Goal: Task Accomplishment & Management: Manage account settings

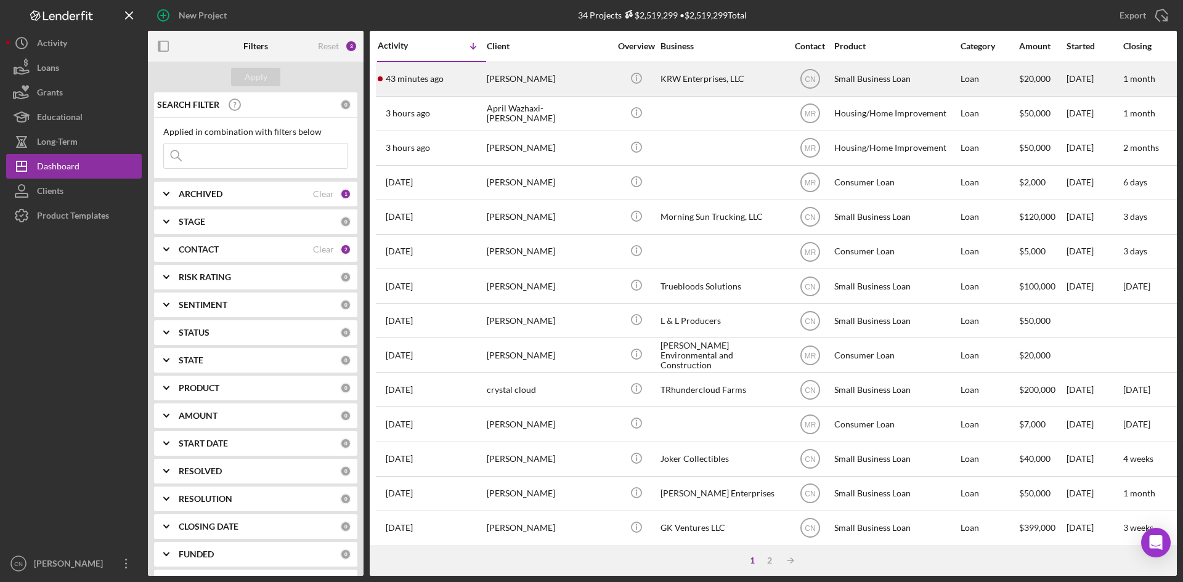
click at [523, 76] on div "[PERSON_NAME]" at bounding box center [548, 79] width 123 height 33
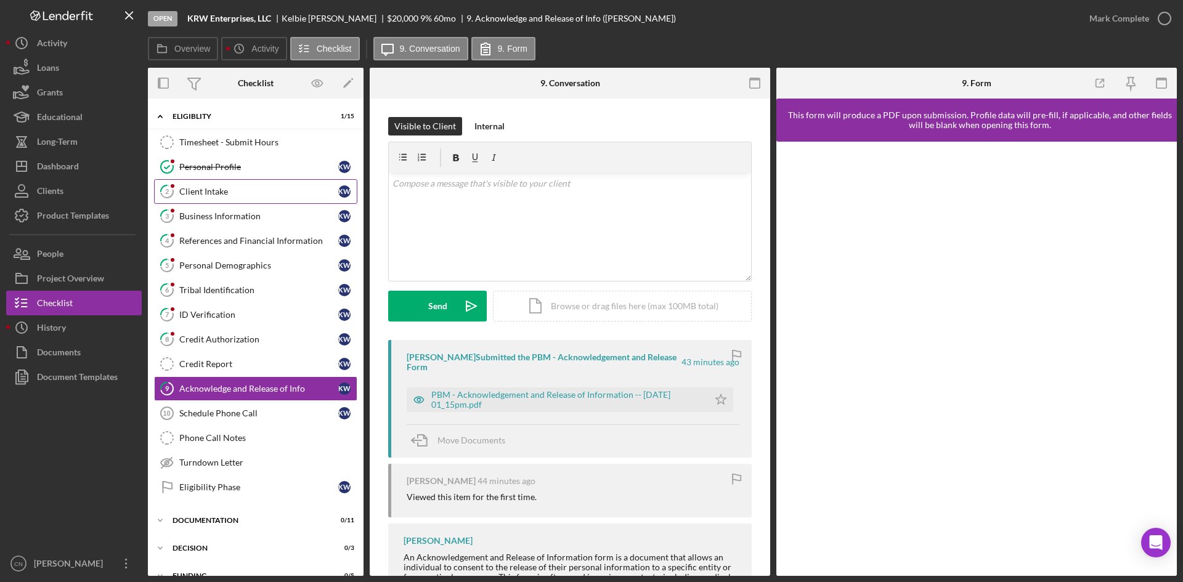
click at [198, 185] on link "2 Client Intake K W" at bounding box center [255, 191] width 203 height 25
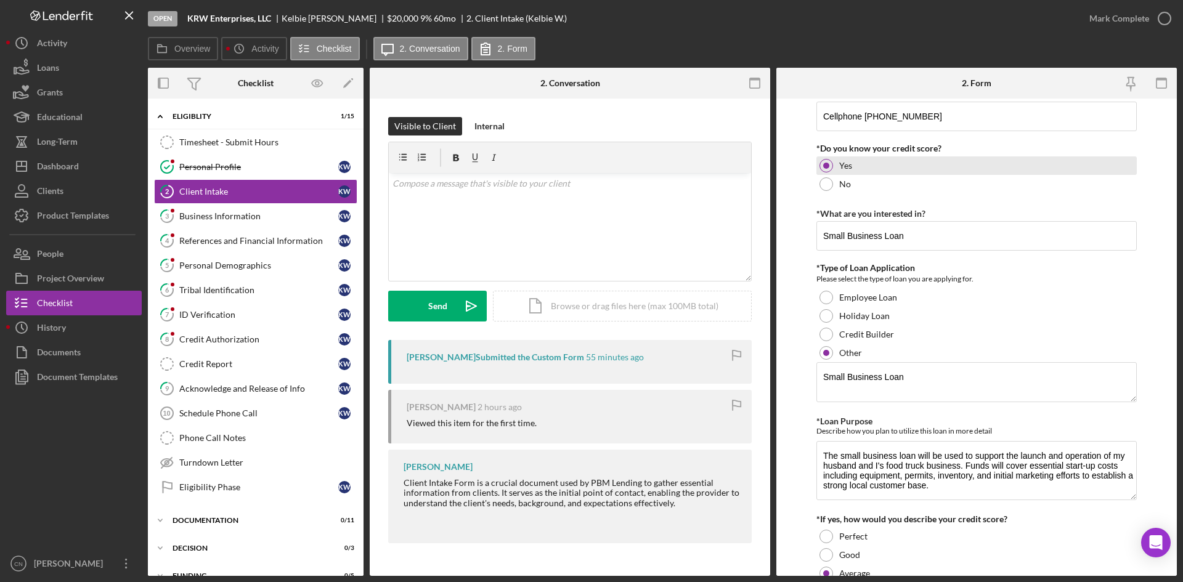
scroll to position [123, 0]
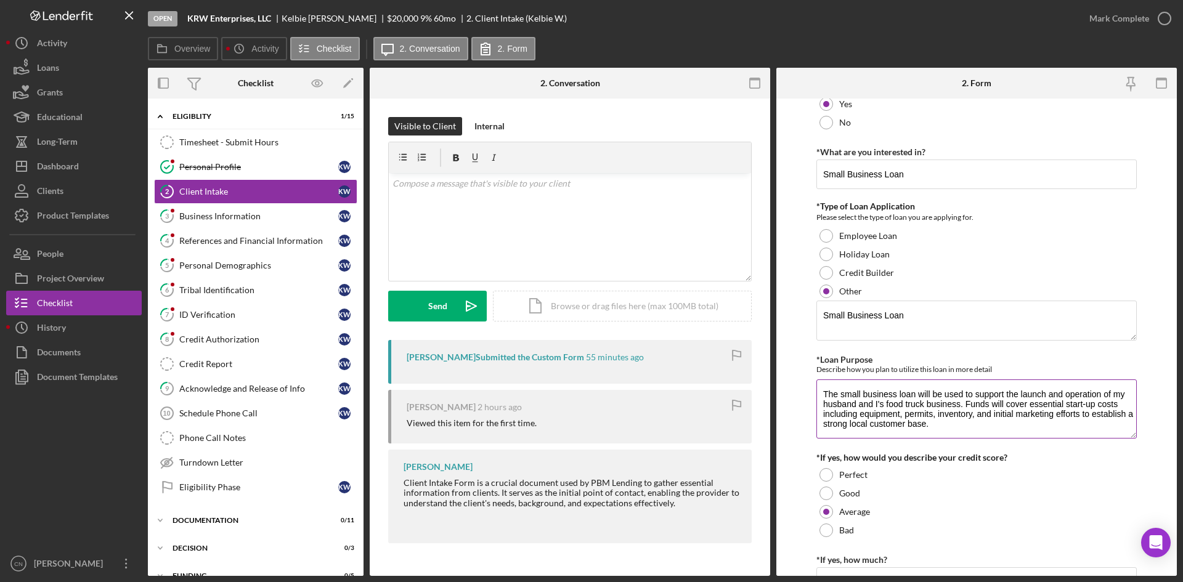
click at [948, 428] on textarea "The small business loan will be used to support the launch and operation of my …" at bounding box center [976, 409] width 320 height 59
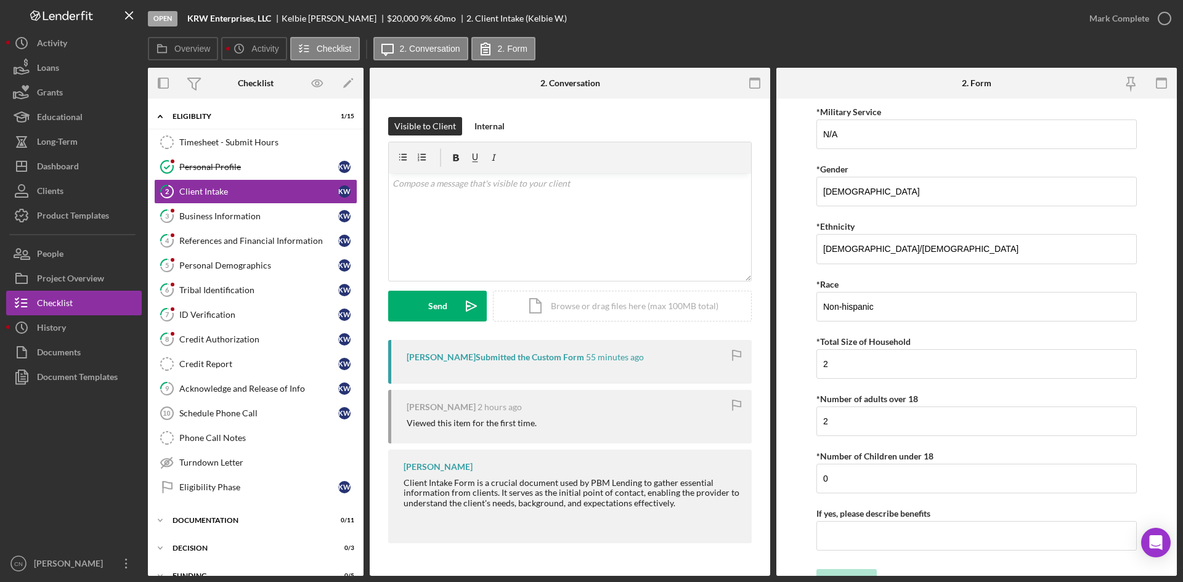
scroll to position [2212, 0]
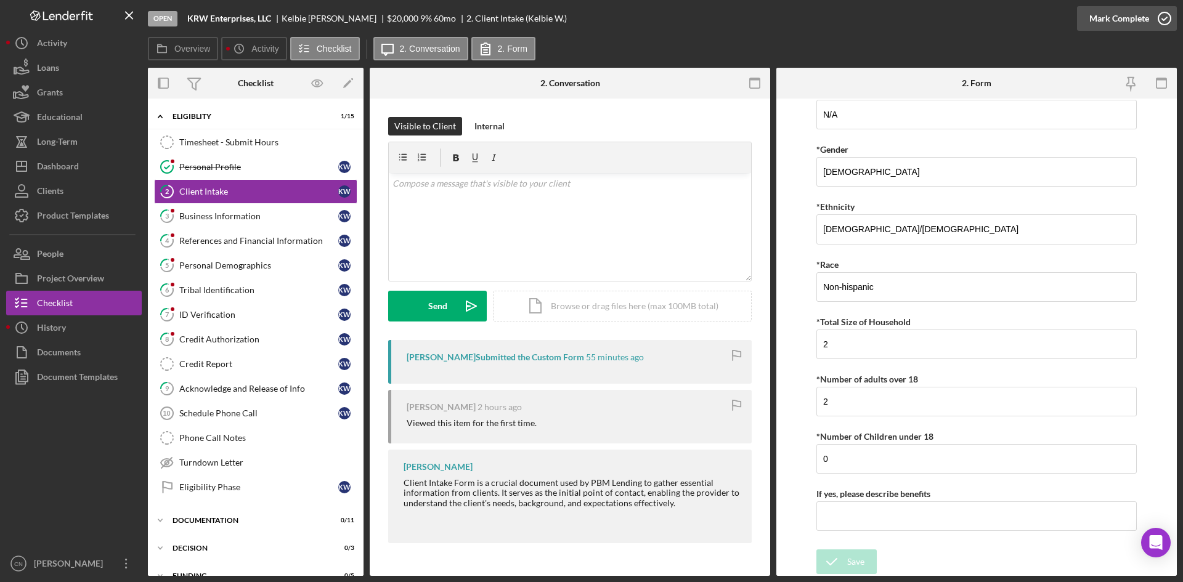
click at [1164, 27] on icon "button" at bounding box center [1164, 18] width 31 height 31
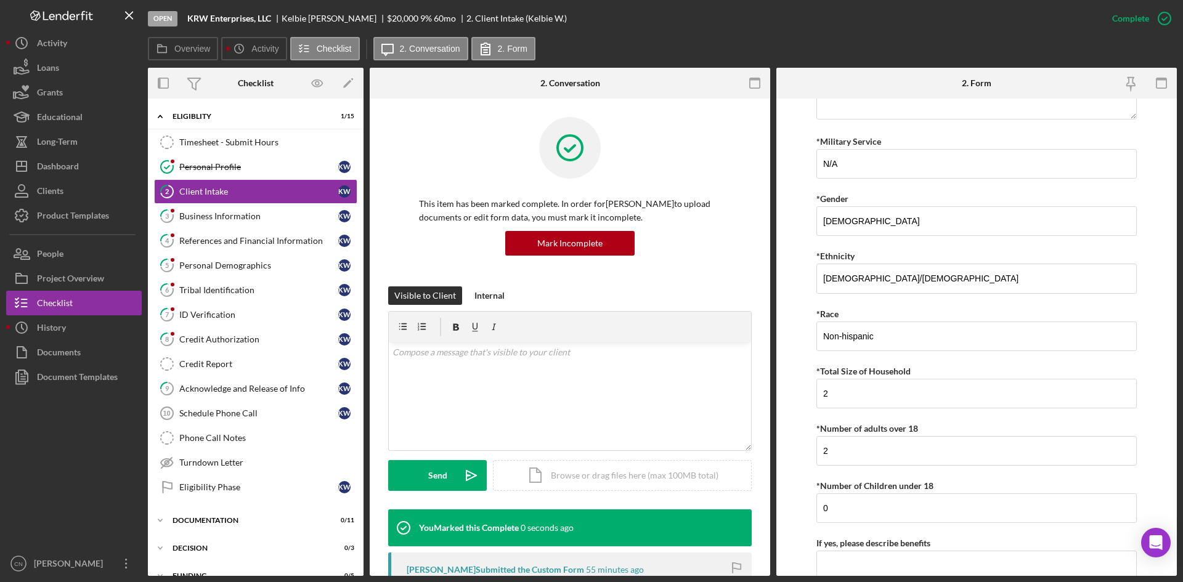
scroll to position [2261, 0]
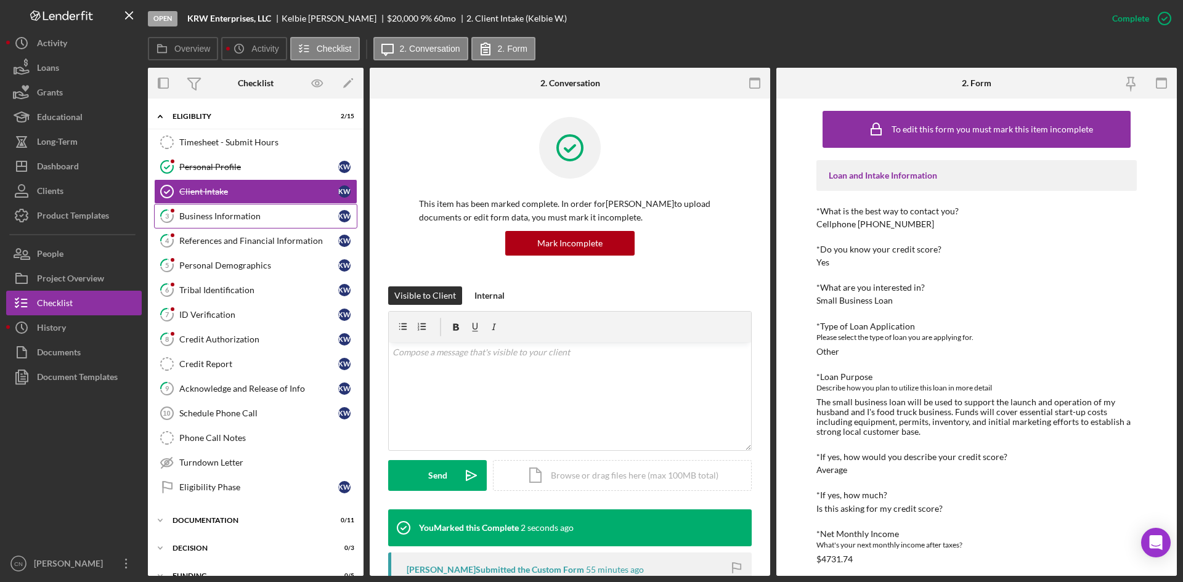
click at [189, 211] on div "Business Information" at bounding box center [258, 216] width 159 height 10
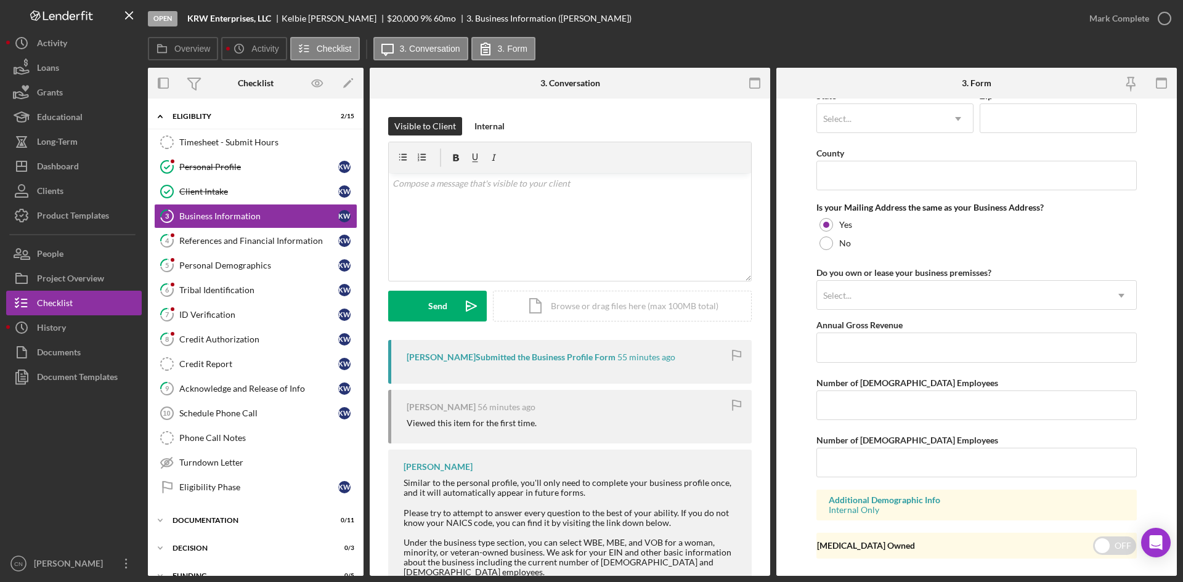
scroll to position [890, 0]
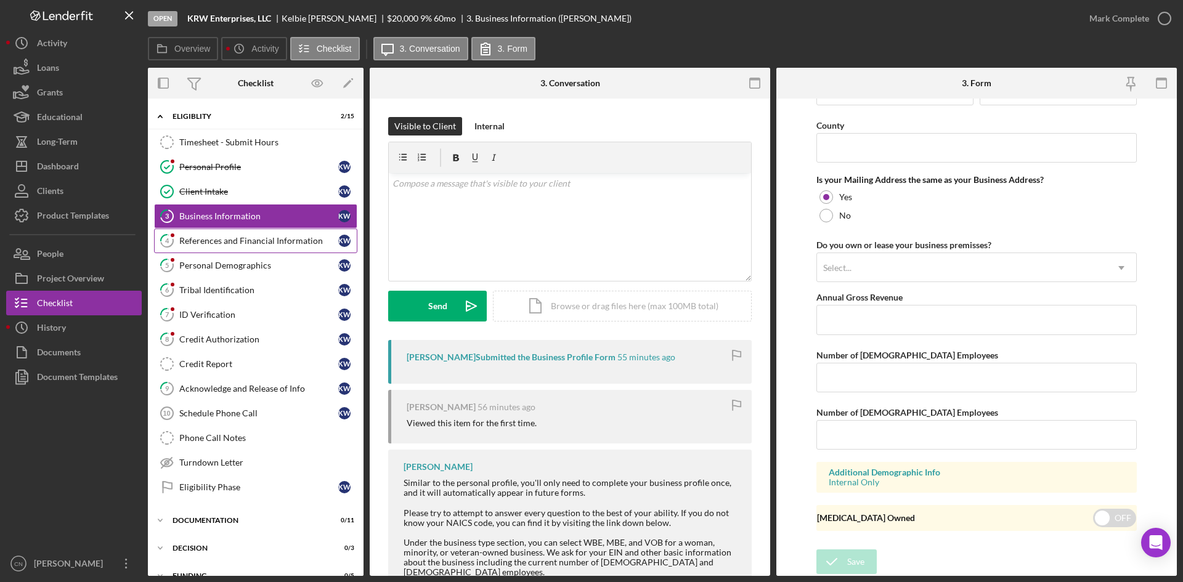
click at [210, 246] on div "References and Financial Information" at bounding box center [258, 241] width 159 height 10
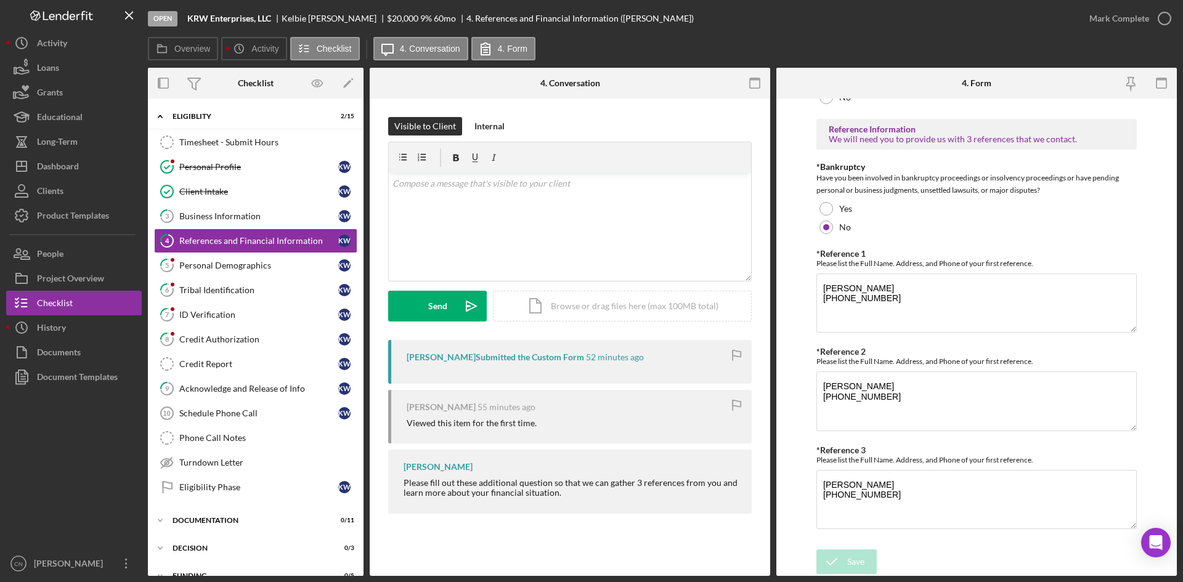
scroll to position [403, 0]
click at [1170, 15] on icon "button" at bounding box center [1164, 18] width 31 height 31
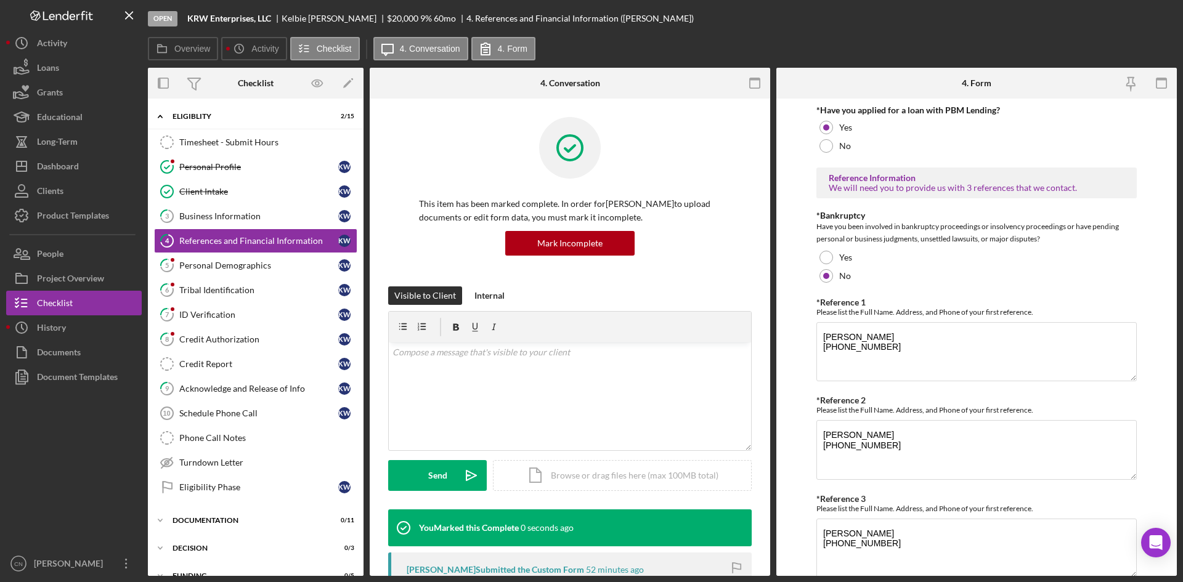
scroll to position [452, 0]
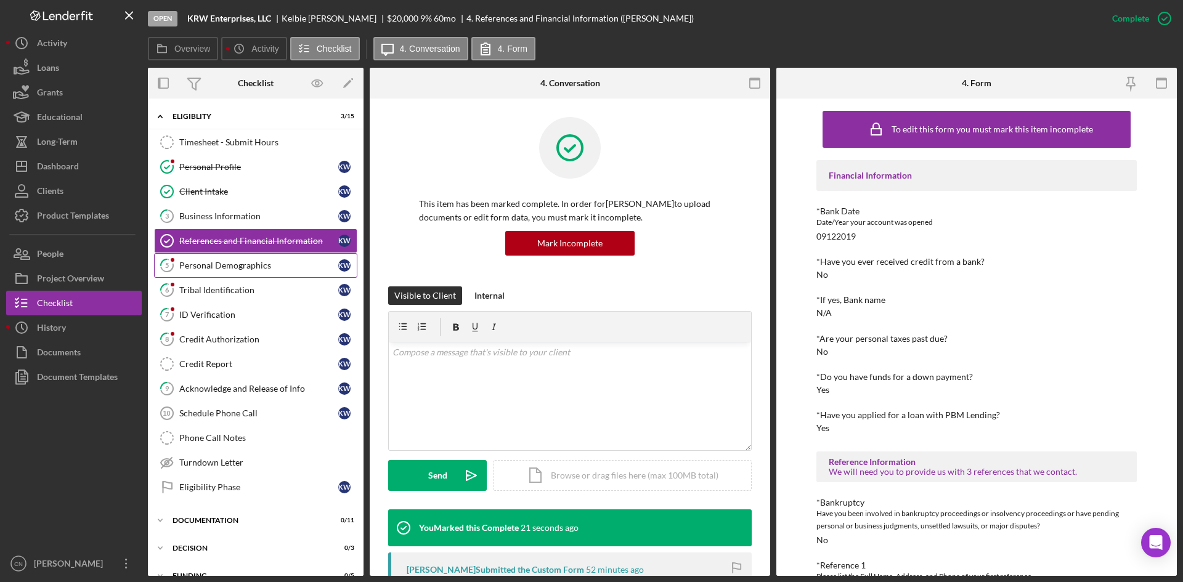
click at [232, 258] on link "5 Personal Demographics K W" at bounding box center [255, 265] width 203 height 25
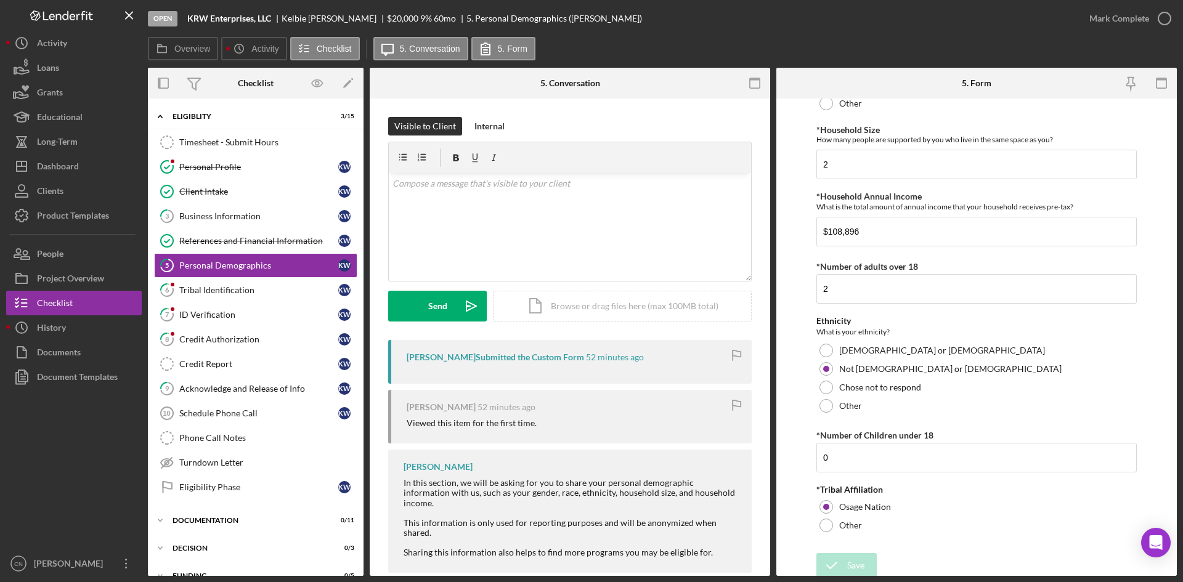
scroll to position [531, 0]
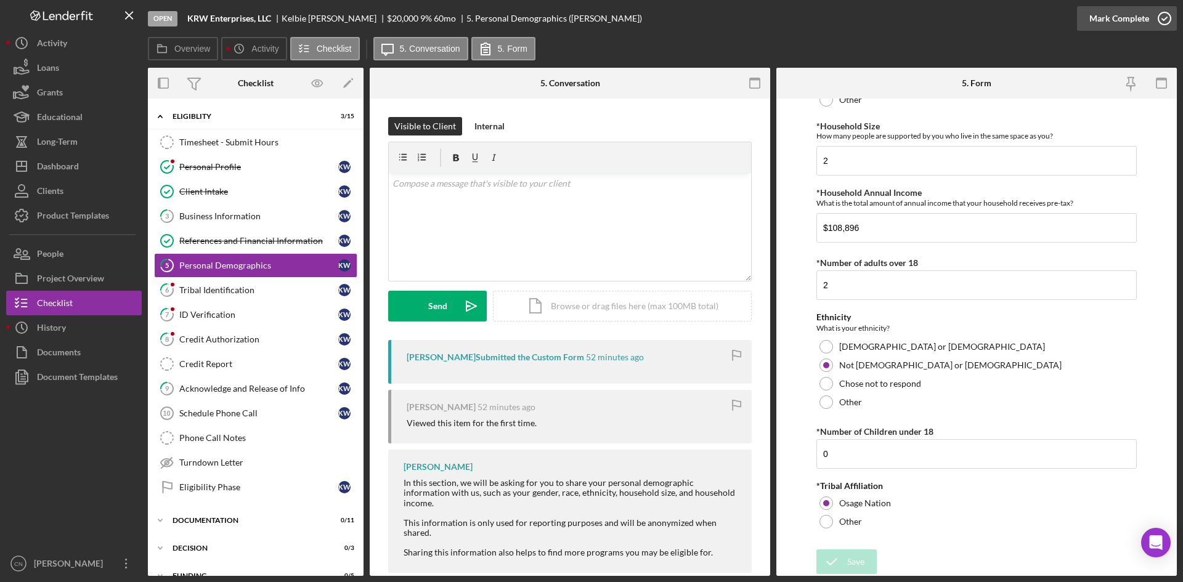
click at [1166, 15] on icon "button" at bounding box center [1164, 18] width 31 height 31
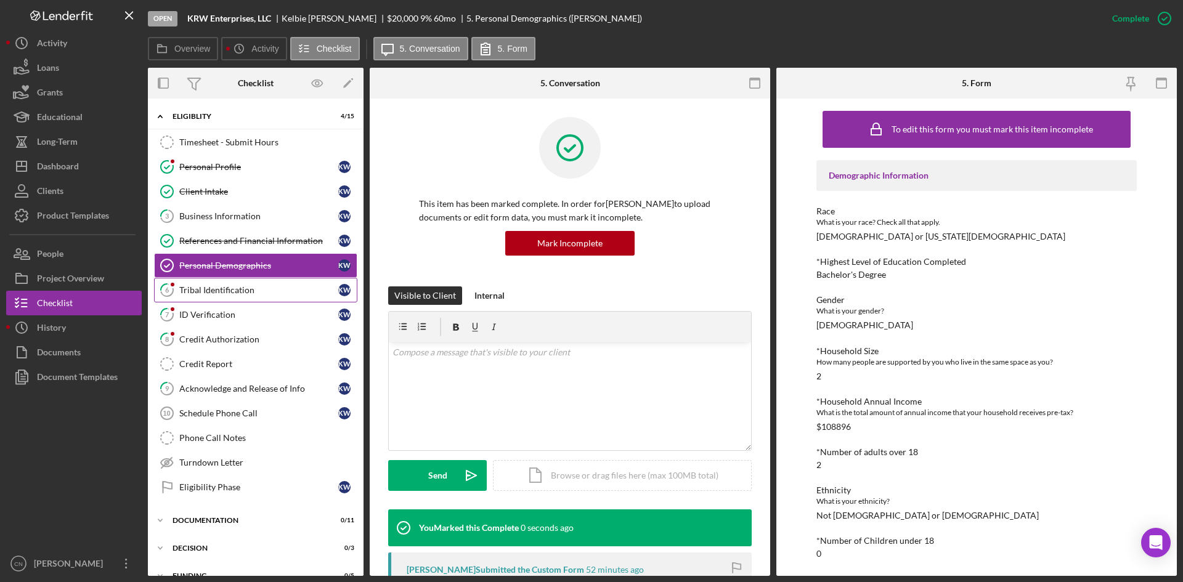
click at [192, 285] on div "Tribal Identification" at bounding box center [258, 290] width 159 height 10
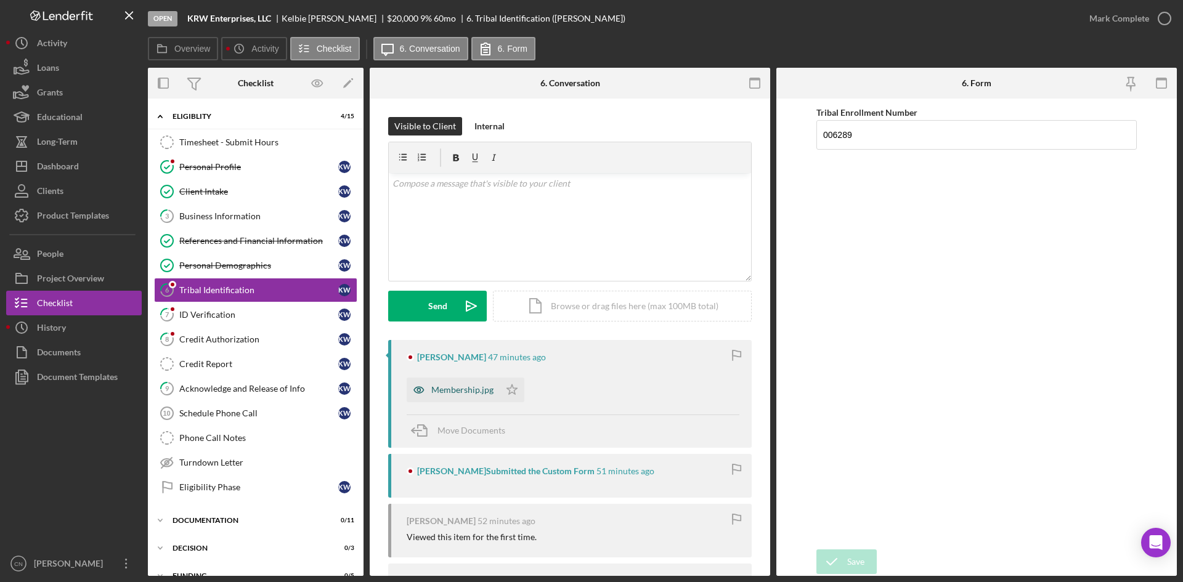
click at [446, 394] on div "Membership.jpg" at bounding box center [462, 390] width 62 height 10
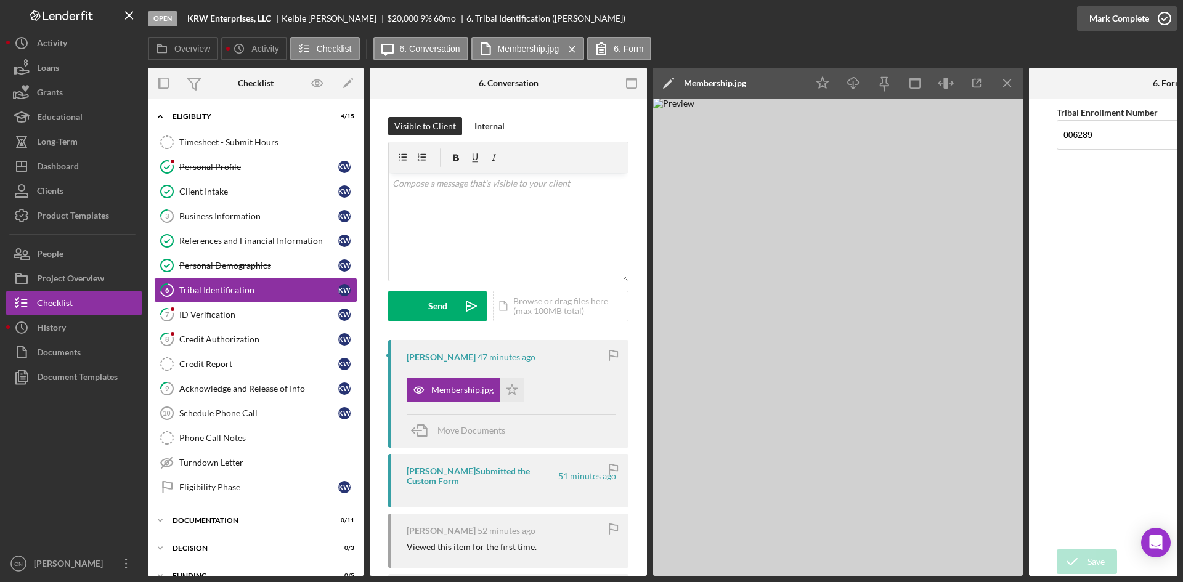
click at [1164, 15] on icon "button" at bounding box center [1164, 18] width 31 height 31
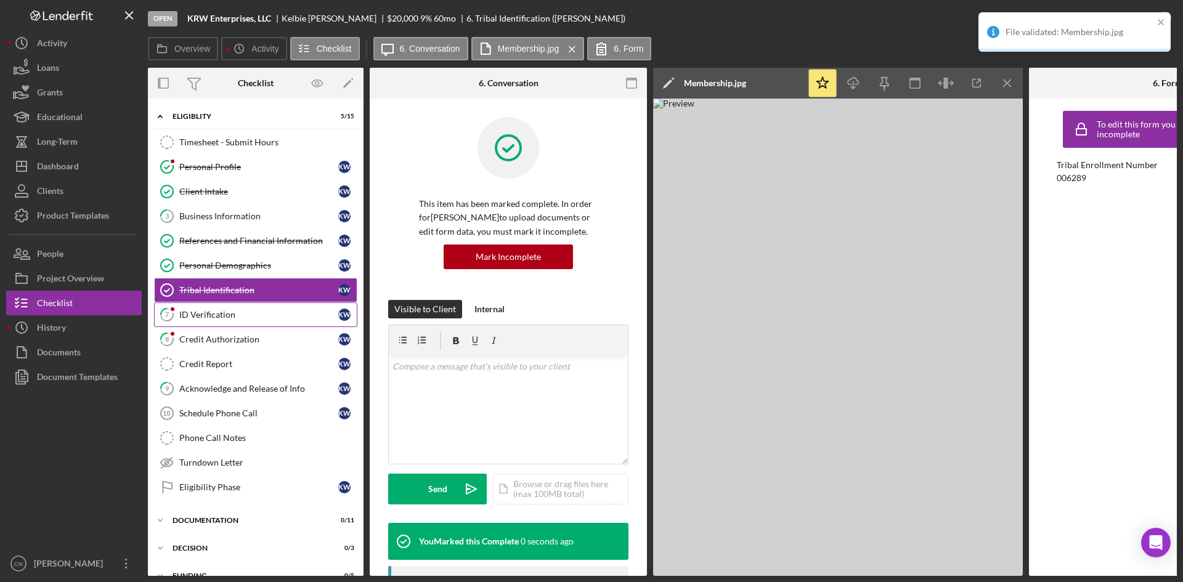
click at [217, 311] on div "ID Verification" at bounding box center [258, 315] width 159 height 10
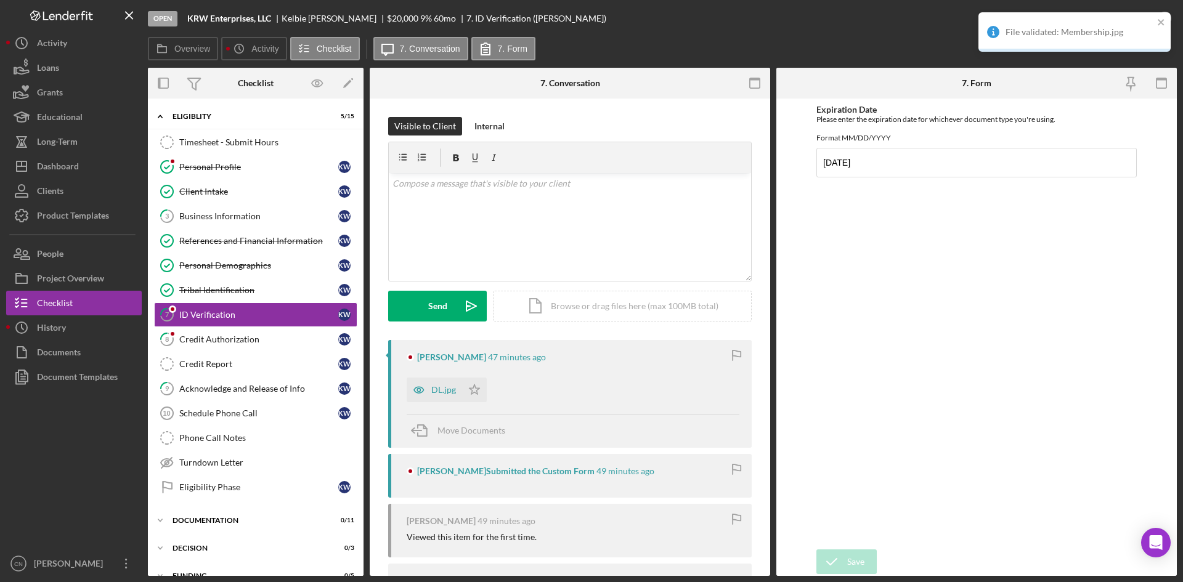
scroll to position [62, 0]
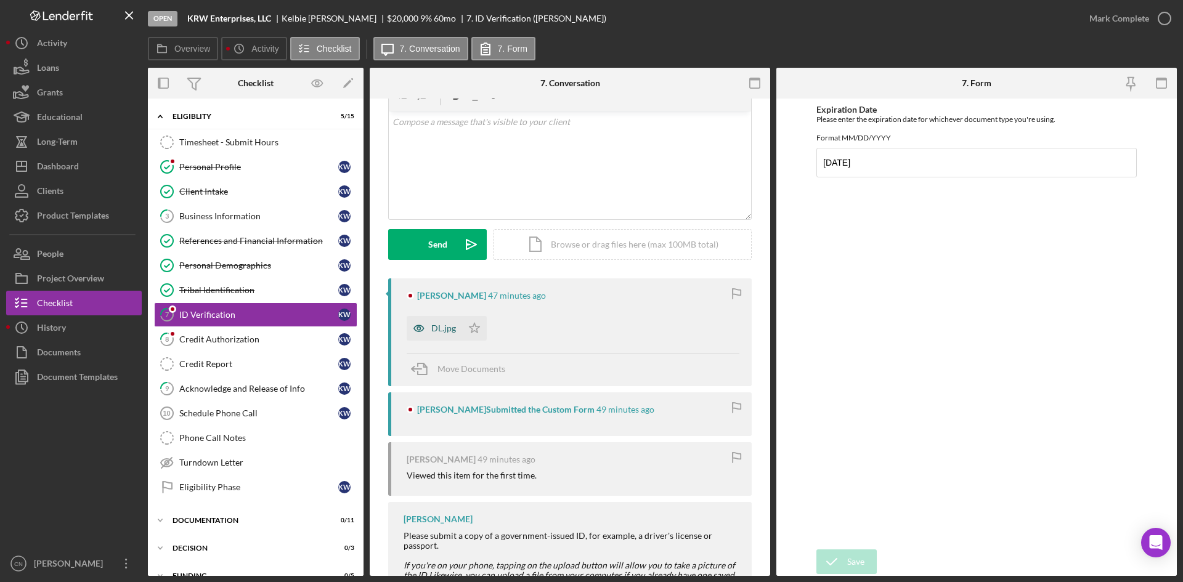
click at [431, 324] on div "DL.jpg" at bounding box center [443, 329] width 25 height 10
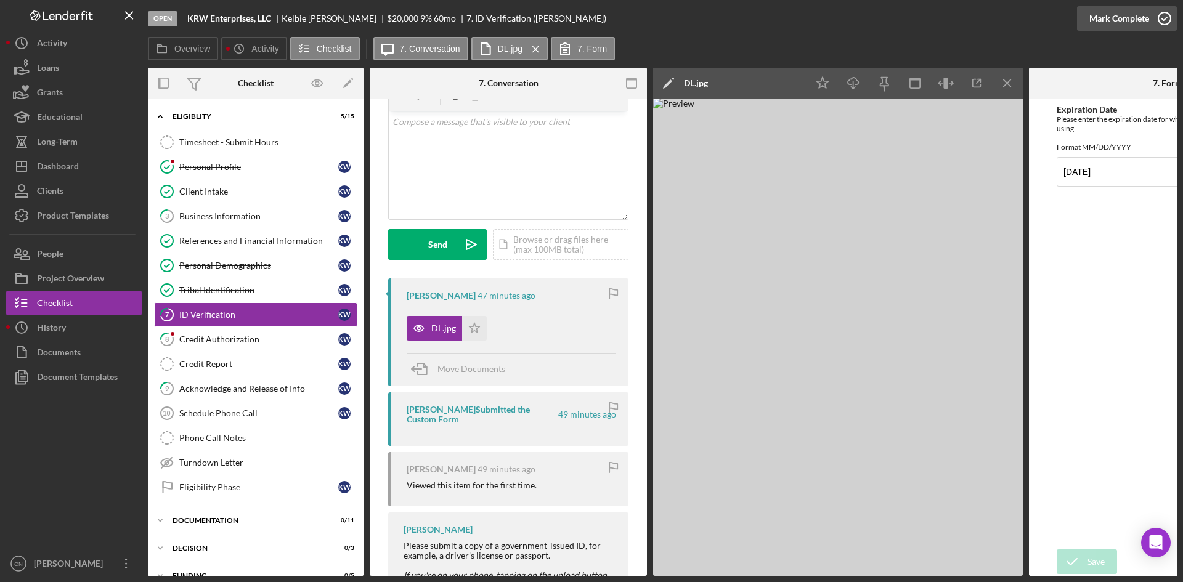
click at [1165, 12] on icon "button" at bounding box center [1164, 18] width 31 height 31
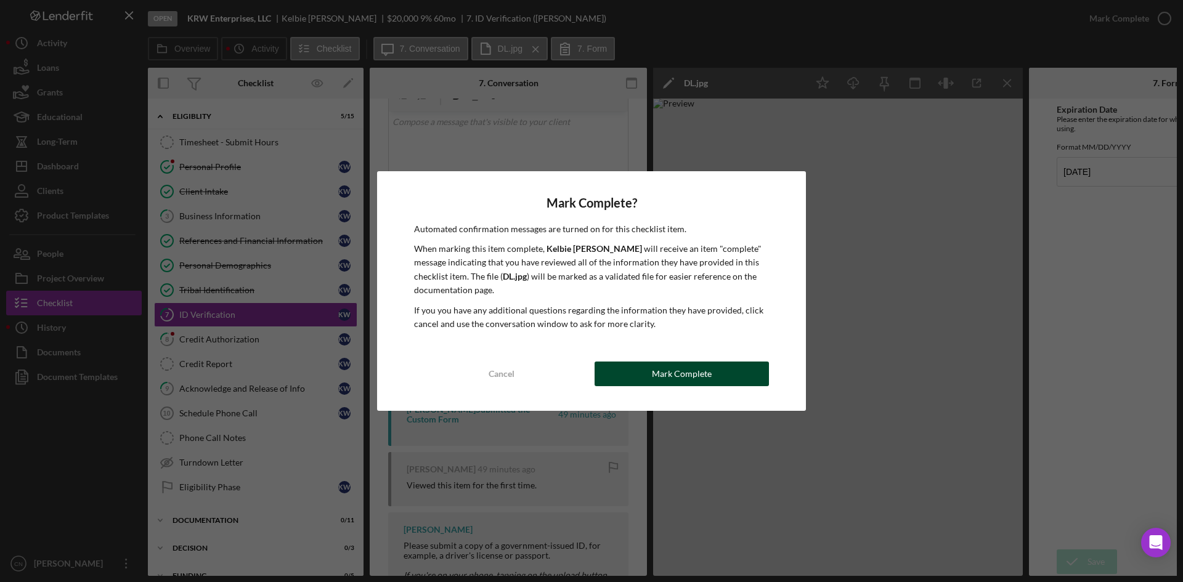
click at [685, 376] on div "Mark Complete" at bounding box center [682, 374] width 60 height 25
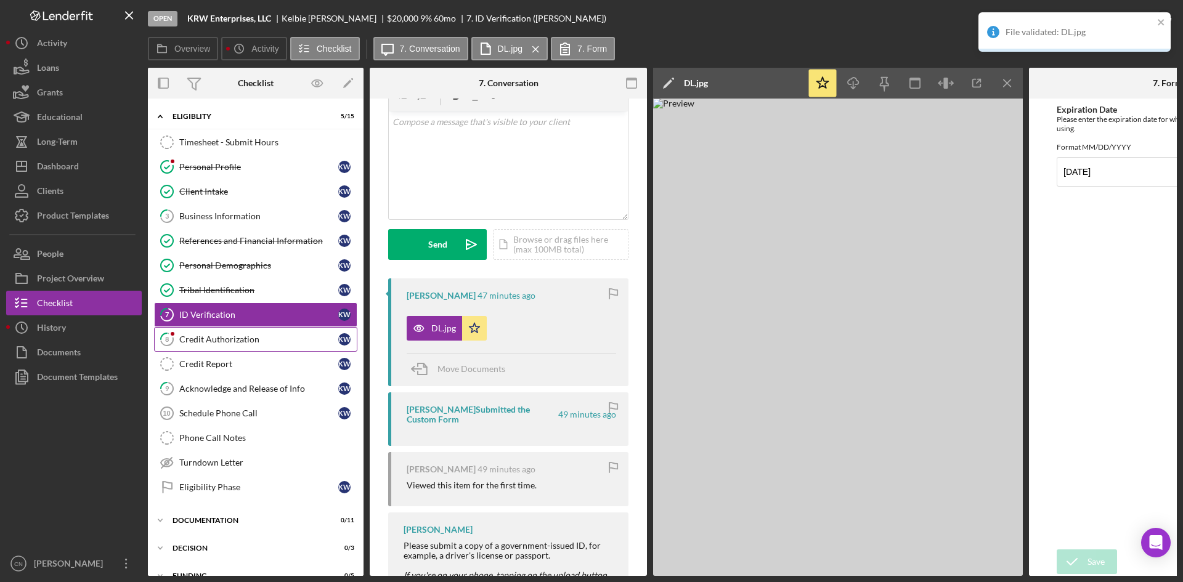
scroll to position [245, 0]
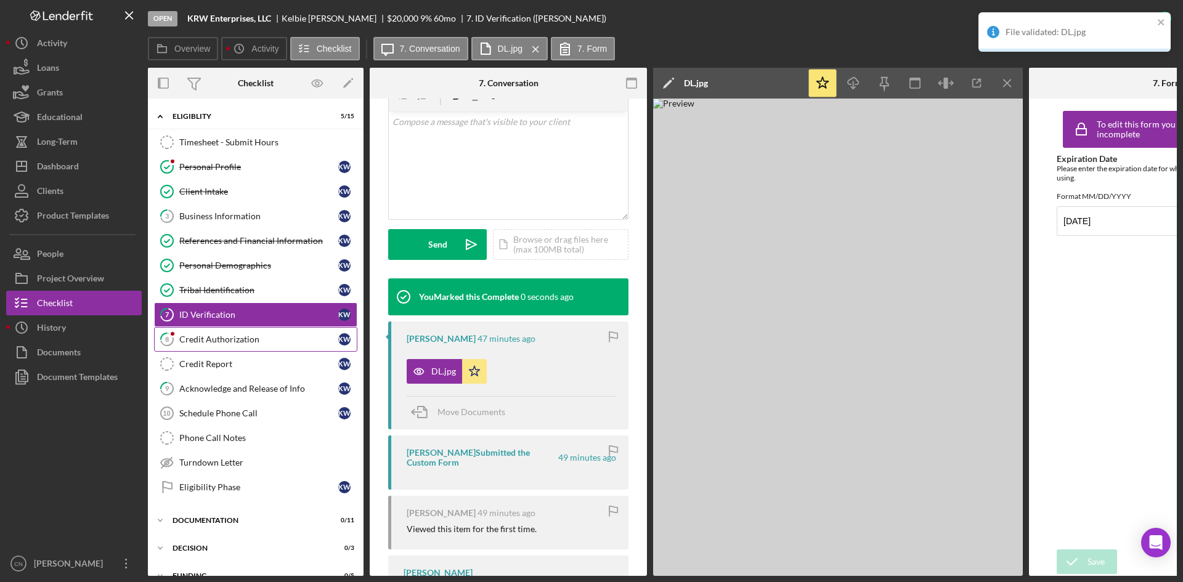
click at [232, 340] on div "Credit Authorization" at bounding box center [258, 340] width 159 height 10
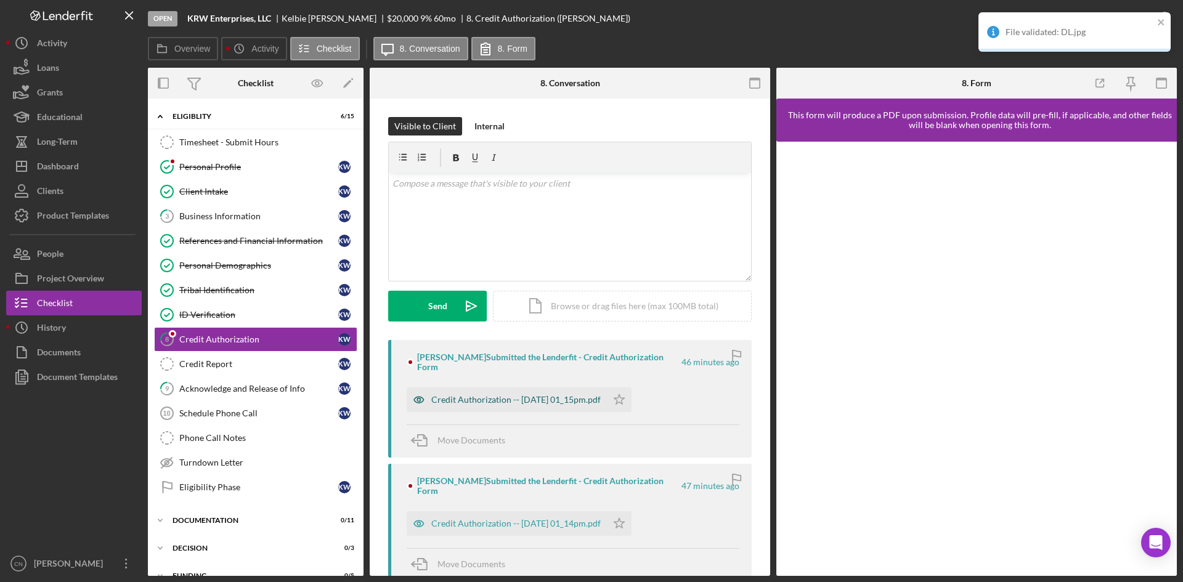
click at [455, 398] on div "Credit Authorization -- 2025-10-06 01_15pm.pdf" at bounding box center [515, 400] width 169 height 10
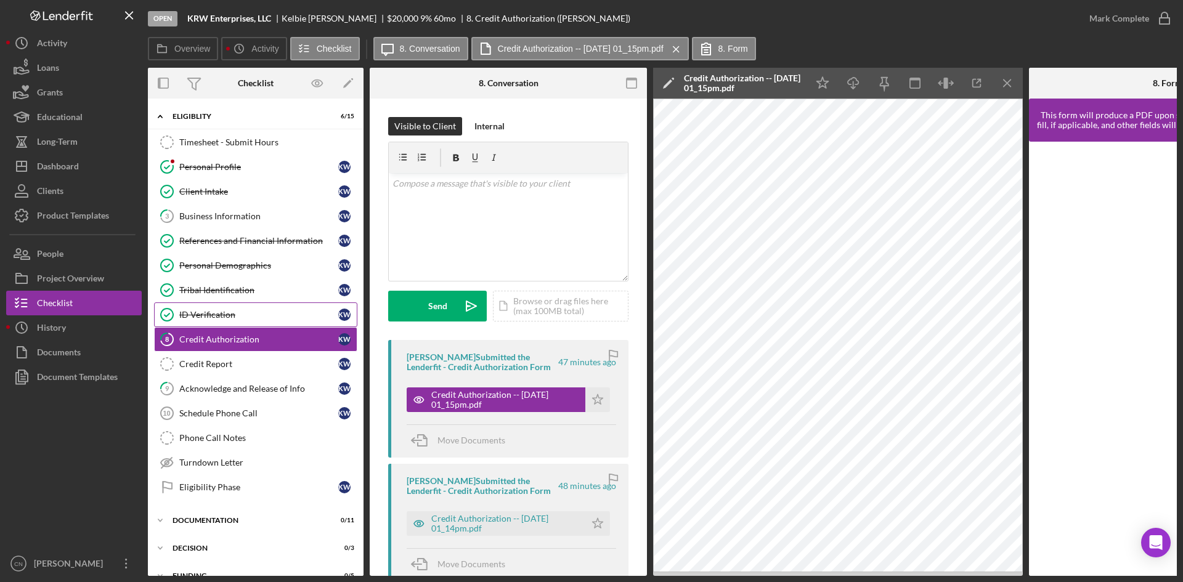
click at [208, 311] on div "ID Verification" at bounding box center [258, 315] width 159 height 10
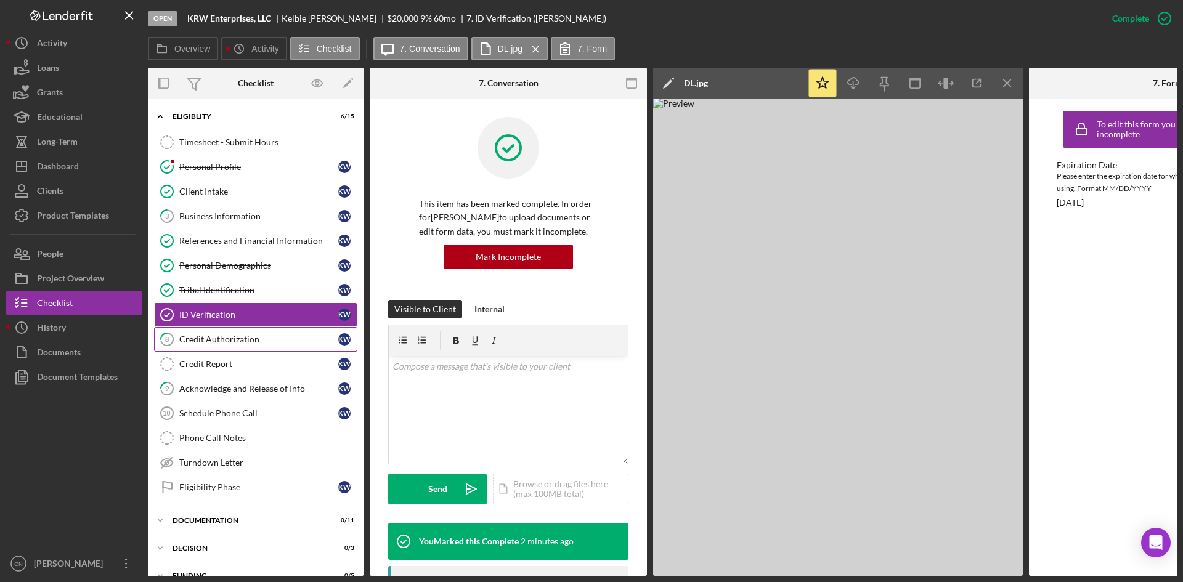
click at [202, 335] on div "Credit Authorization" at bounding box center [258, 340] width 159 height 10
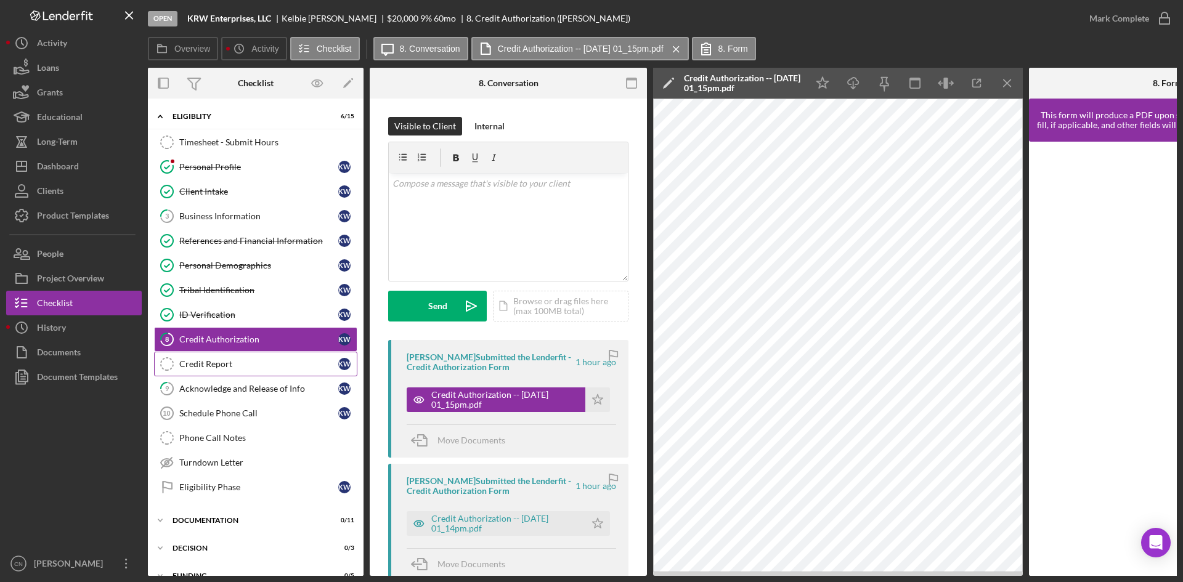
click at [212, 364] on div "Credit Report" at bounding box center [258, 364] width 159 height 10
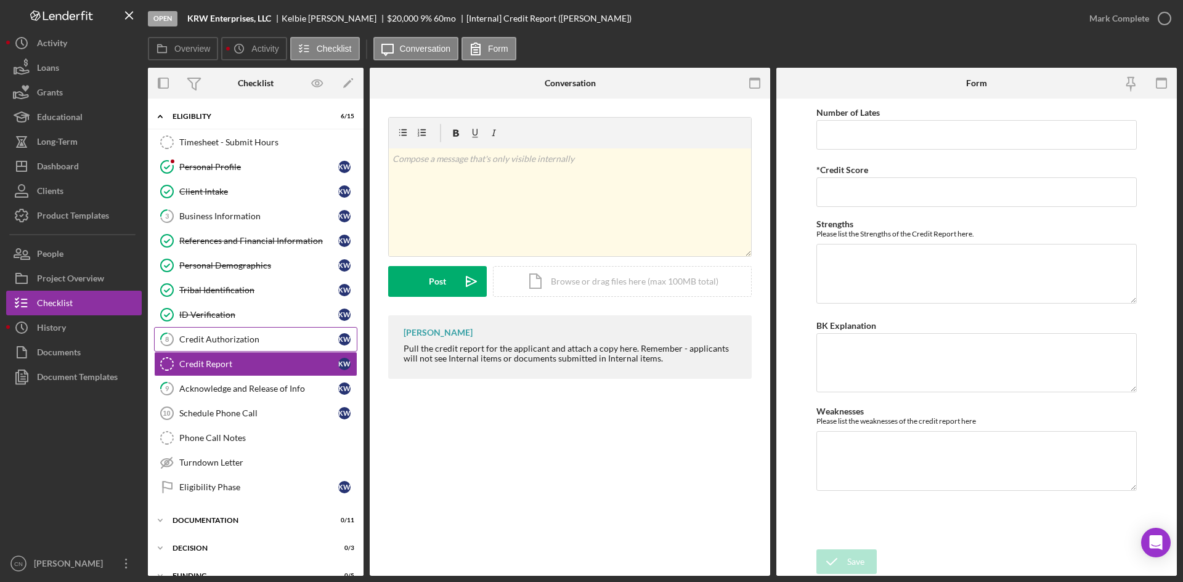
click at [222, 338] on div "Credit Authorization" at bounding box center [258, 340] width 159 height 10
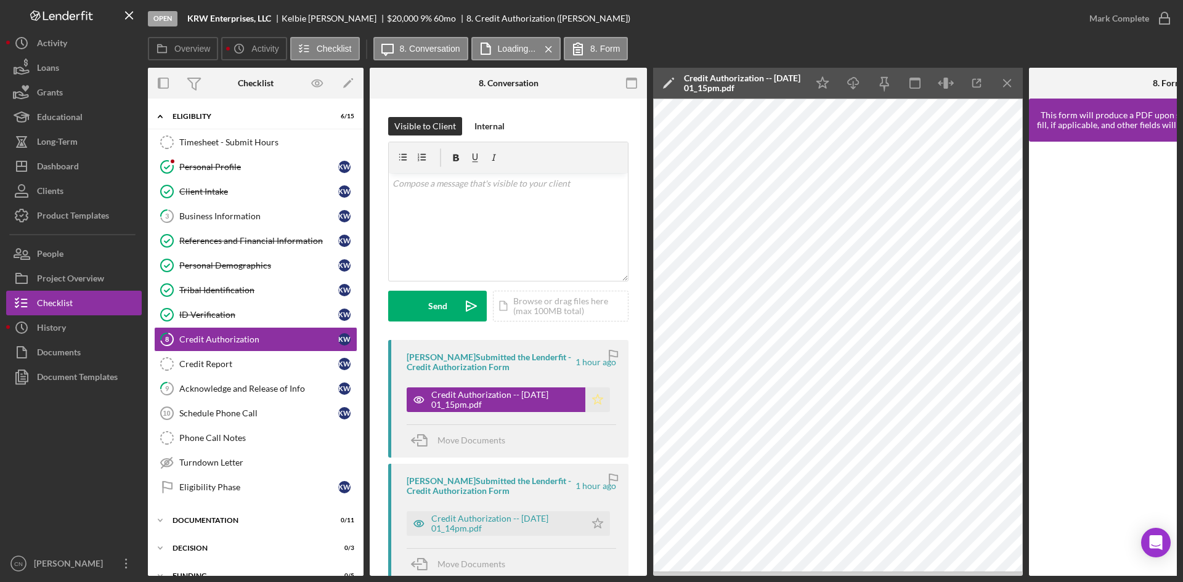
click at [593, 399] on polygon "button" at bounding box center [598, 399] width 10 height 10
click at [1170, 19] on icon "button" at bounding box center [1164, 18] width 31 height 31
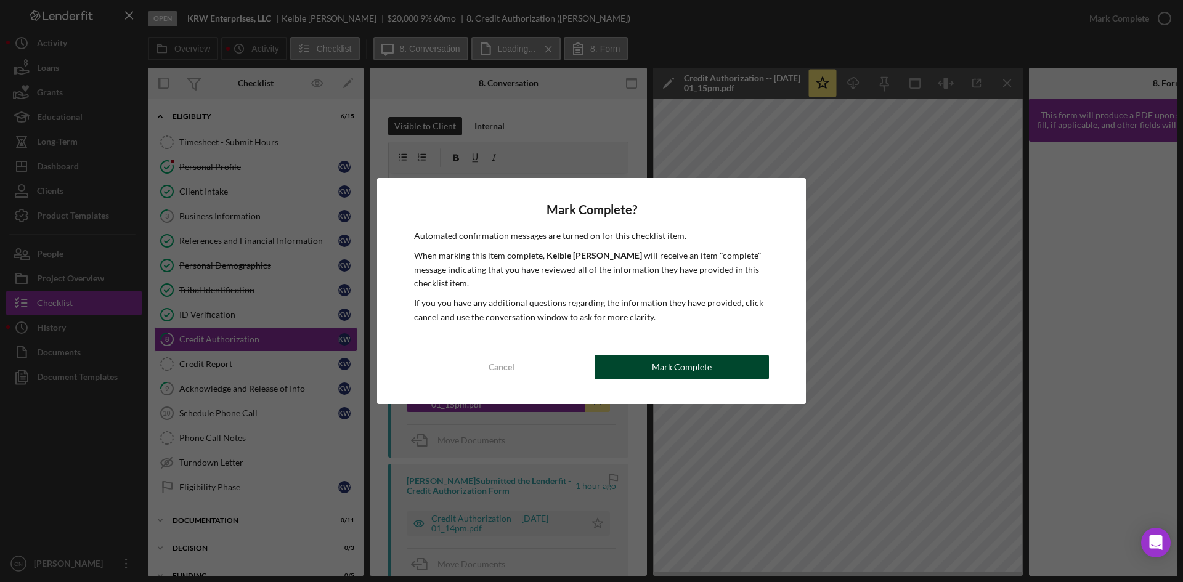
click at [682, 364] on div "Mark Complete" at bounding box center [682, 367] width 60 height 25
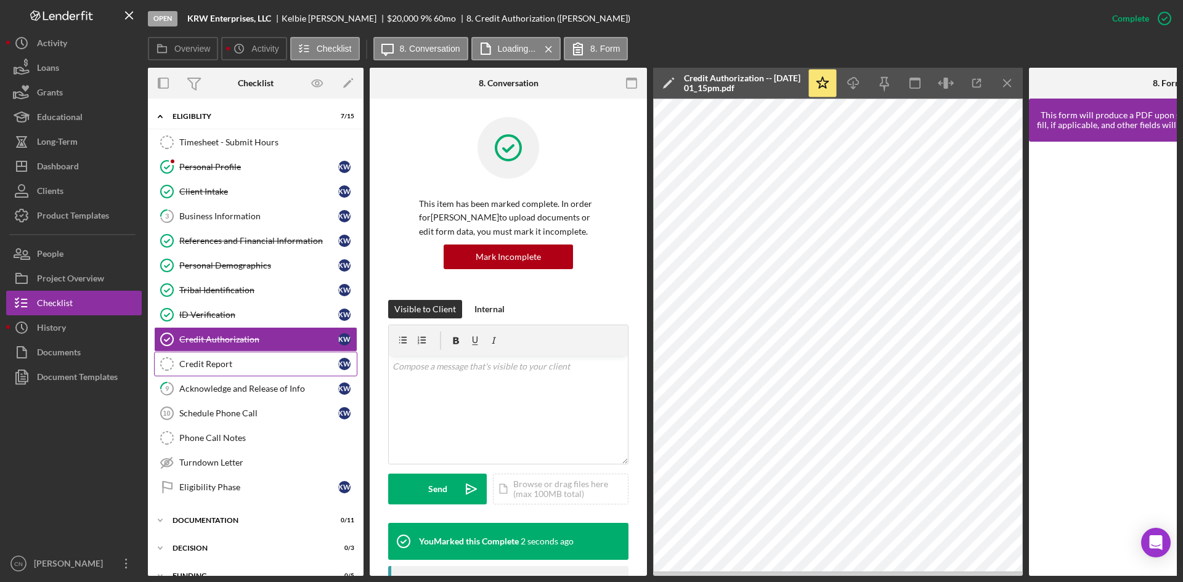
click at [213, 362] on div "Credit Report" at bounding box center [258, 364] width 159 height 10
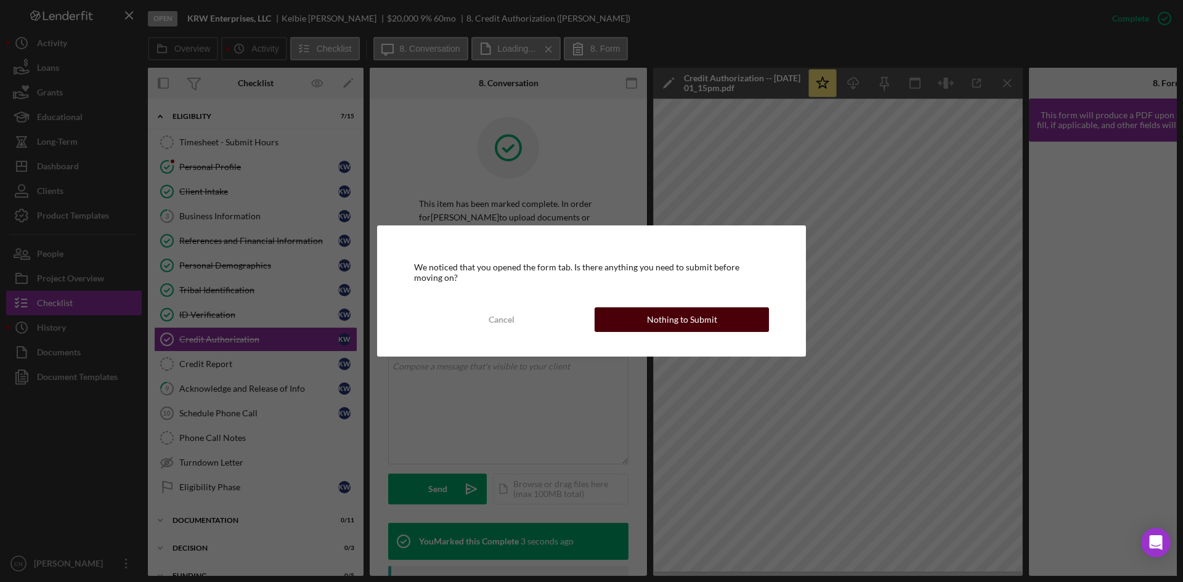
click at [701, 318] on div "Nothing to Submit" at bounding box center [682, 319] width 70 height 25
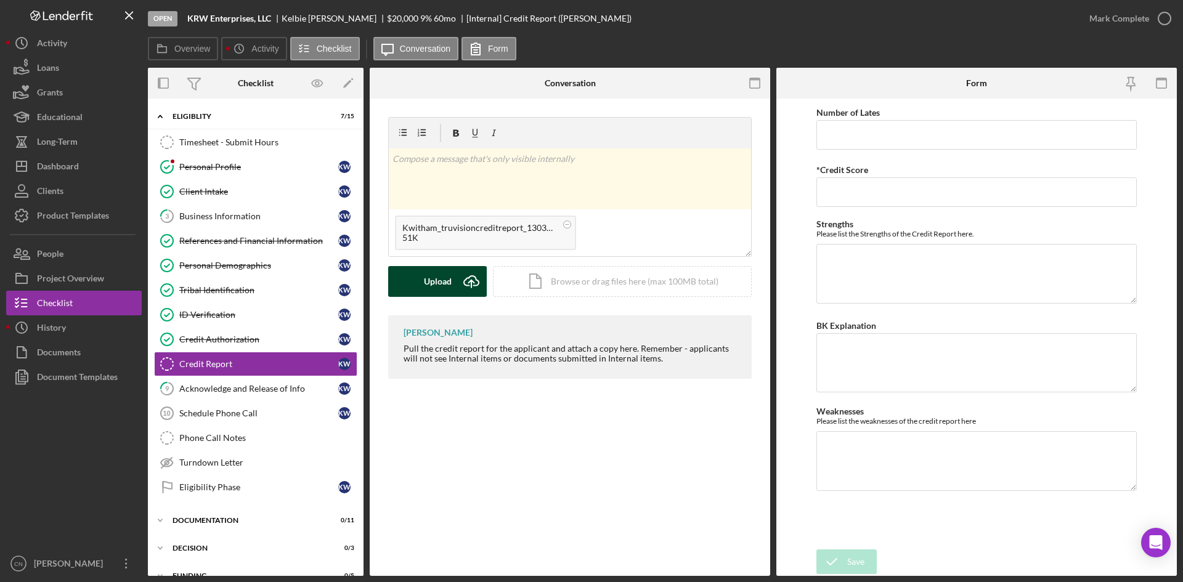
click at [450, 274] on div "Upload" at bounding box center [438, 281] width 28 height 31
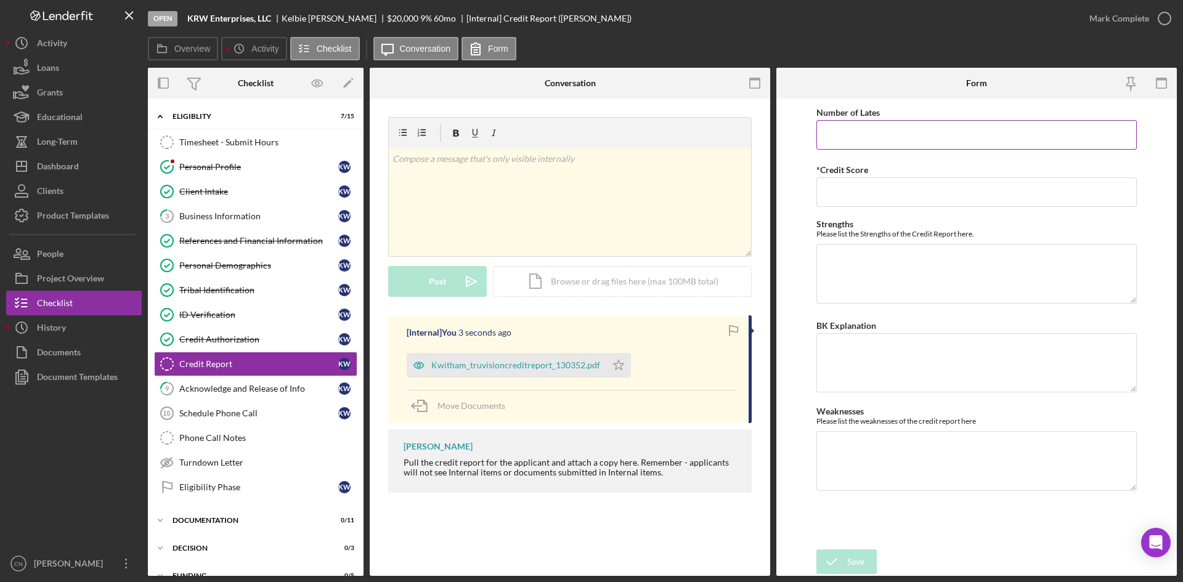
click at [855, 127] on input "Number of Lates" at bounding box center [976, 135] width 320 height 30
click at [852, 193] on input "*Credit Score" at bounding box center [976, 192] width 320 height 30
type input "609"
click at [850, 558] on div "Save" at bounding box center [855, 562] width 17 height 25
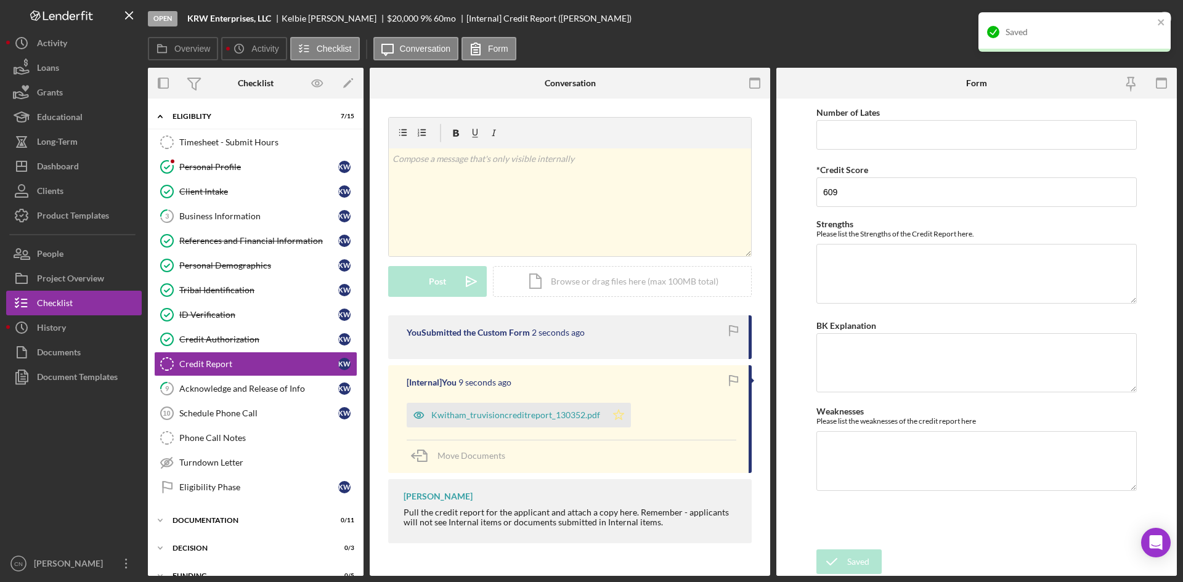
click at [614, 413] on polygon "button" at bounding box center [619, 415] width 10 height 10
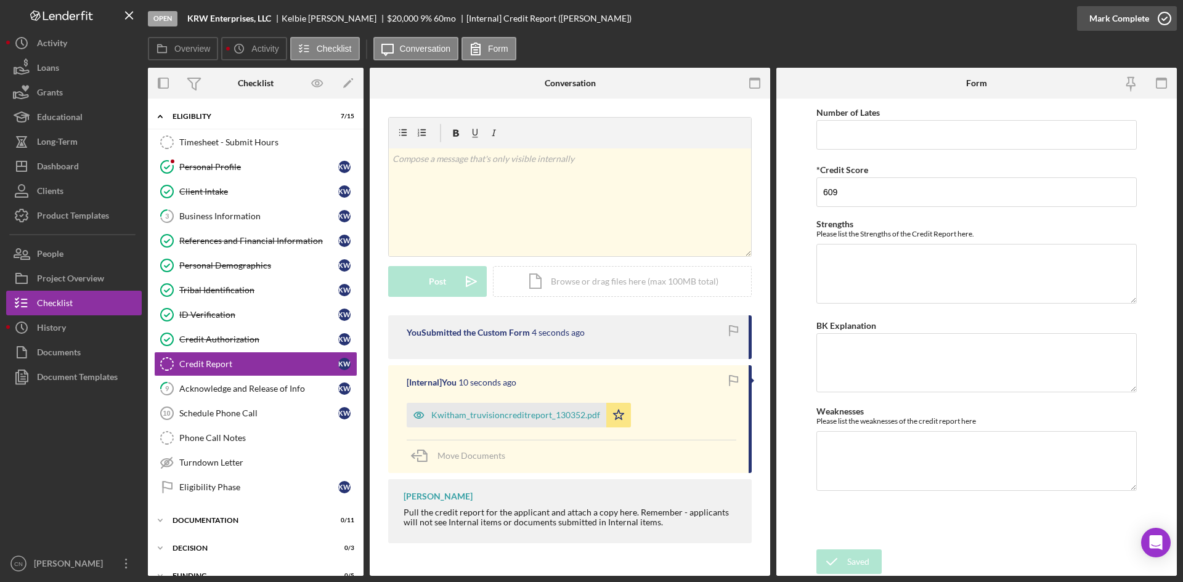
click at [1168, 14] on icon "button" at bounding box center [1164, 18] width 31 height 31
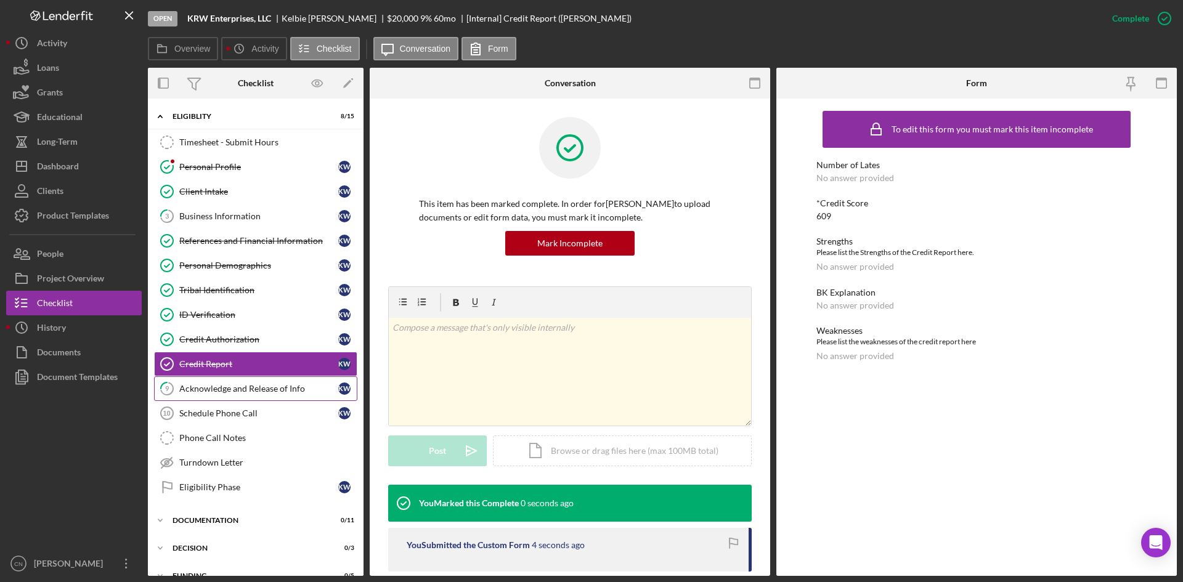
click at [216, 386] on div "Acknowledge and Release of Info" at bounding box center [258, 389] width 159 height 10
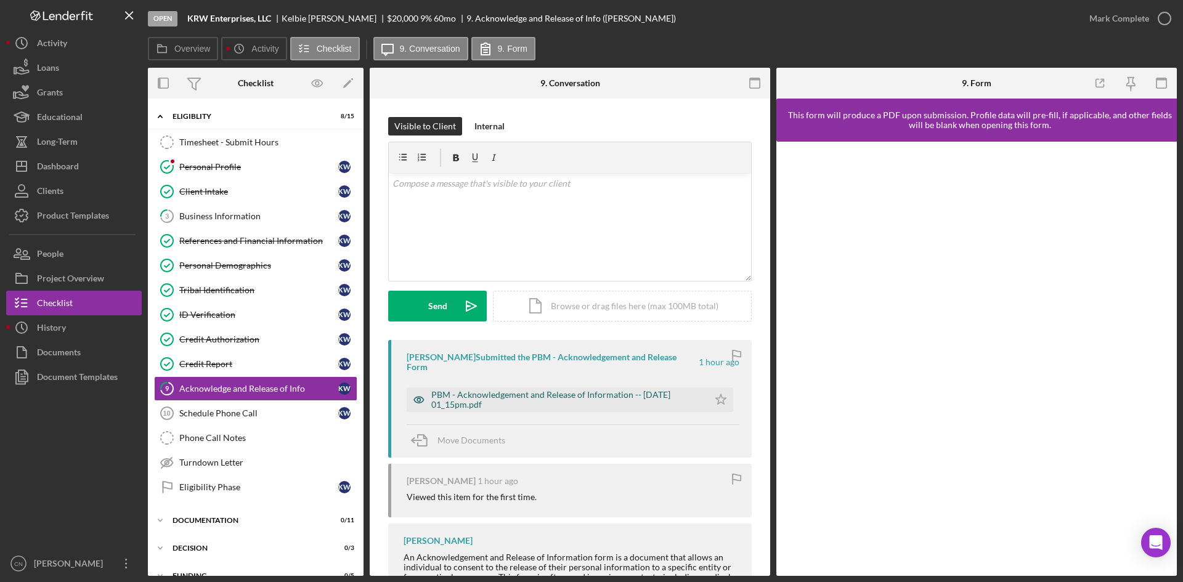
click at [517, 390] on div "PBM - Acknowledgement and Release of Information -- 2025-10-06 01_15pm.pdf" at bounding box center [566, 400] width 271 height 20
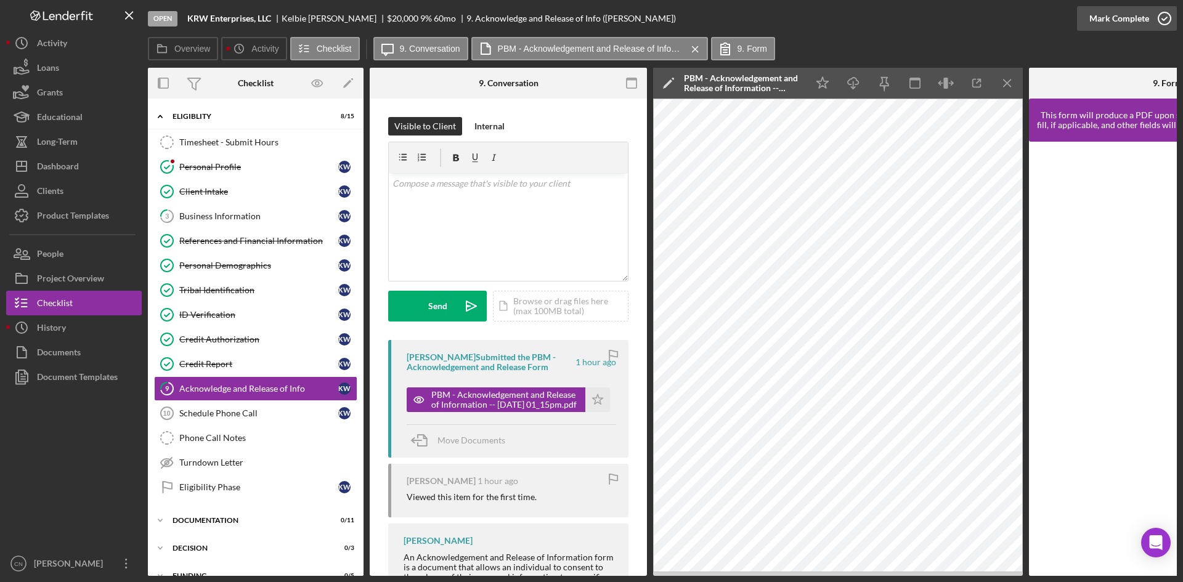
click at [1163, 15] on icon "button" at bounding box center [1164, 18] width 31 height 31
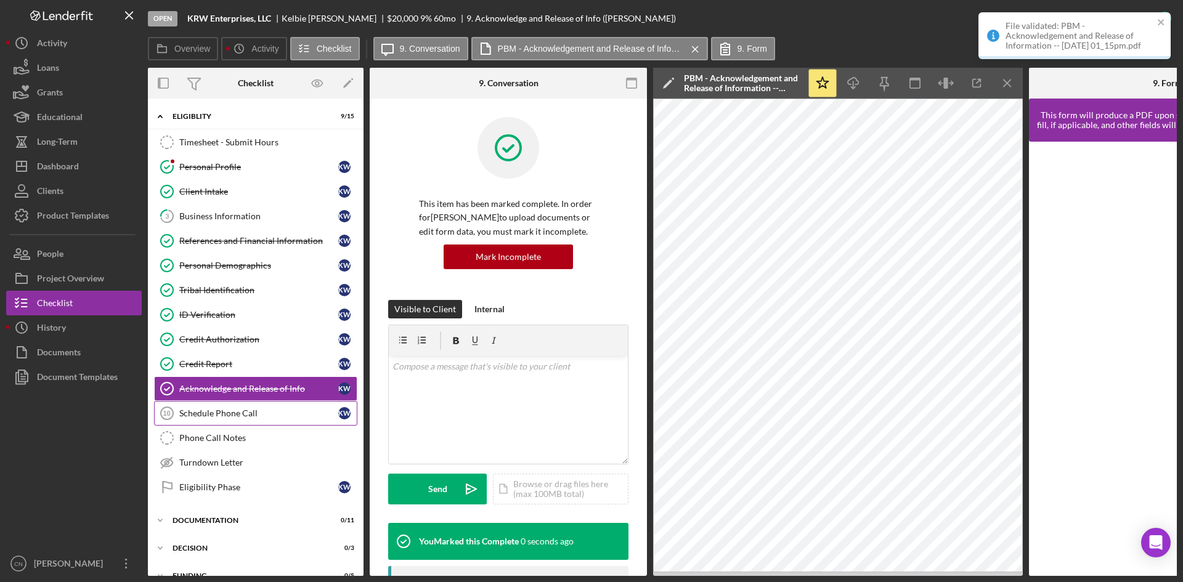
click at [193, 416] on div "Schedule Phone Call" at bounding box center [258, 414] width 159 height 10
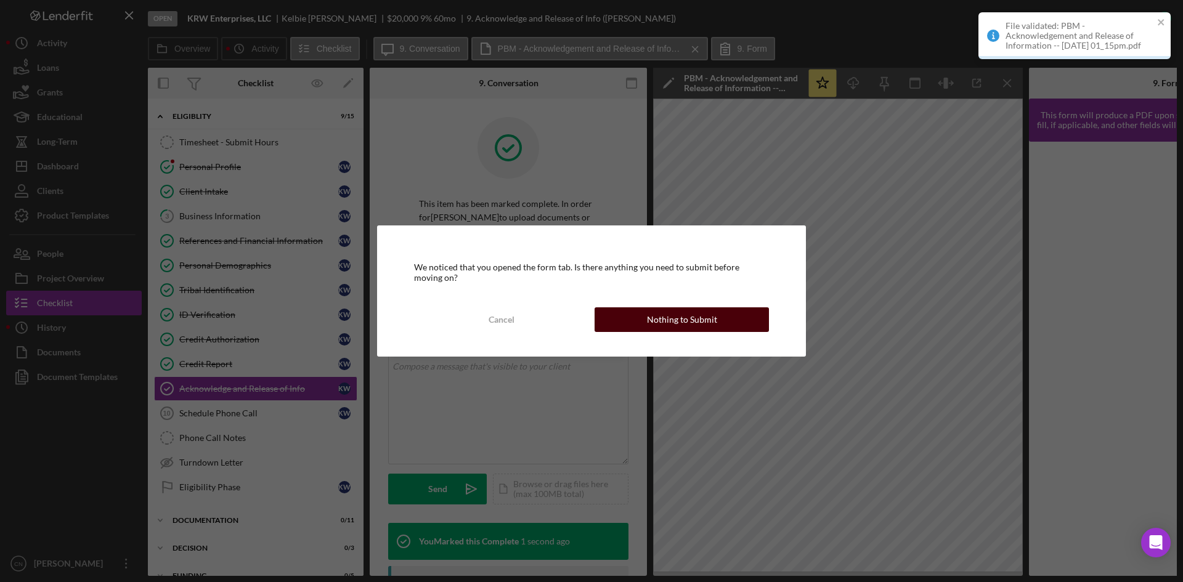
click at [655, 330] on div "Nothing to Submit" at bounding box center [682, 319] width 70 height 25
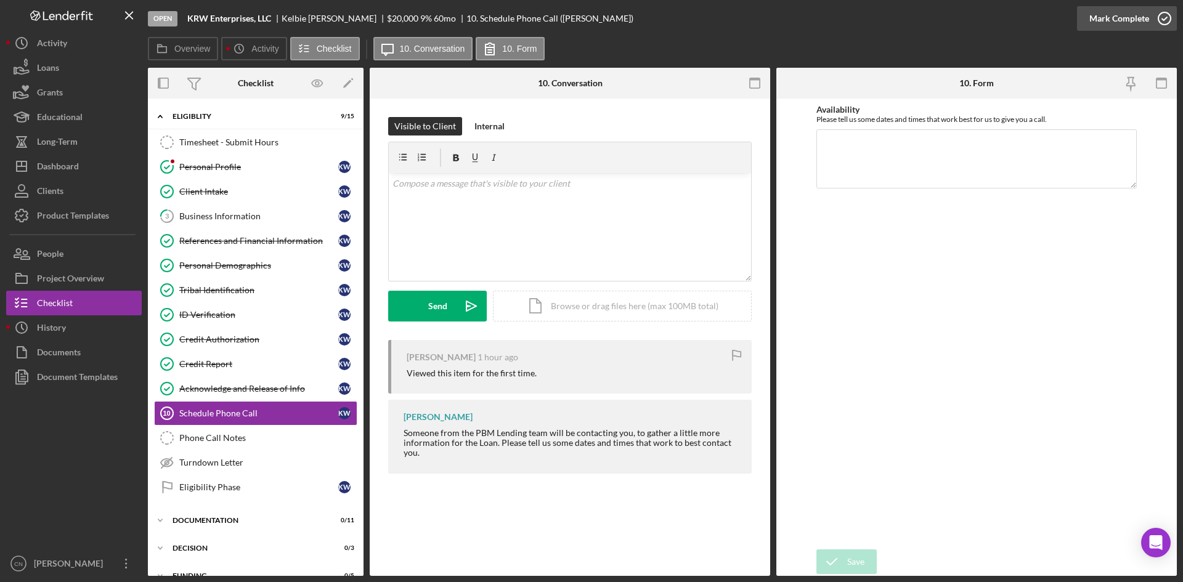
click at [1160, 30] on icon "button" at bounding box center [1164, 18] width 31 height 31
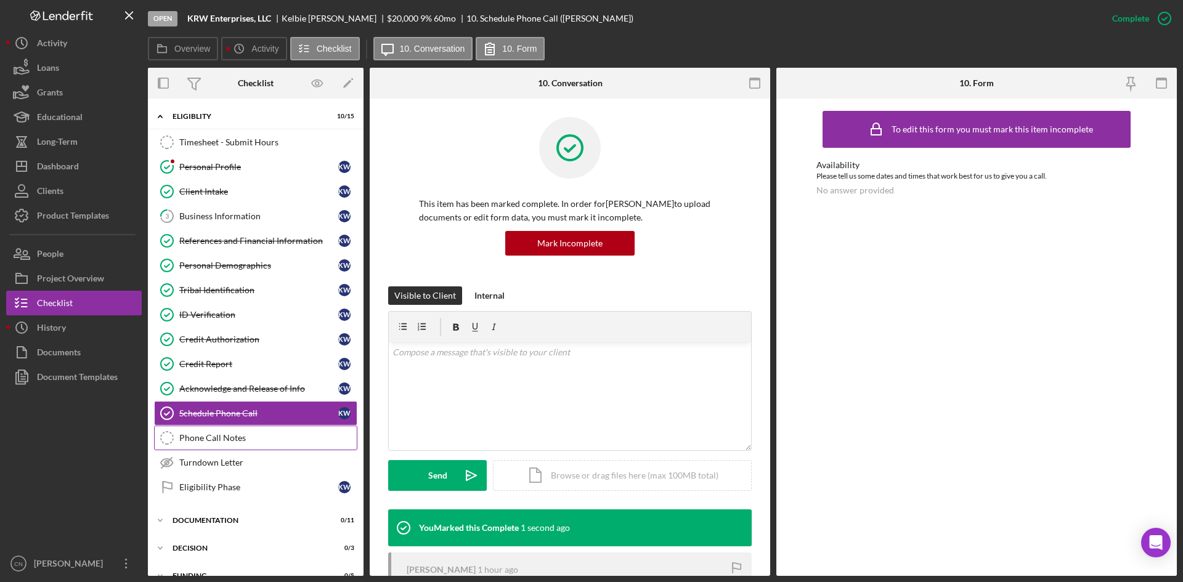
click at [212, 437] on div "Phone Call Notes" at bounding box center [267, 438] width 177 height 10
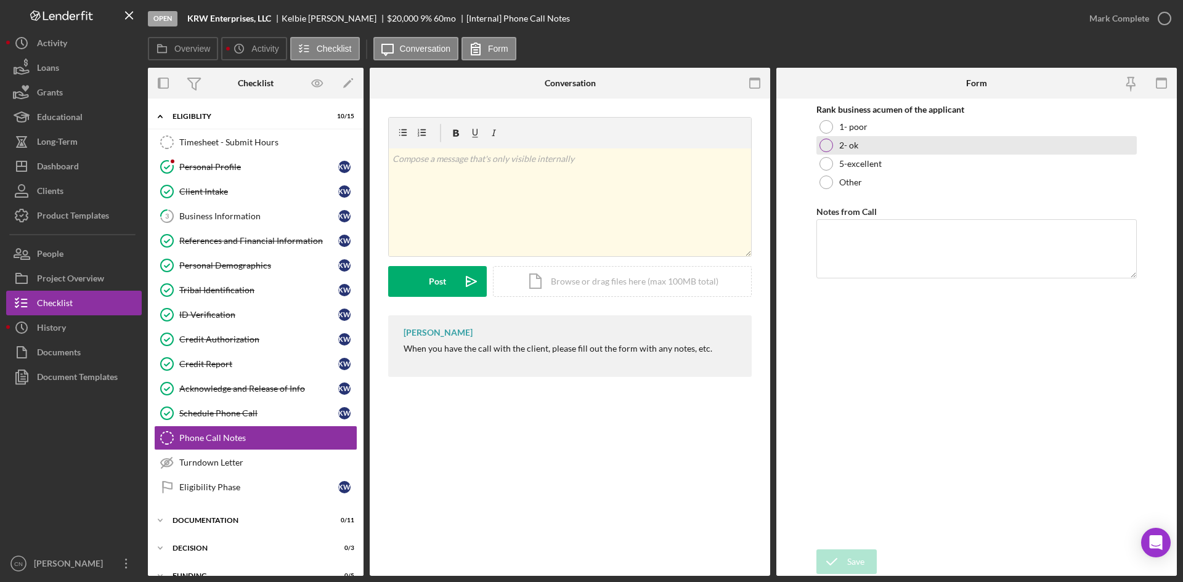
click at [824, 147] on div at bounding box center [827, 146] width 14 height 14
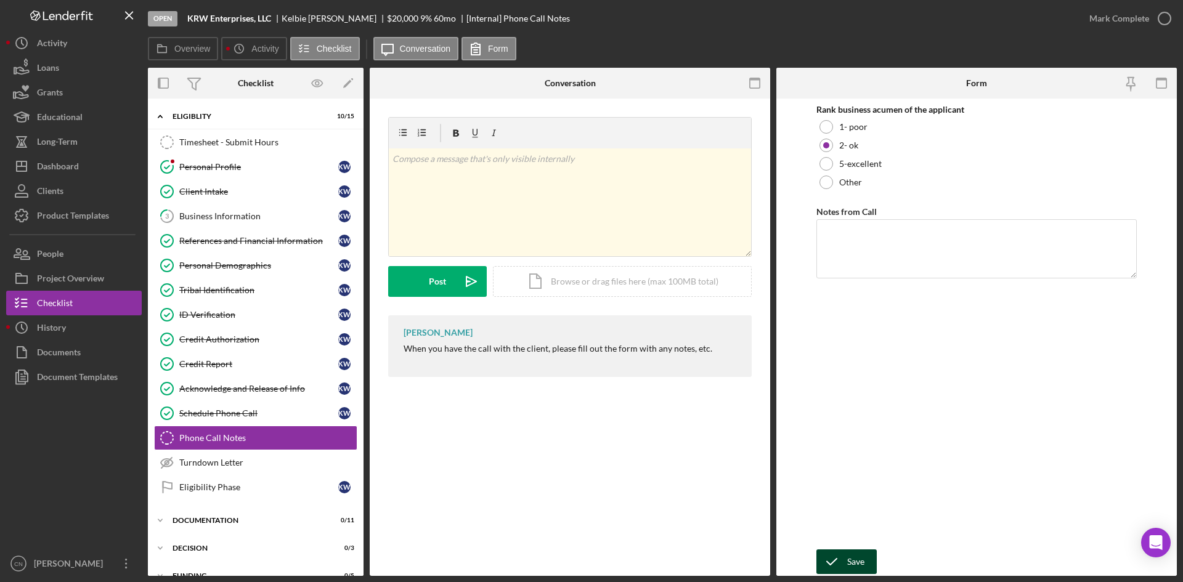
click at [840, 559] on icon "submit" at bounding box center [831, 562] width 31 height 31
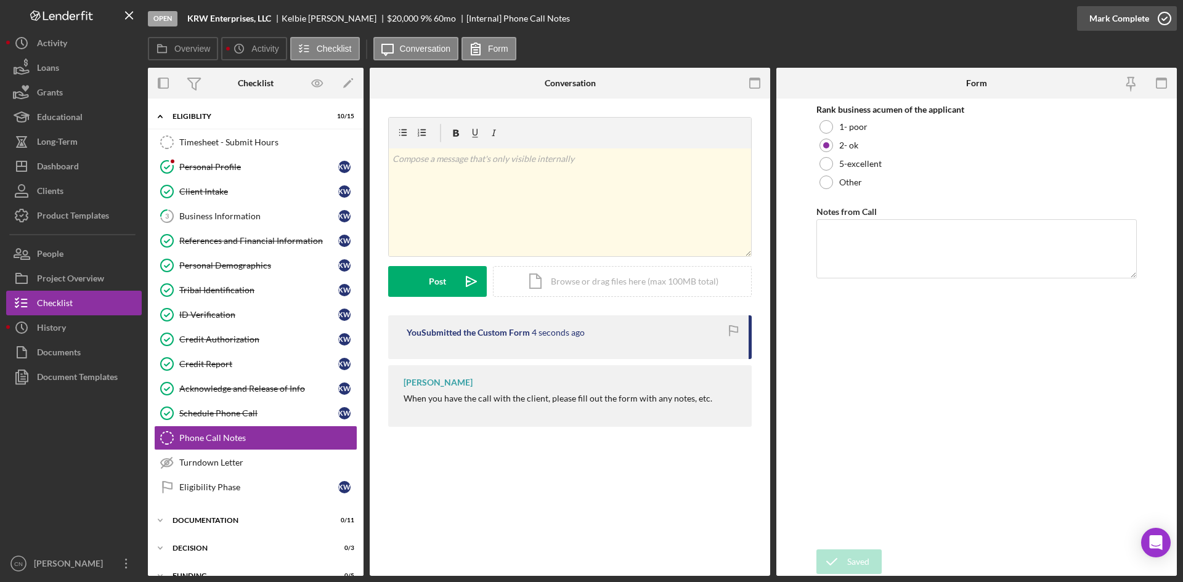
click at [1162, 21] on icon "button" at bounding box center [1164, 18] width 31 height 31
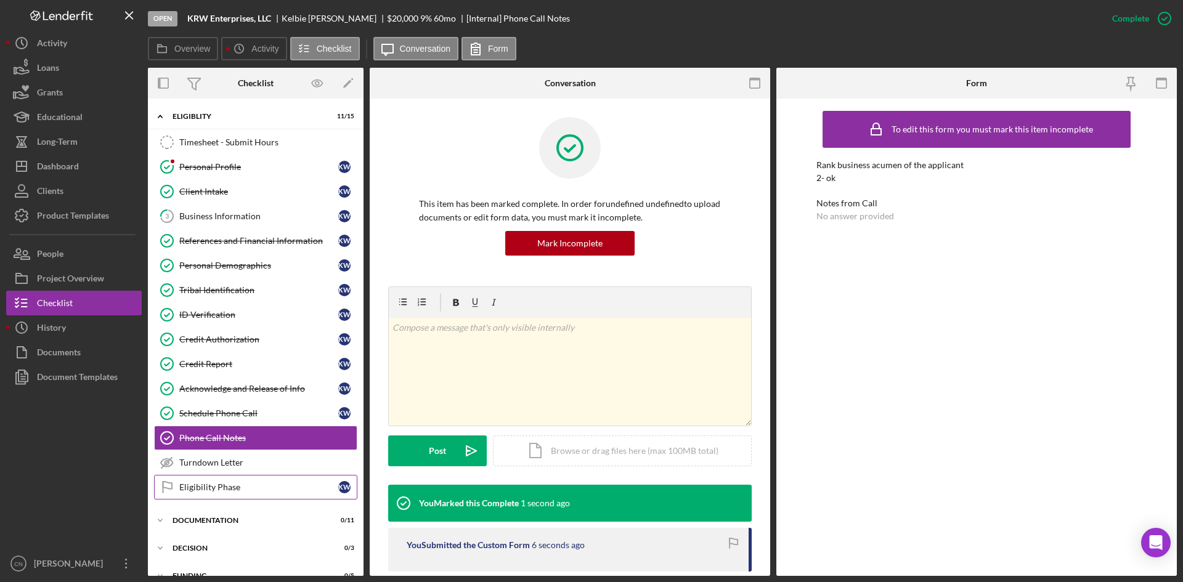
click at [204, 493] on link "Eligibility Phase Eligibility Phase K W" at bounding box center [255, 487] width 203 height 25
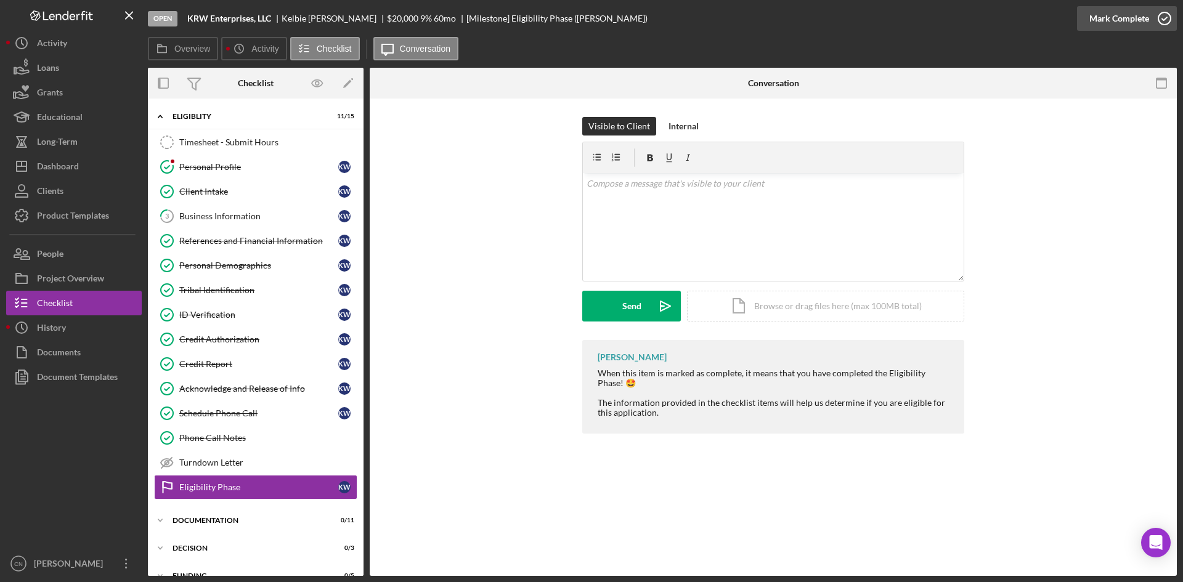
click at [1165, 16] on icon "button" at bounding box center [1164, 18] width 31 height 31
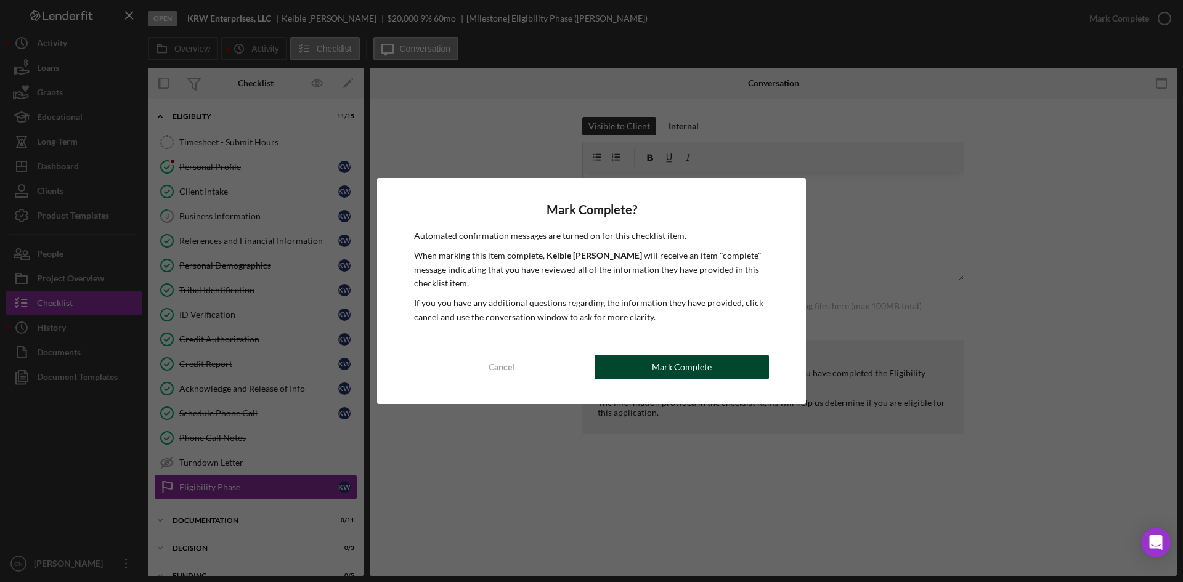
click at [637, 364] on button "Mark Complete" at bounding box center [682, 367] width 174 height 25
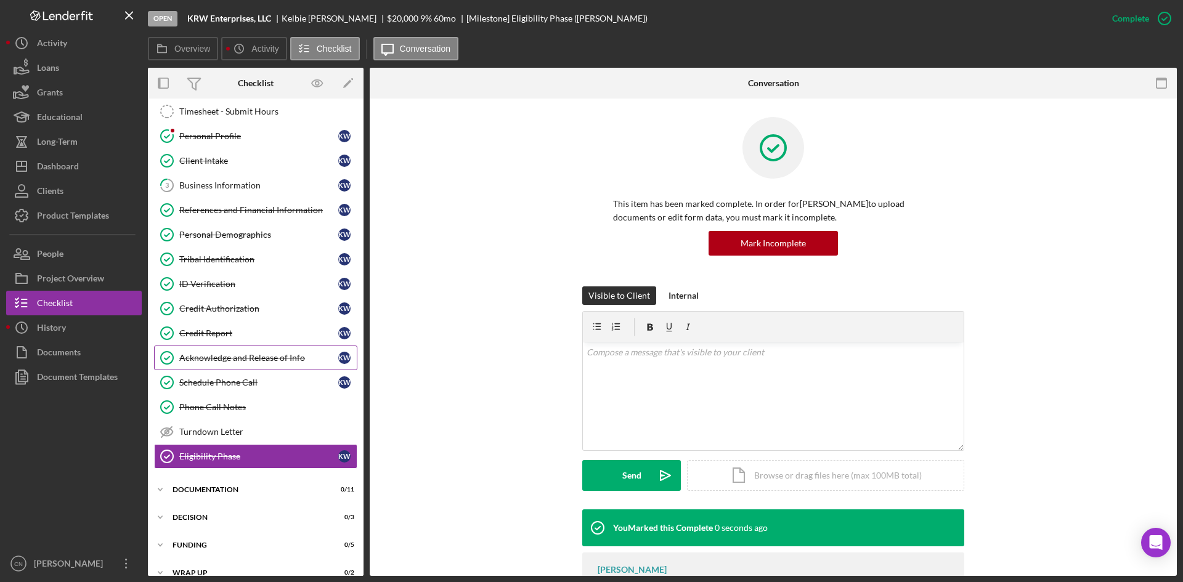
scroll to position [47, 0]
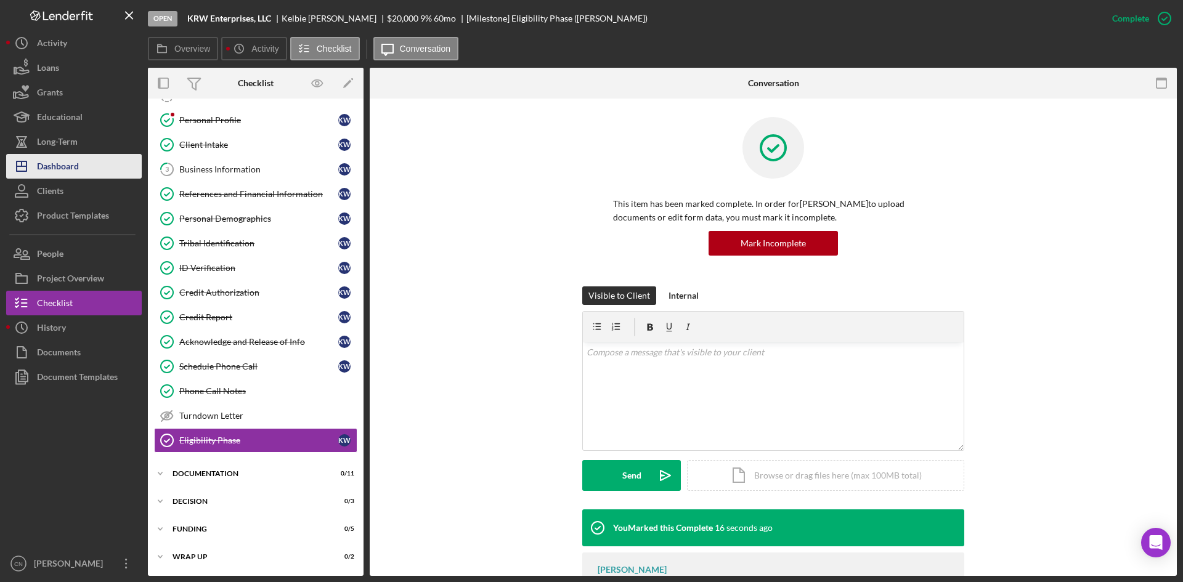
click at [18, 161] on icon "Icon/Dashboard" at bounding box center [21, 166] width 31 height 31
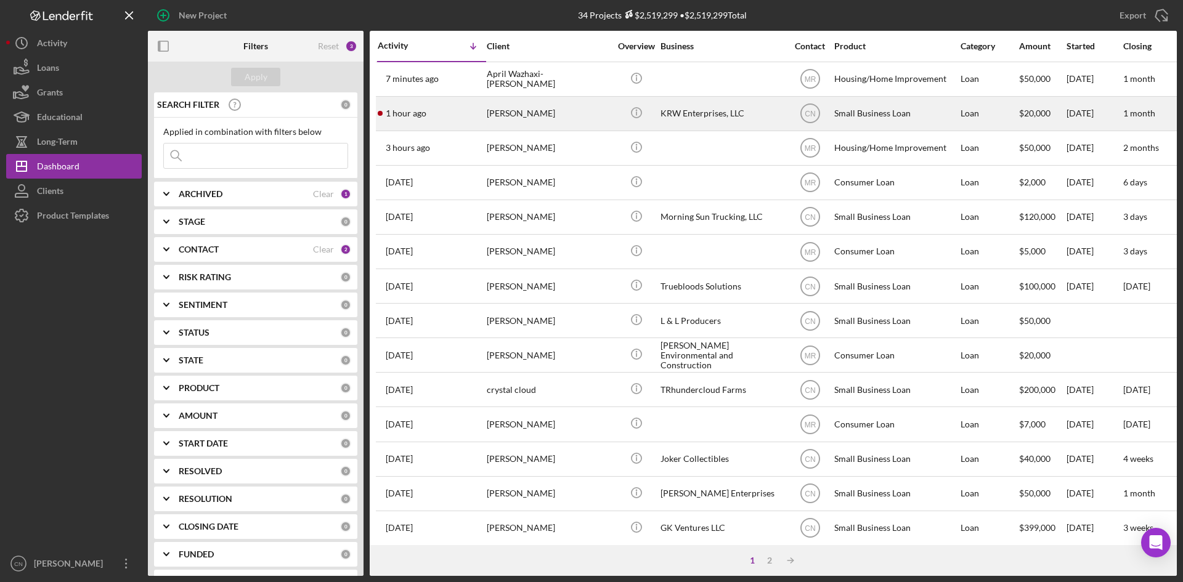
click at [520, 116] on div "[PERSON_NAME]" at bounding box center [548, 113] width 123 height 33
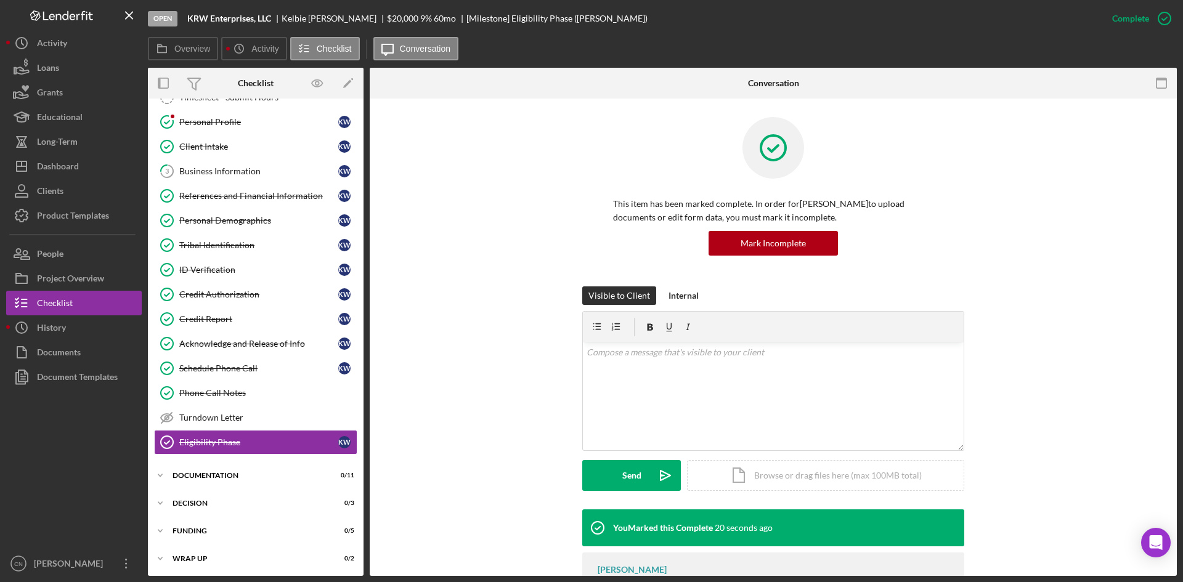
scroll to position [46, 0]
click at [80, 272] on div "Project Overview" at bounding box center [70, 280] width 67 height 28
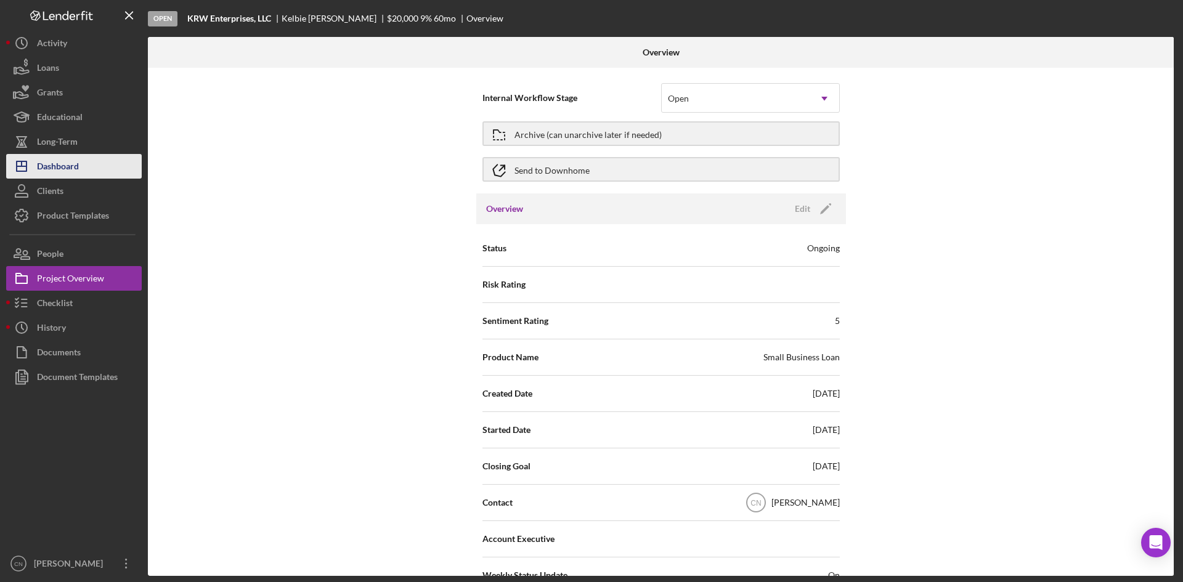
click at [50, 173] on div "Dashboard" at bounding box center [58, 168] width 42 height 28
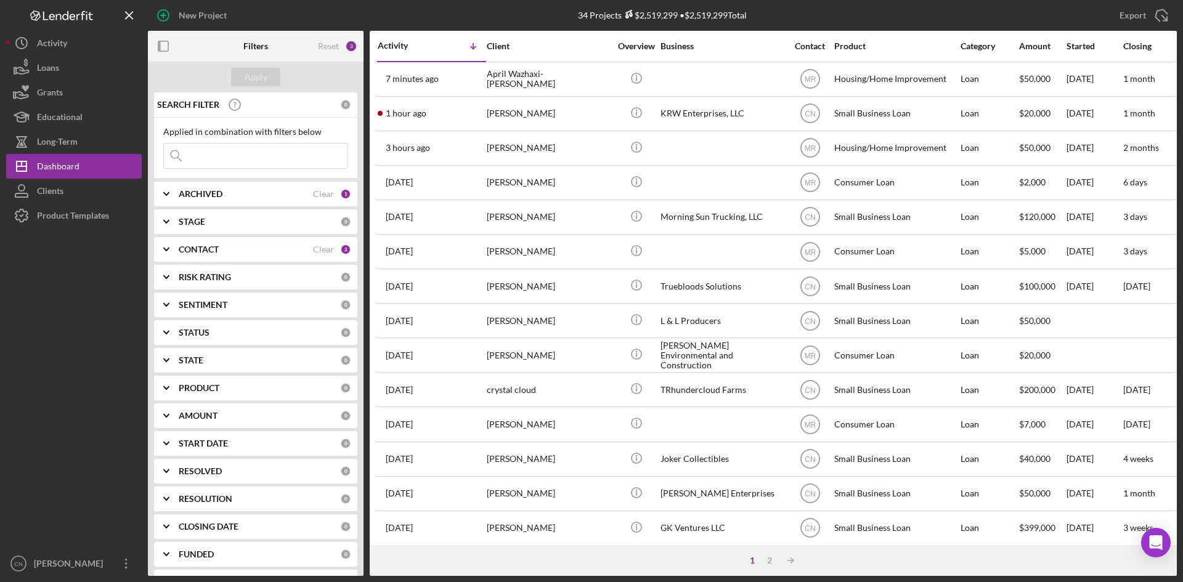
click at [516, 120] on div "[PERSON_NAME]" at bounding box center [548, 113] width 123 height 33
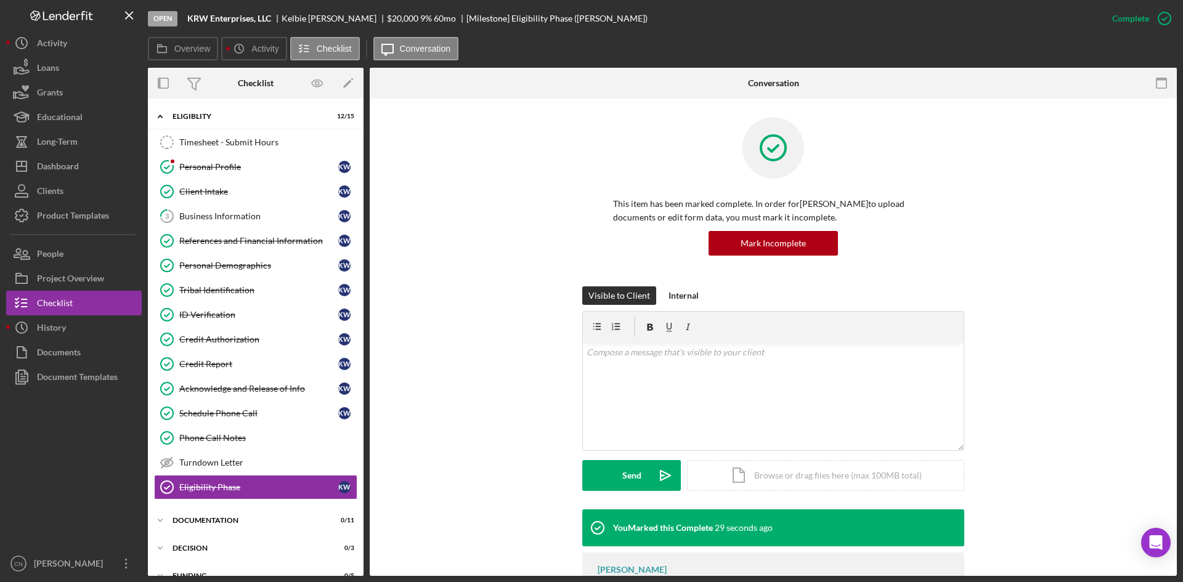
scroll to position [46, 0]
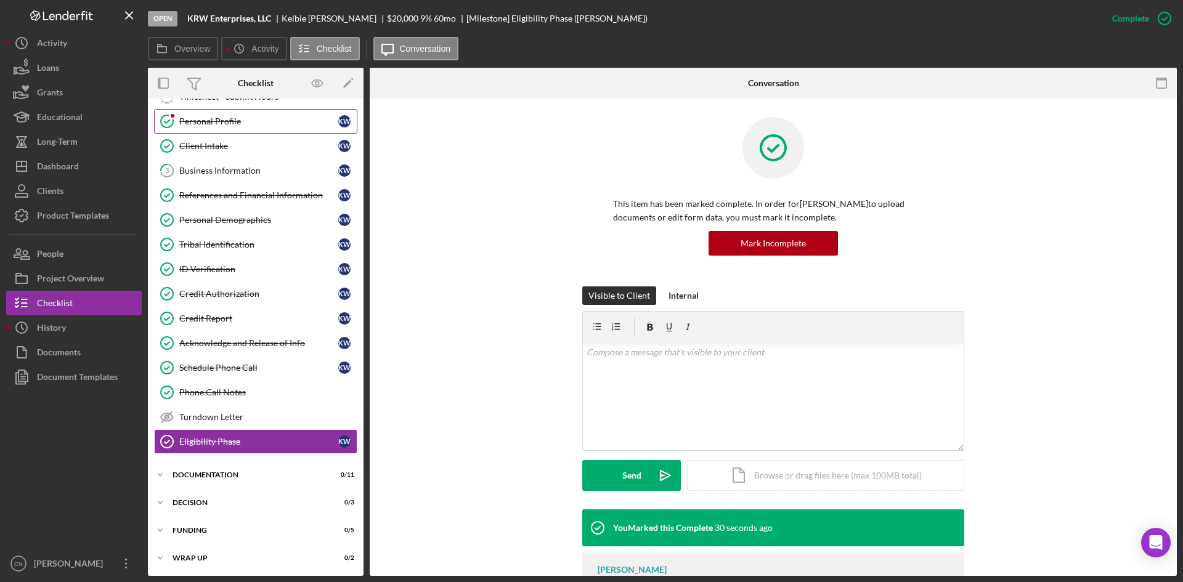
click at [216, 126] on div "Personal Profile" at bounding box center [258, 121] width 159 height 10
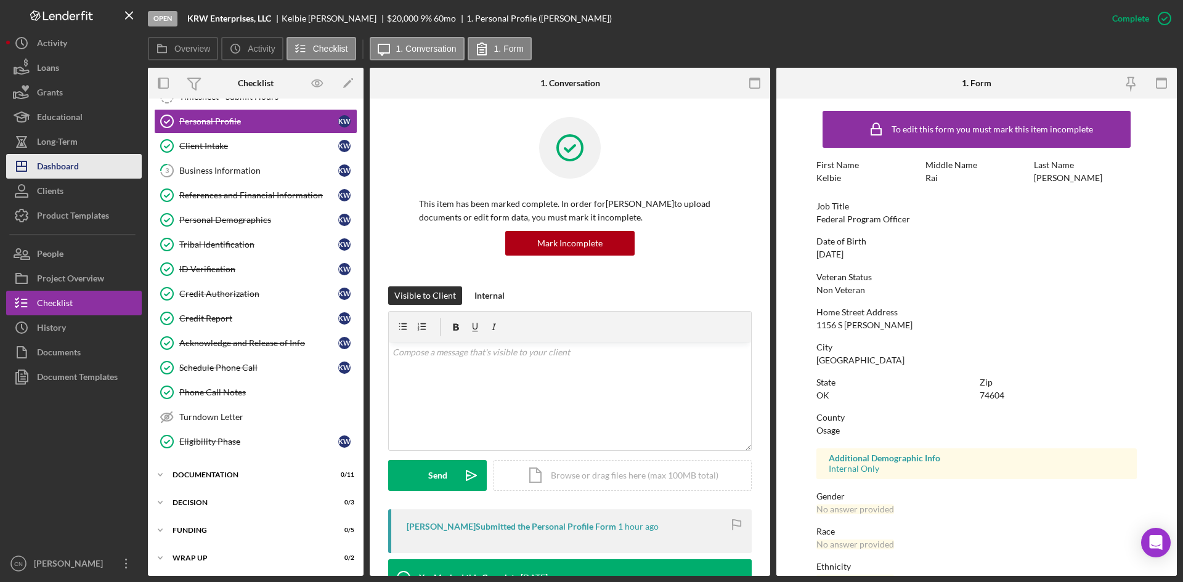
click at [55, 164] on div "Dashboard" at bounding box center [58, 168] width 42 height 28
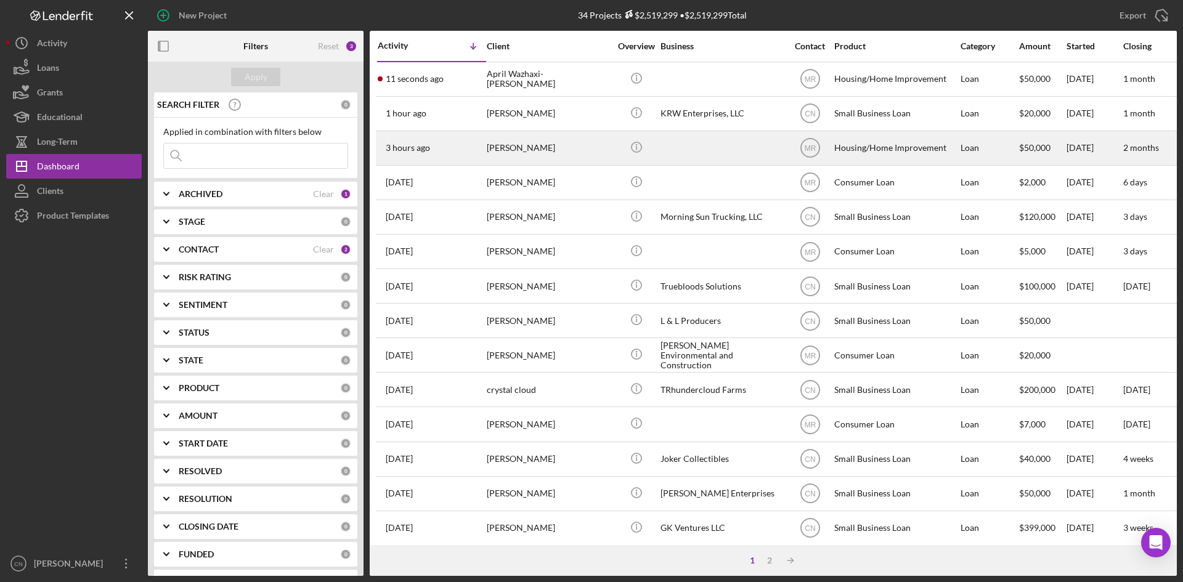
click at [521, 150] on div "[PERSON_NAME]" at bounding box center [548, 148] width 123 height 33
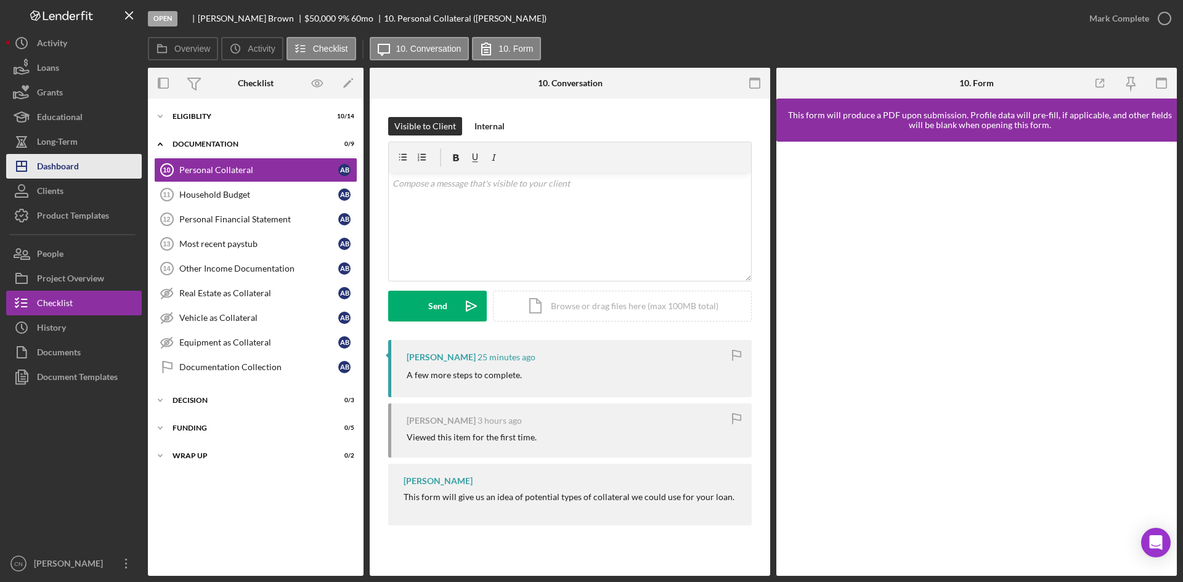
click at [57, 171] on div "Dashboard" at bounding box center [58, 168] width 42 height 28
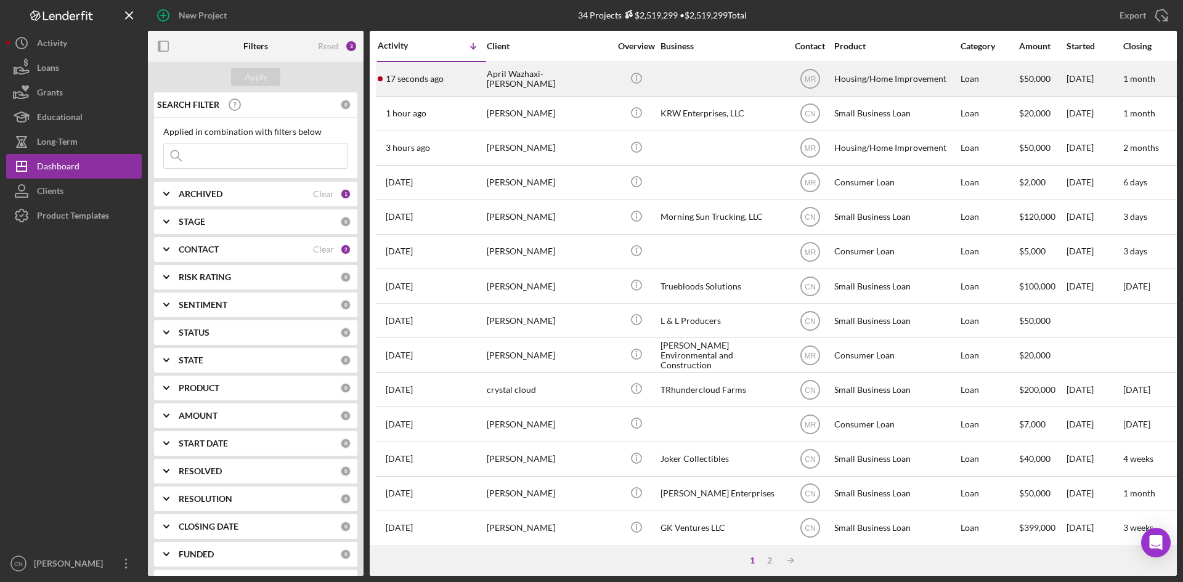
click at [545, 81] on div "April Wazhaxi-[PERSON_NAME]" at bounding box center [548, 79] width 123 height 33
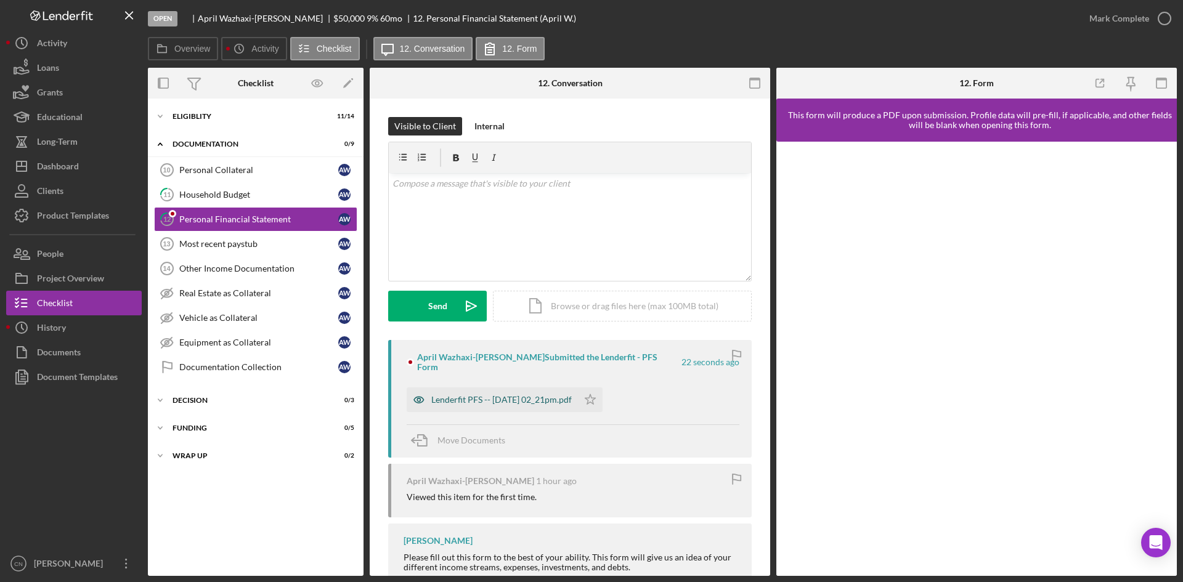
click at [499, 388] on div "Lenderfit PFS -- 2025-10-06 02_21pm.pdf" at bounding box center [492, 400] width 171 height 25
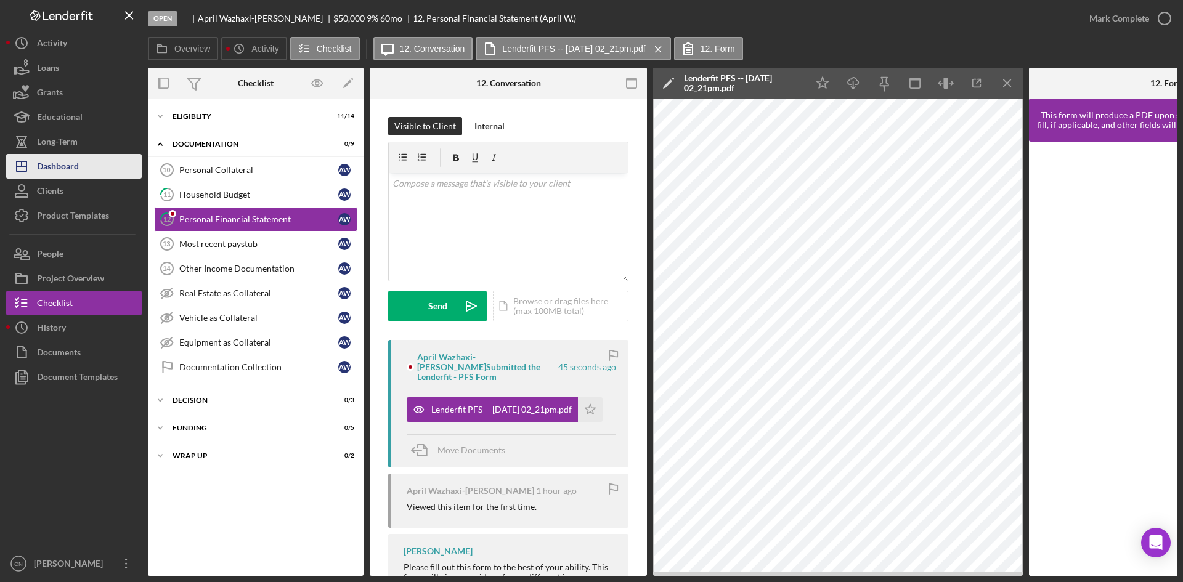
click at [59, 161] on div "Dashboard" at bounding box center [58, 168] width 42 height 28
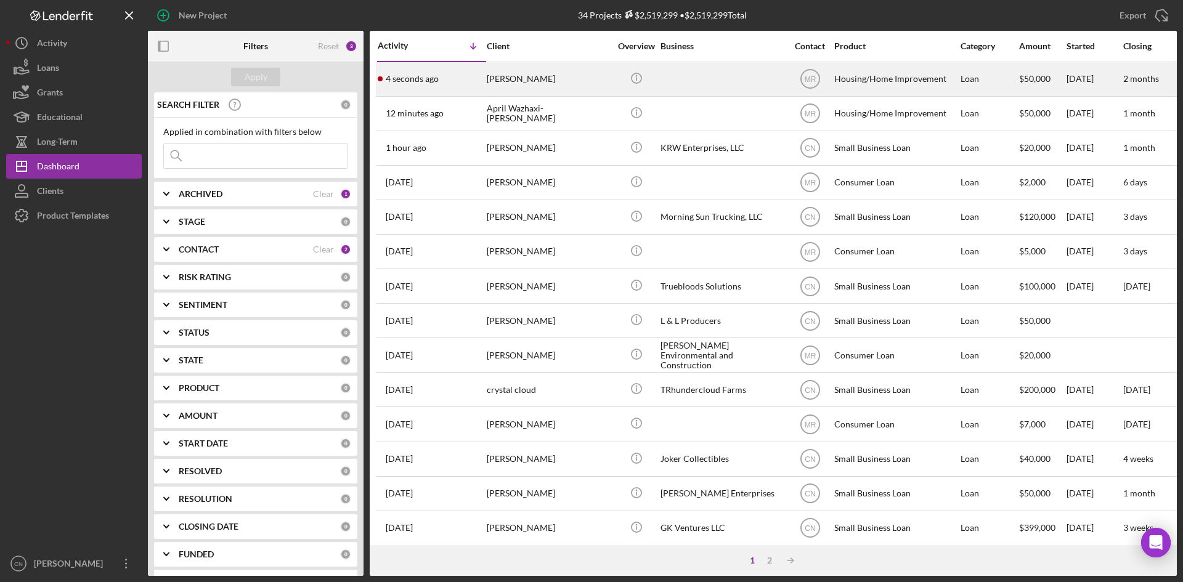
click at [417, 75] on time "4 seconds ago" at bounding box center [412, 79] width 53 height 10
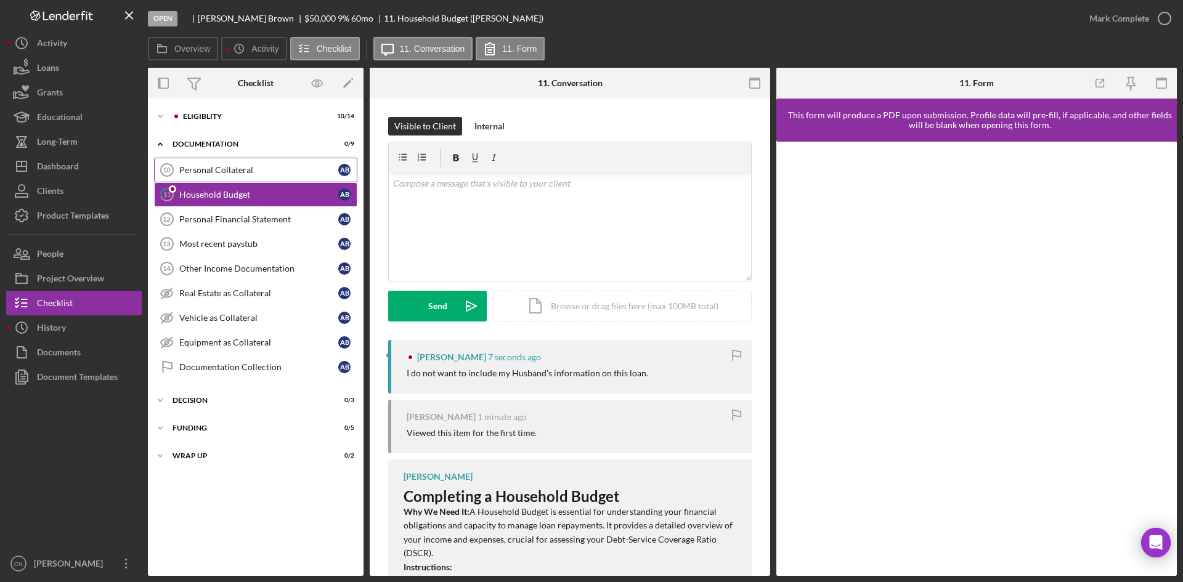
click at [210, 168] on div "Personal Collateral" at bounding box center [258, 170] width 159 height 10
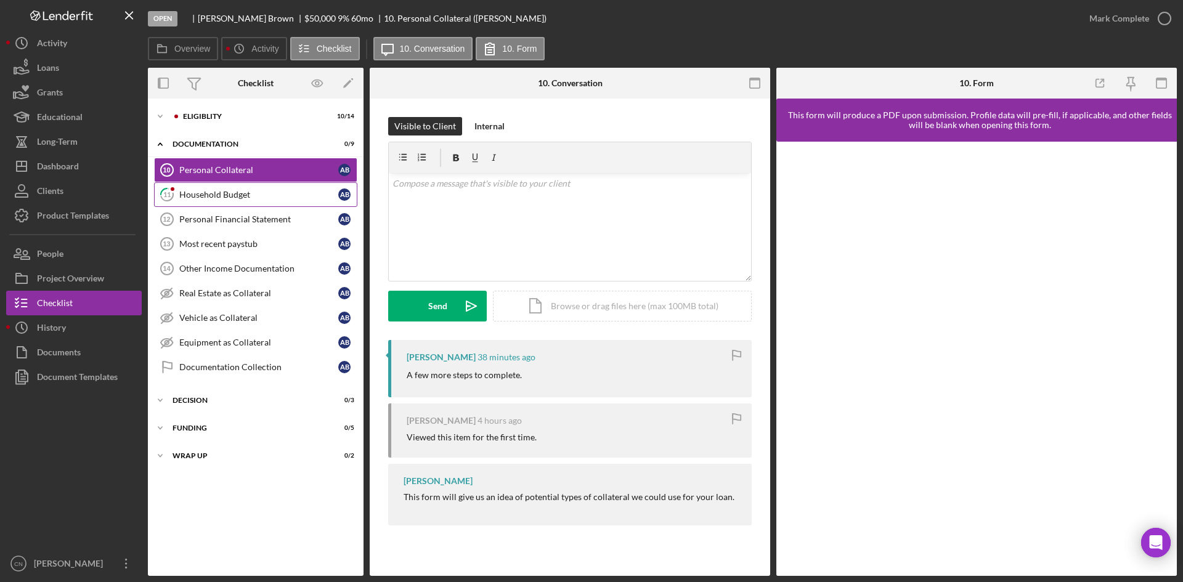
click at [214, 192] on div "Household Budget" at bounding box center [258, 195] width 159 height 10
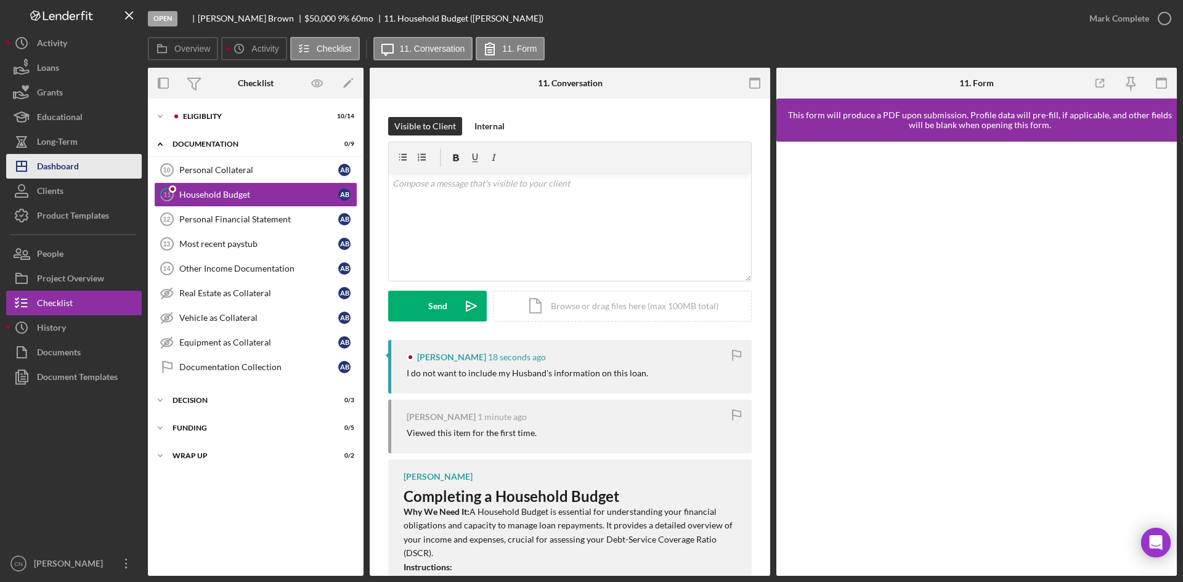
click at [65, 161] on div "Dashboard" at bounding box center [58, 168] width 42 height 28
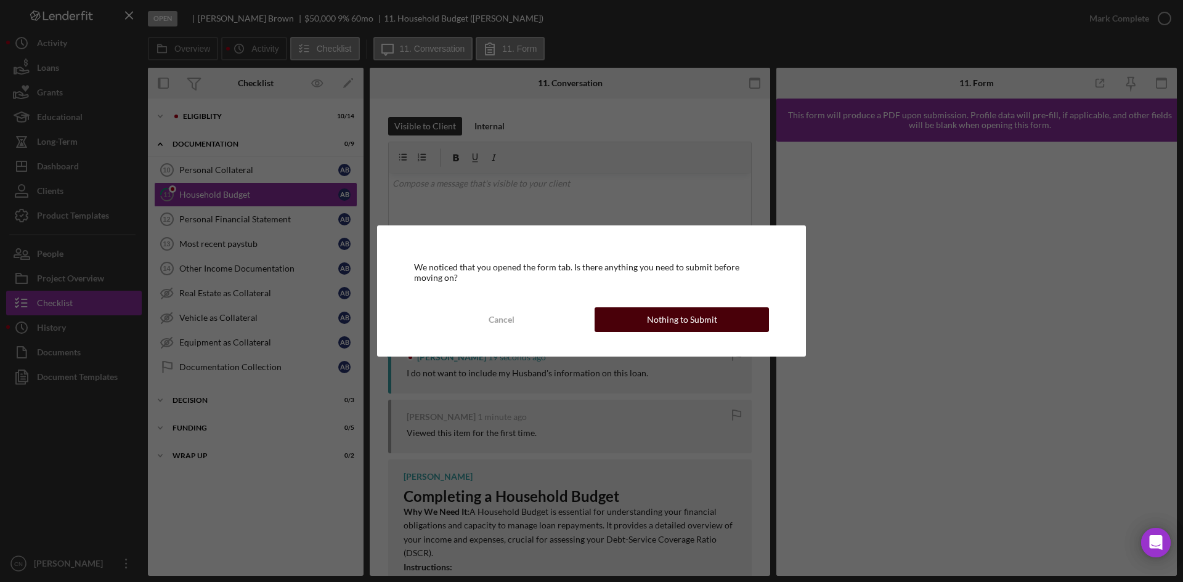
click at [695, 317] on div "Nothing to Submit" at bounding box center [682, 319] width 70 height 25
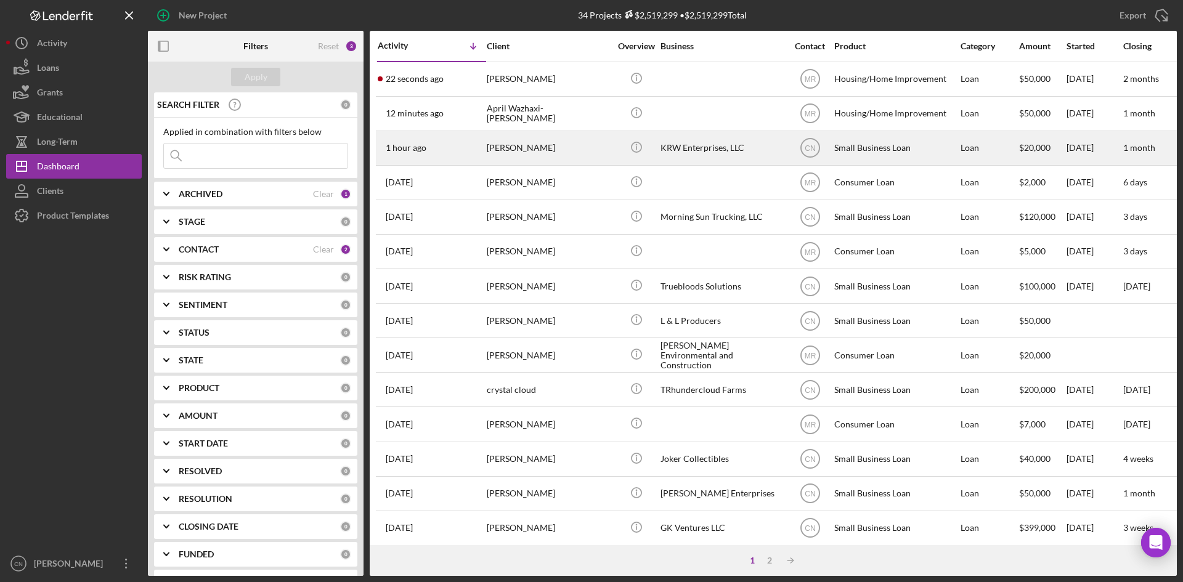
click at [495, 149] on div "[PERSON_NAME]" at bounding box center [548, 148] width 123 height 33
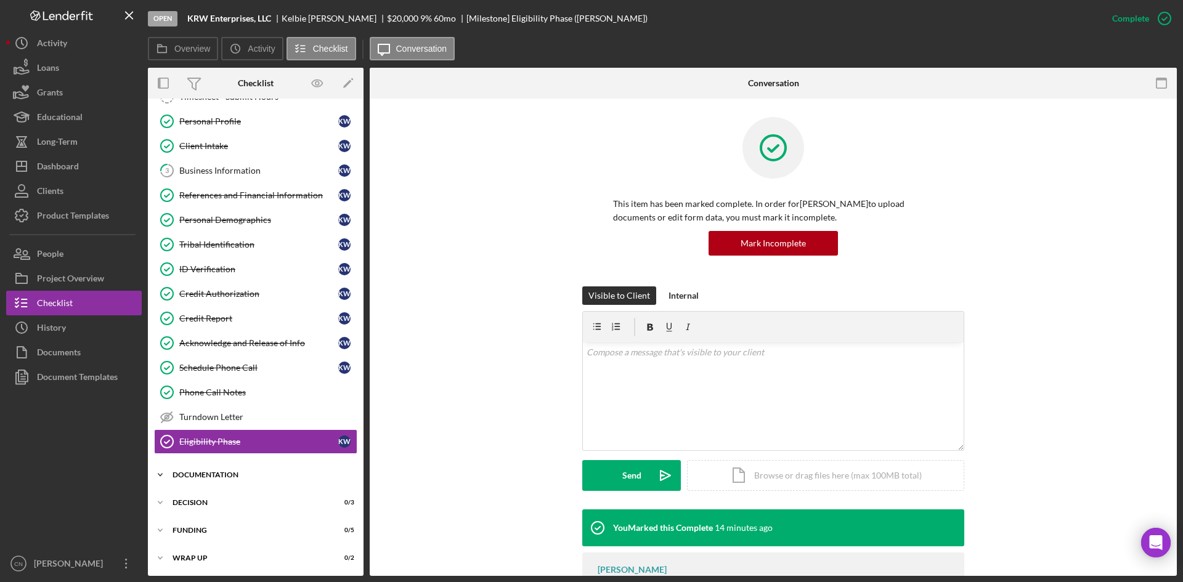
scroll to position [47, 0]
click at [210, 462] on div "Icon/Expander Eligiblity 12 / 15 Timesheet - Submit Hours Timesheet - Submit Ho…" at bounding box center [256, 314] width 216 height 512
click at [210, 470] on div "Icon/Expander Documentation 0 / 11" at bounding box center [256, 474] width 216 height 25
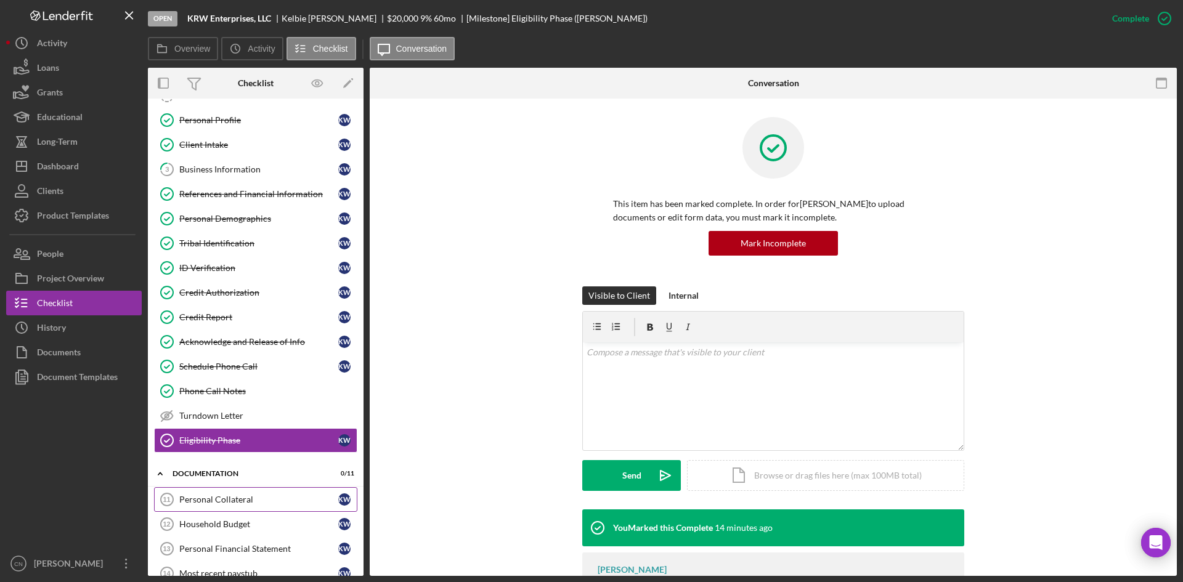
click at [209, 502] on div "Personal Collateral" at bounding box center [258, 500] width 159 height 10
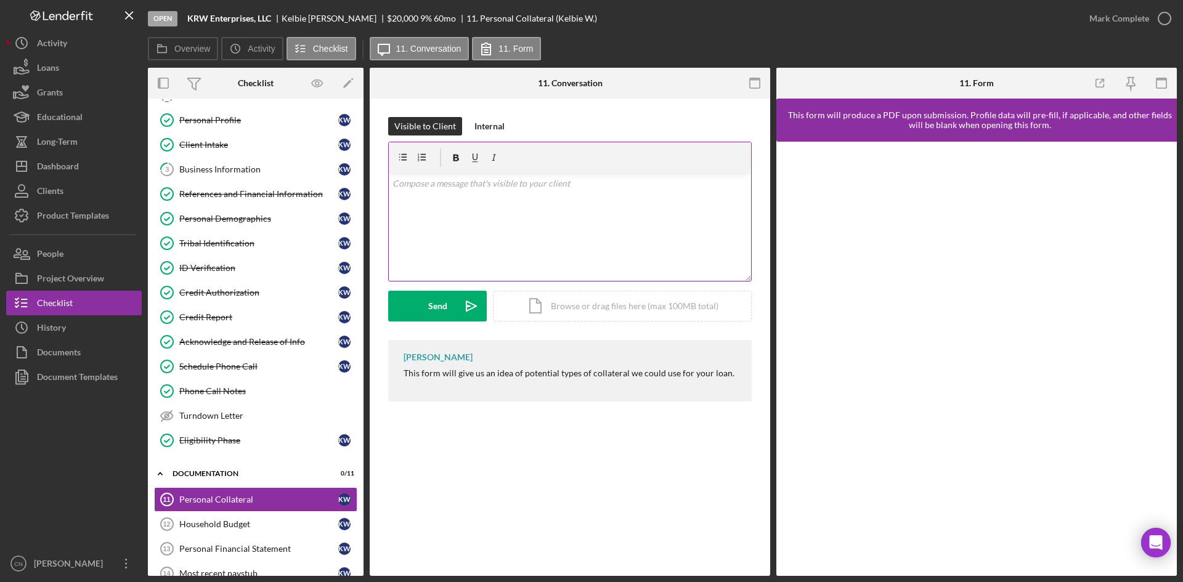
click at [473, 201] on div "v Color teal Color pink Remove color Add row above Add row below Add column bef…" at bounding box center [570, 227] width 362 height 108
click at [429, 312] on div "Send" at bounding box center [437, 306] width 19 height 31
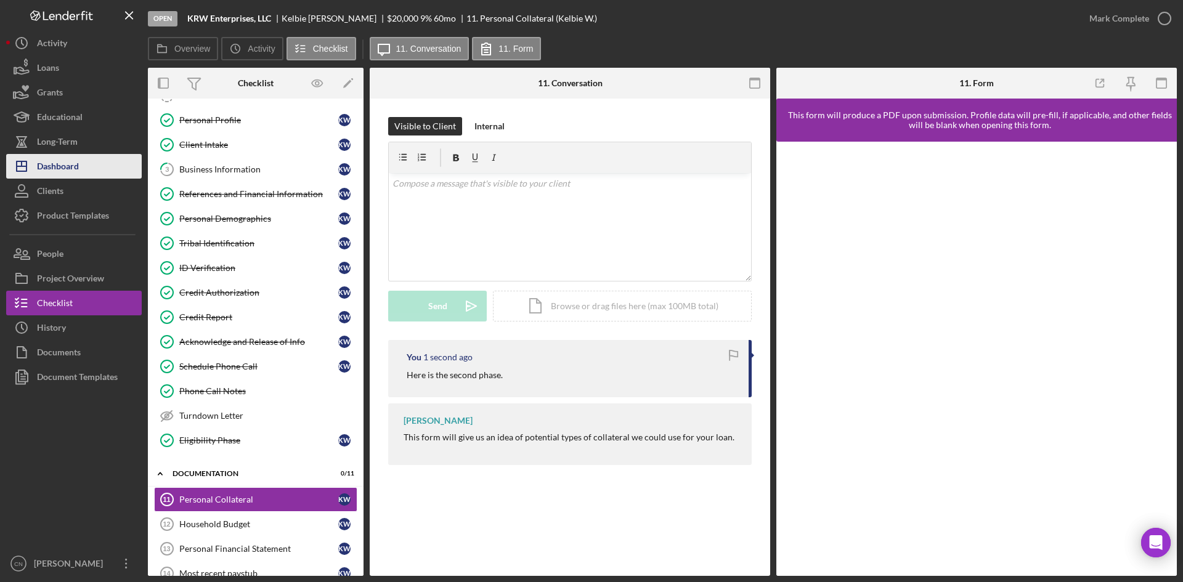
click at [62, 168] on div "Dashboard" at bounding box center [58, 168] width 42 height 28
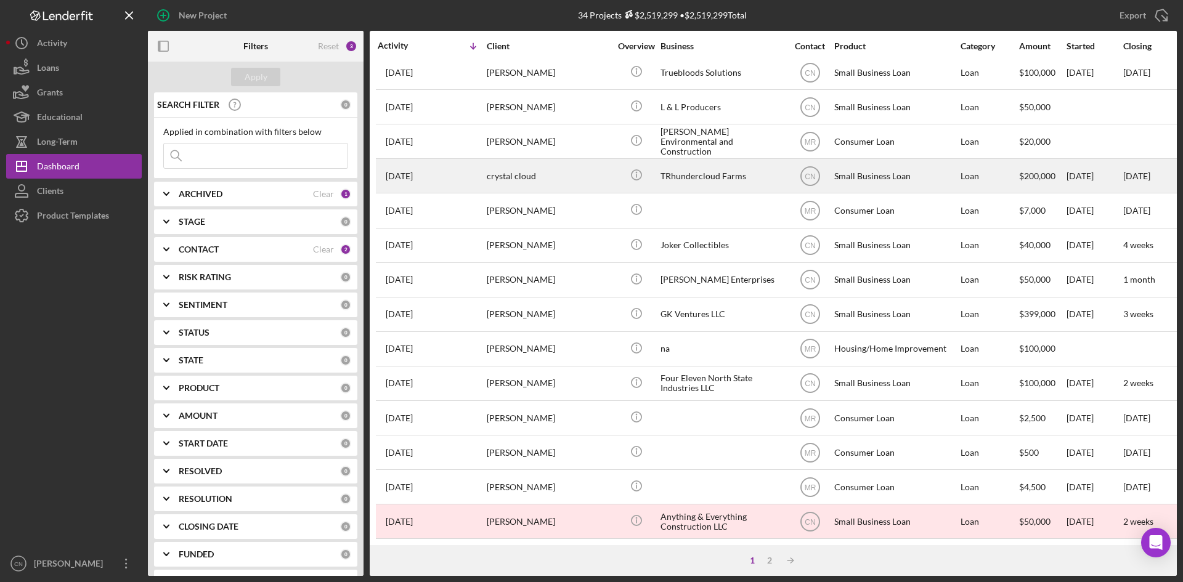
scroll to position [308, 0]
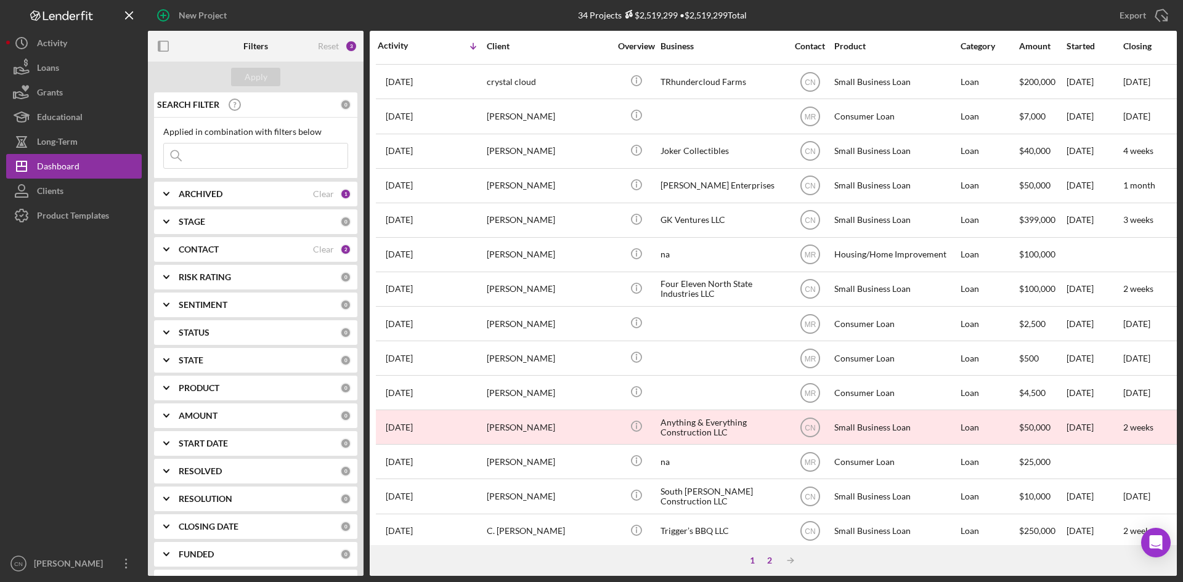
click at [770, 558] on div "2" at bounding box center [769, 561] width 17 height 10
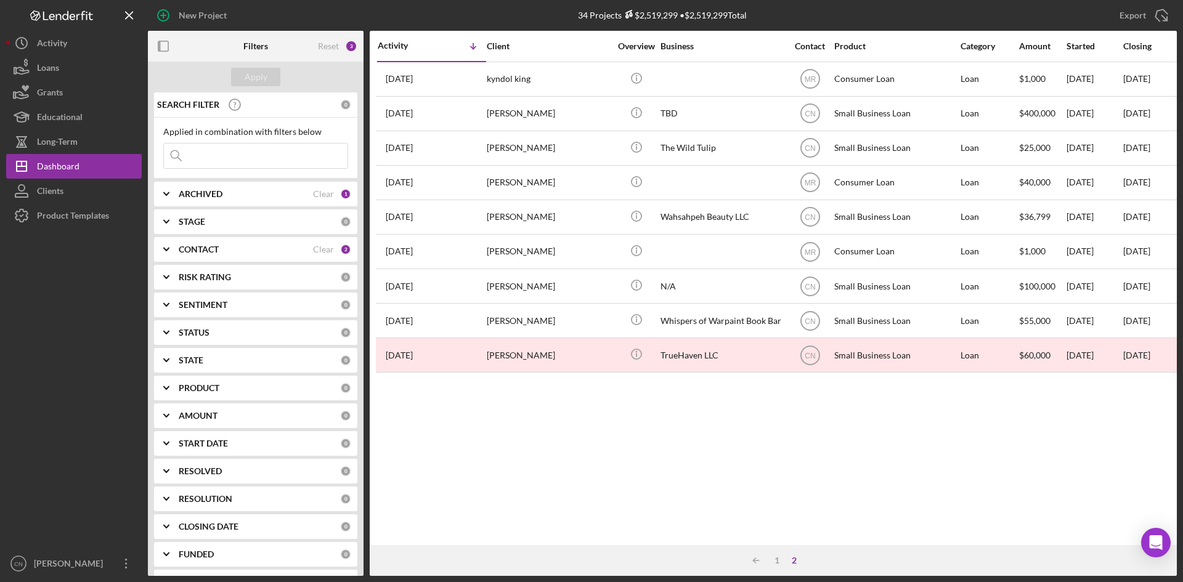
scroll to position [0, 0]
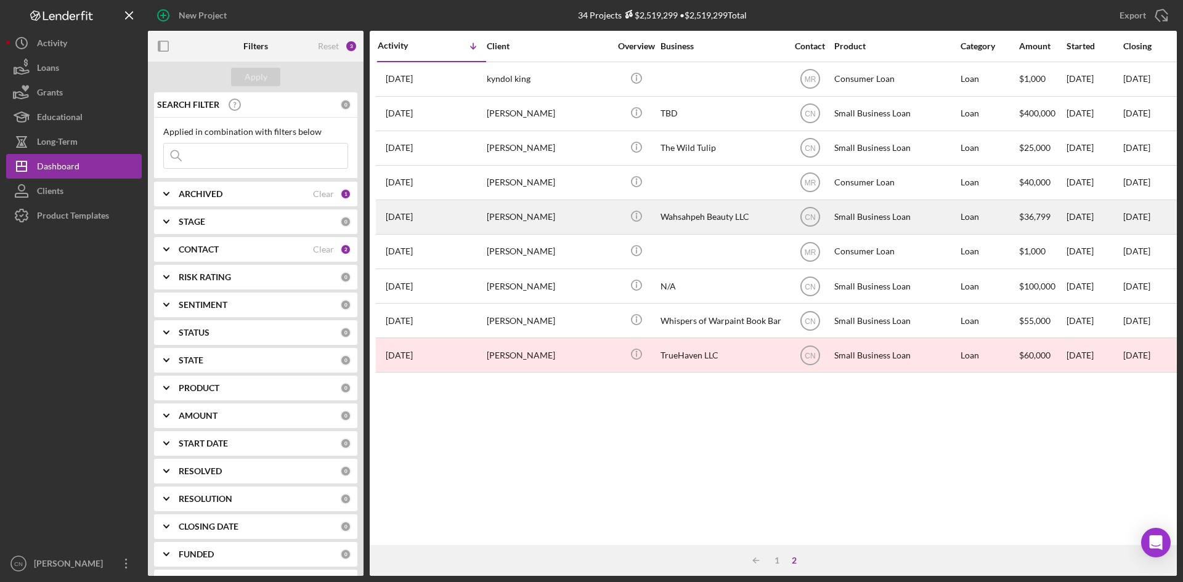
click at [516, 214] on div "[PERSON_NAME]" at bounding box center [548, 217] width 123 height 33
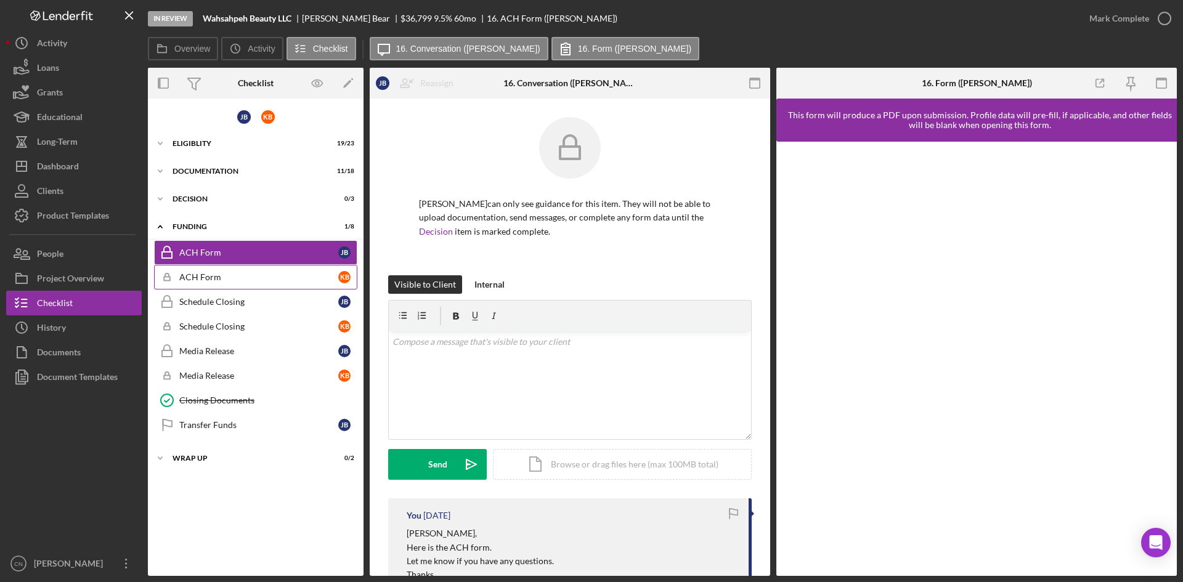
click at [208, 285] on link "Icon/Checklist Item Sub Locked ACH Form K B" at bounding box center [255, 277] width 203 height 25
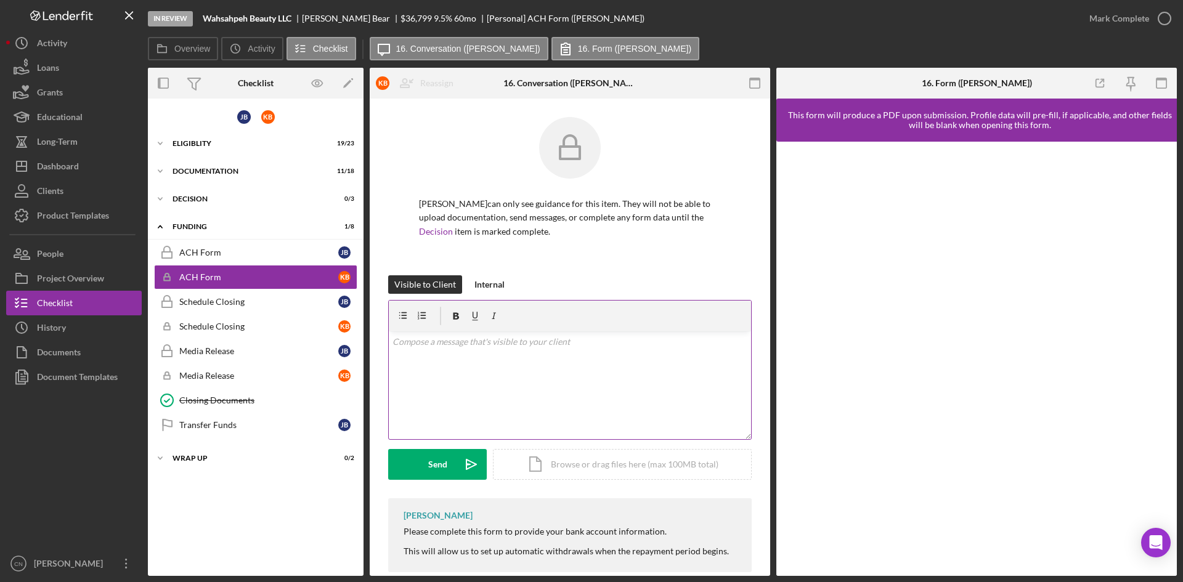
scroll to position [21, 0]
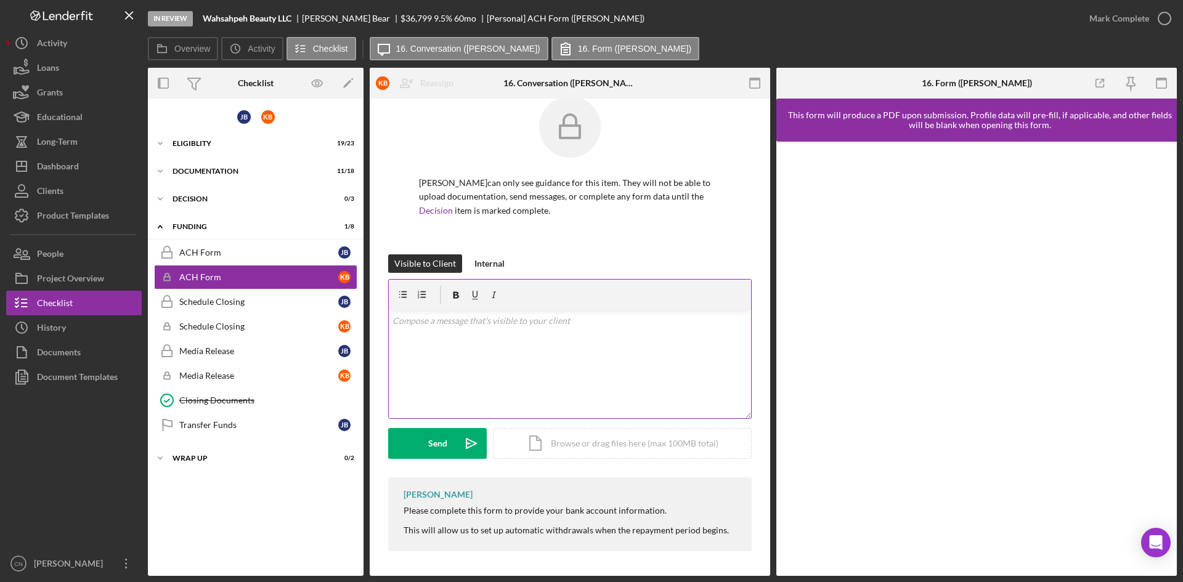
click at [486, 332] on div "v Color teal Color pink Remove color Add row above Add row below Add column bef…" at bounding box center [570, 365] width 362 height 108
click at [247, 250] on div "ACH Form" at bounding box center [258, 253] width 159 height 10
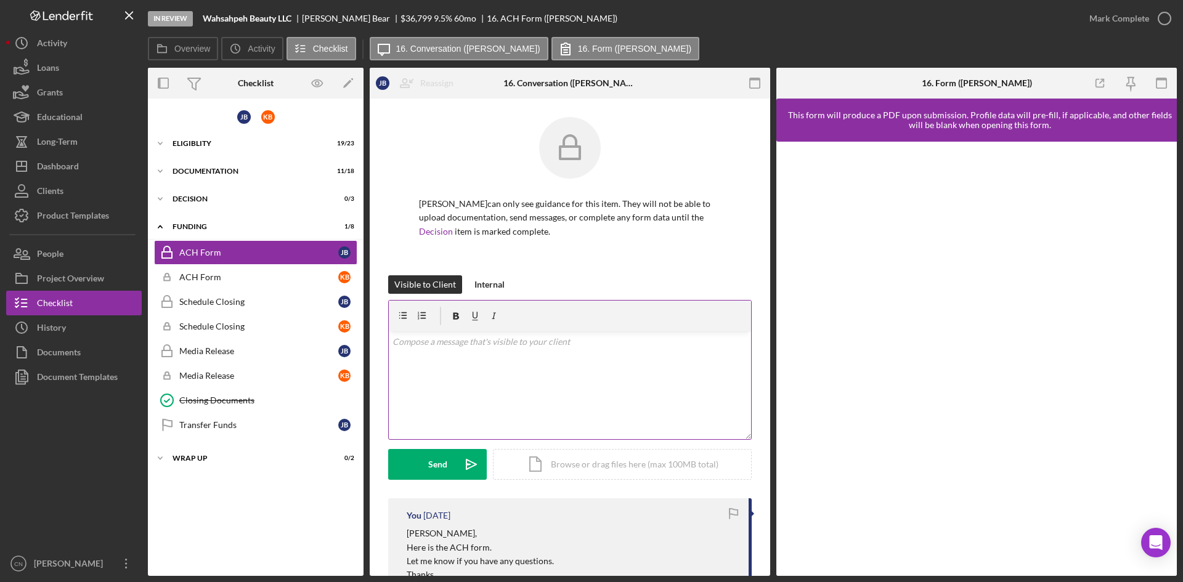
click at [484, 350] on div "v Color teal Color pink Remove color Add row above Add row below Add column bef…" at bounding box center [570, 386] width 362 height 108
click at [455, 465] on button "Send Icon/icon-invite-send" at bounding box center [437, 464] width 99 height 31
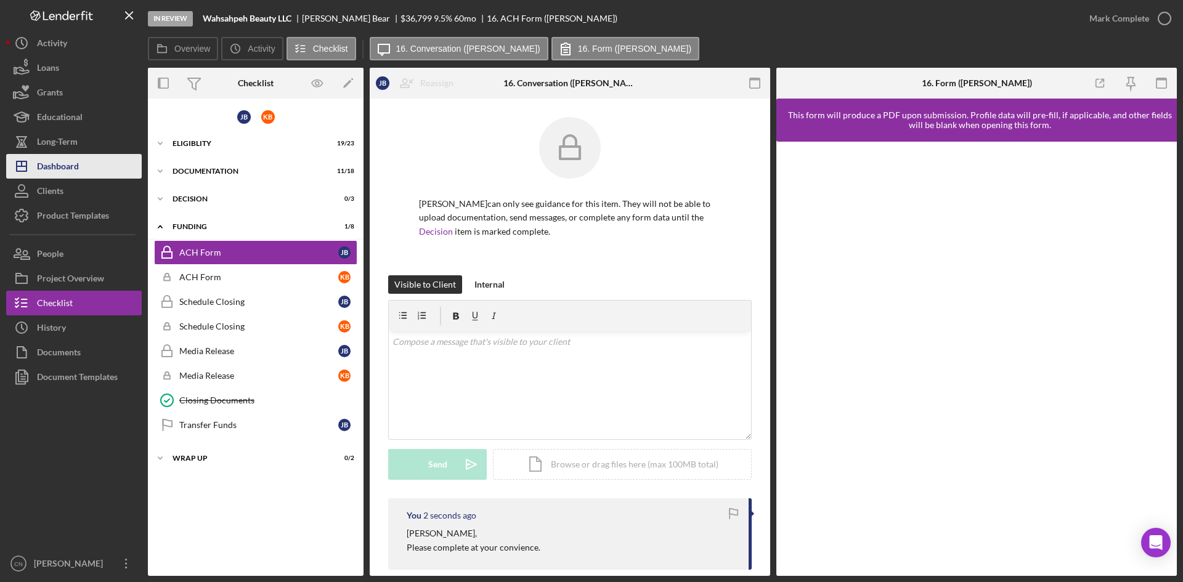
click at [80, 164] on button "Icon/Dashboard Dashboard" at bounding box center [74, 166] width 136 height 25
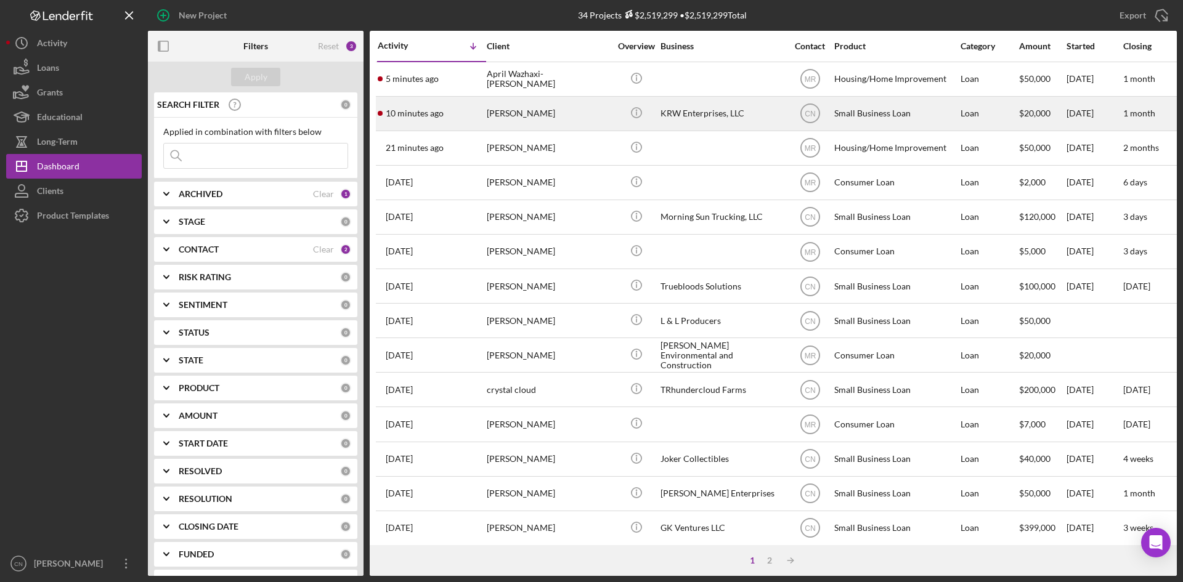
click at [526, 112] on div "[PERSON_NAME]" at bounding box center [548, 113] width 123 height 33
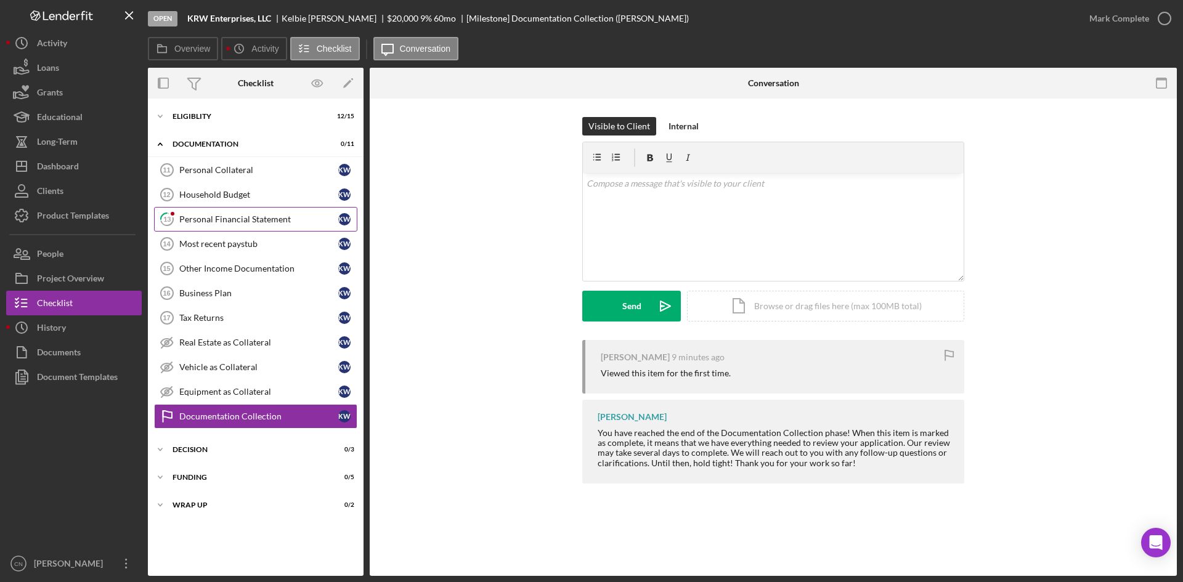
click at [203, 221] on div "Personal Financial Statement" at bounding box center [258, 219] width 159 height 10
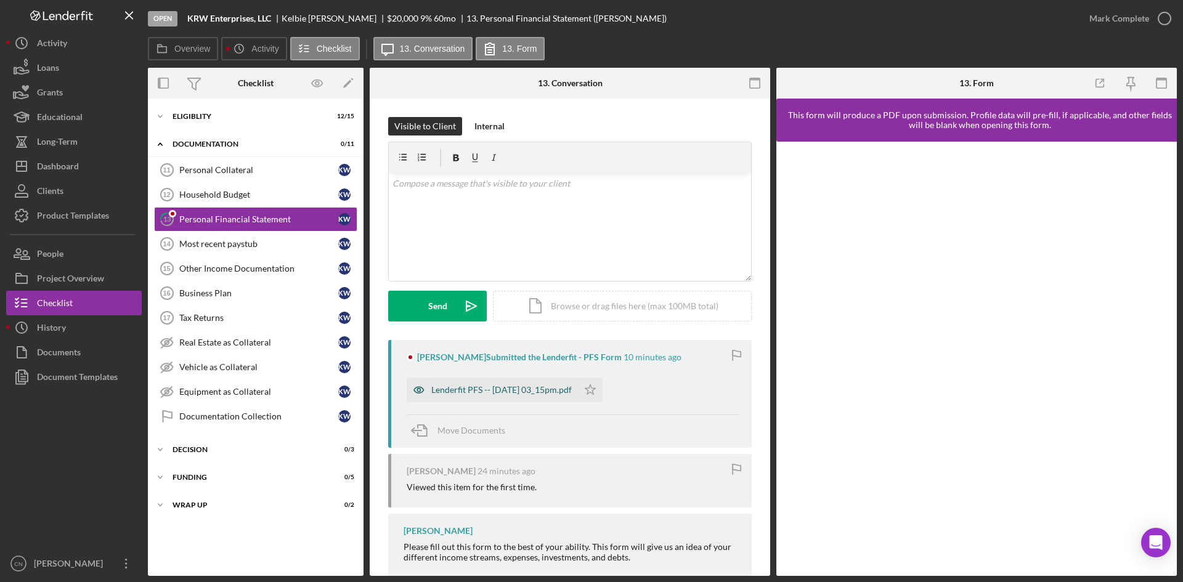
click at [505, 393] on div "Lenderfit PFS -- [DATE] 03_15pm.pdf" at bounding box center [501, 390] width 140 height 10
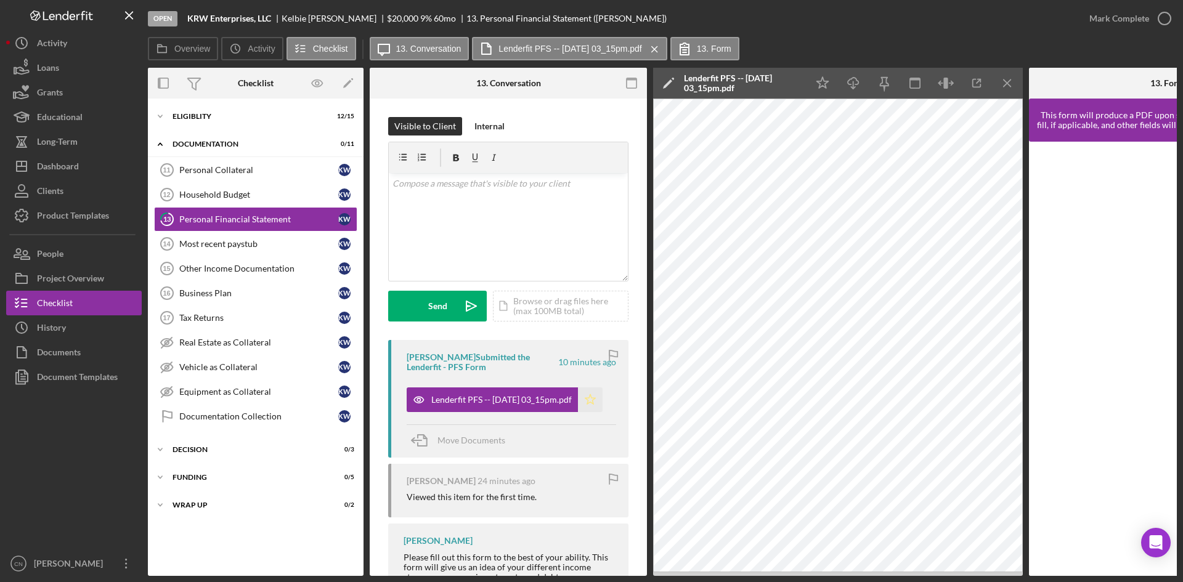
click at [599, 397] on icon "Icon/Star" at bounding box center [590, 400] width 25 height 25
click at [1166, 13] on icon "button" at bounding box center [1164, 18] width 31 height 31
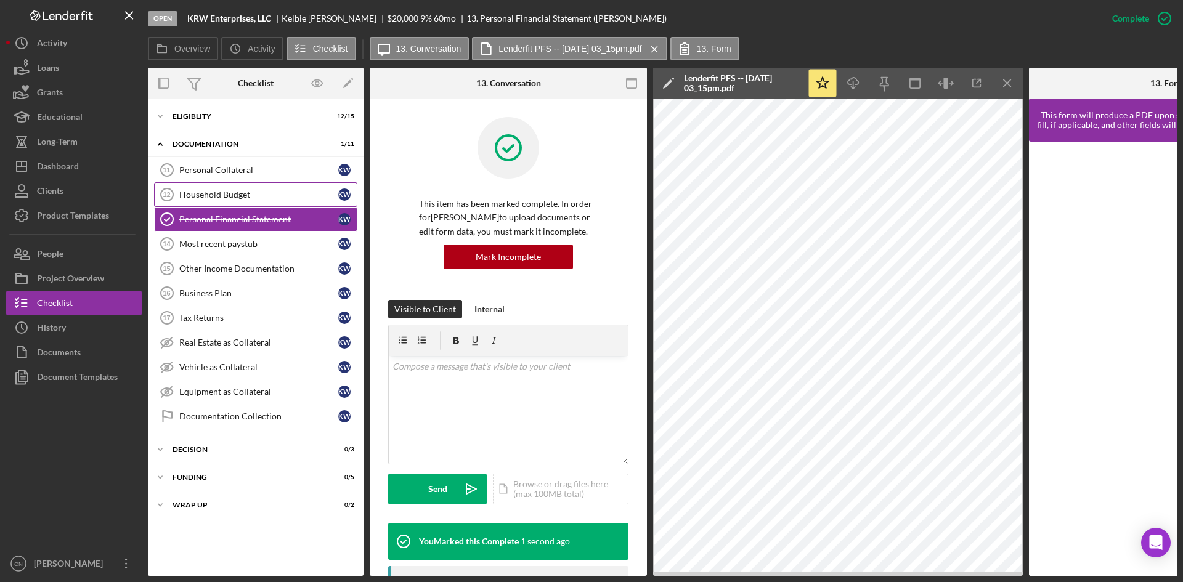
click at [203, 192] on div "Household Budget" at bounding box center [258, 195] width 159 height 10
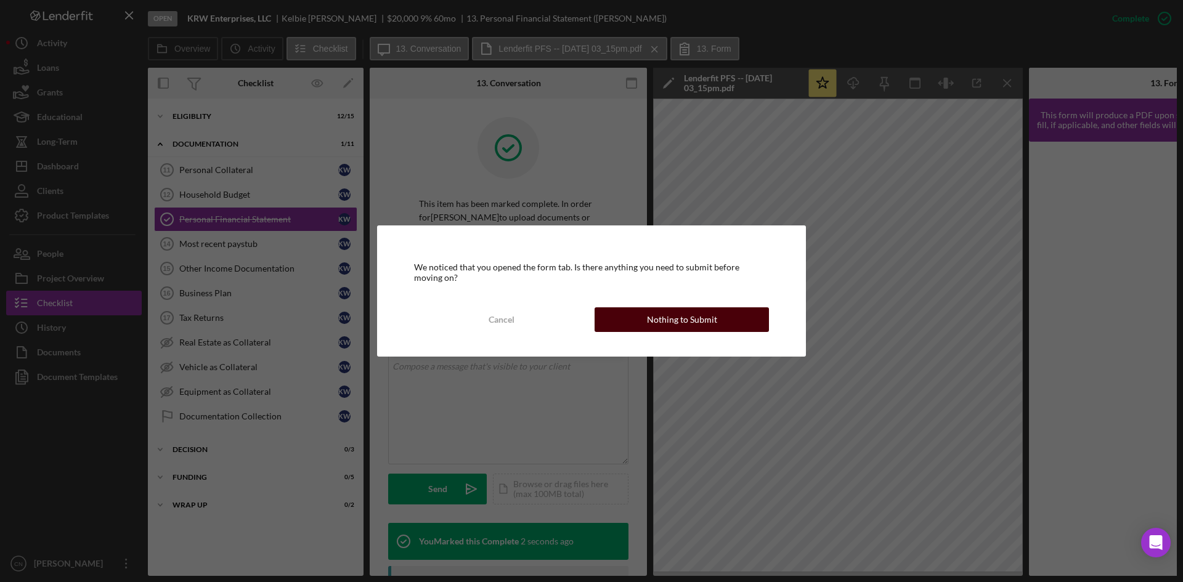
click at [698, 314] on div "Nothing to Submit" at bounding box center [682, 319] width 70 height 25
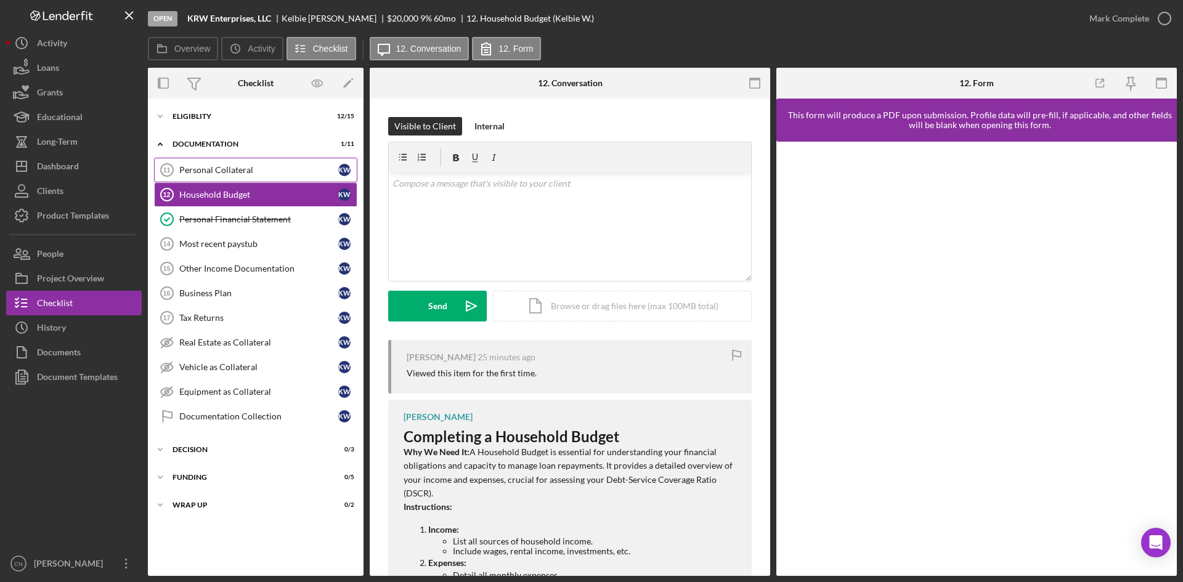
click at [221, 165] on div "Personal Collateral" at bounding box center [258, 170] width 159 height 10
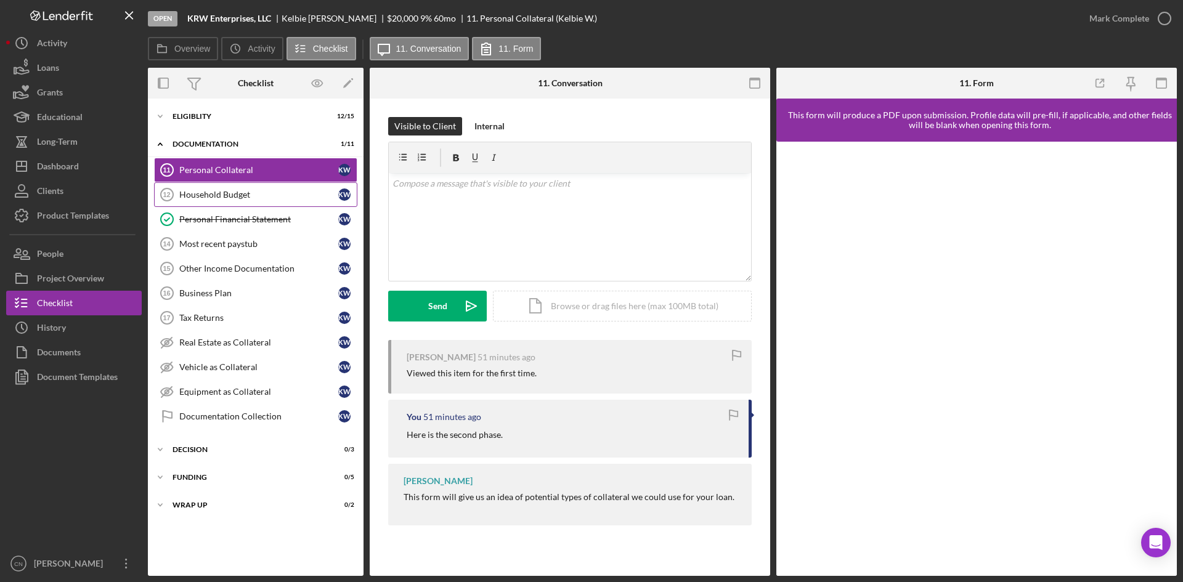
click at [219, 196] on div "Household Budget" at bounding box center [258, 195] width 159 height 10
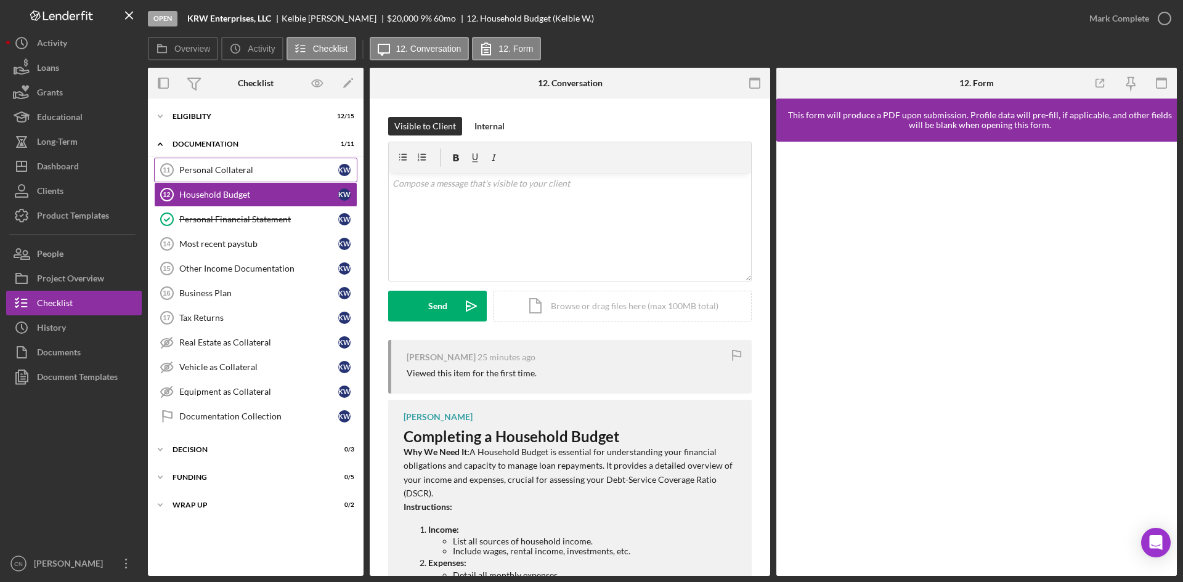
click at [211, 174] on div "Personal Collateral" at bounding box center [258, 170] width 159 height 10
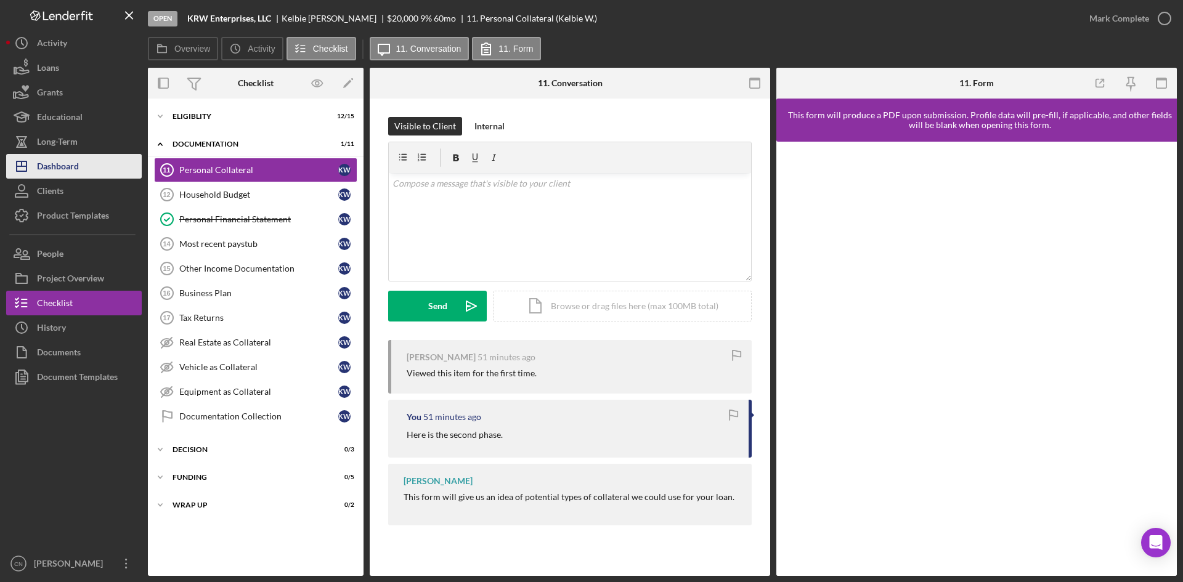
click at [46, 167] on div "Dashboard" at bounding box center [58, 168] width 42 height 28
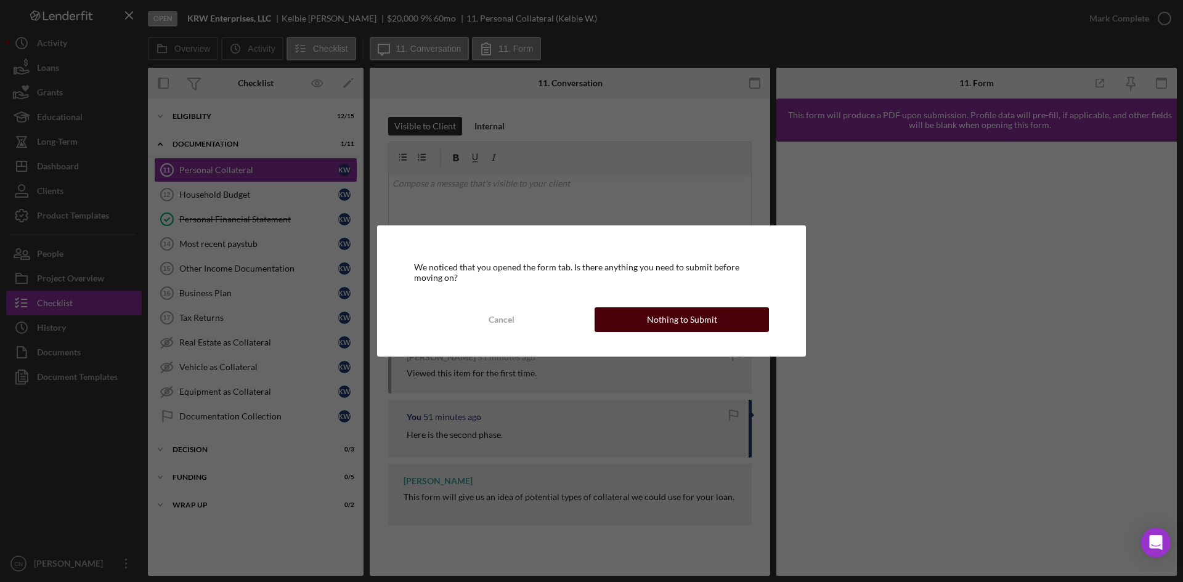
click at [720, 314] on button "Nothing to Submit" at bounding box center [682, 319] width 174 height 25
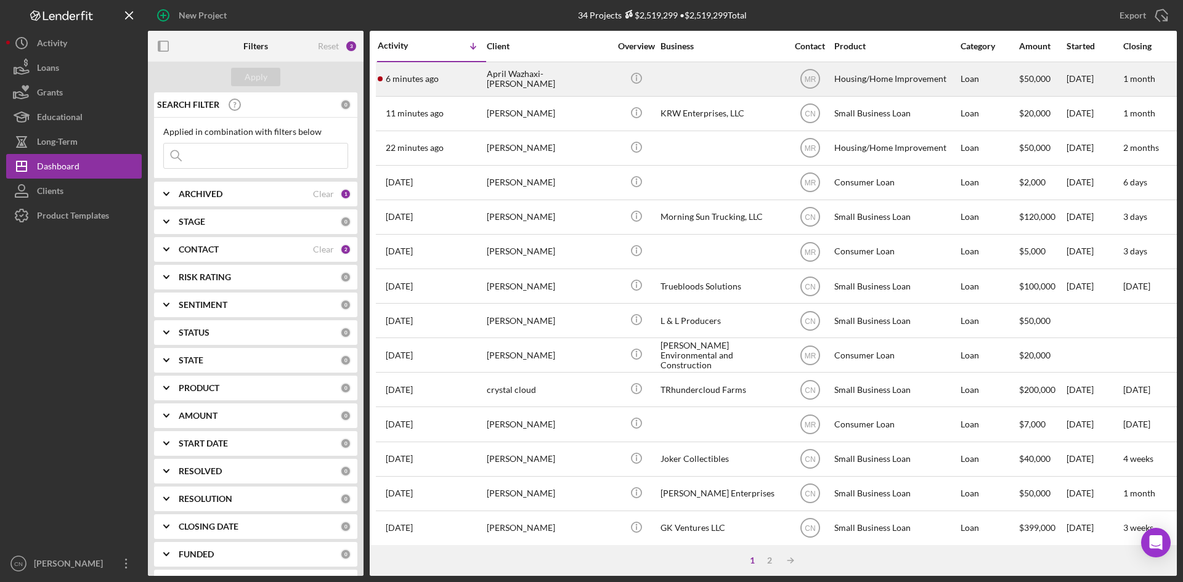
click at [417, 79] on time "6 minutes ago" at bounding box center [412, 79] width 53 height 10
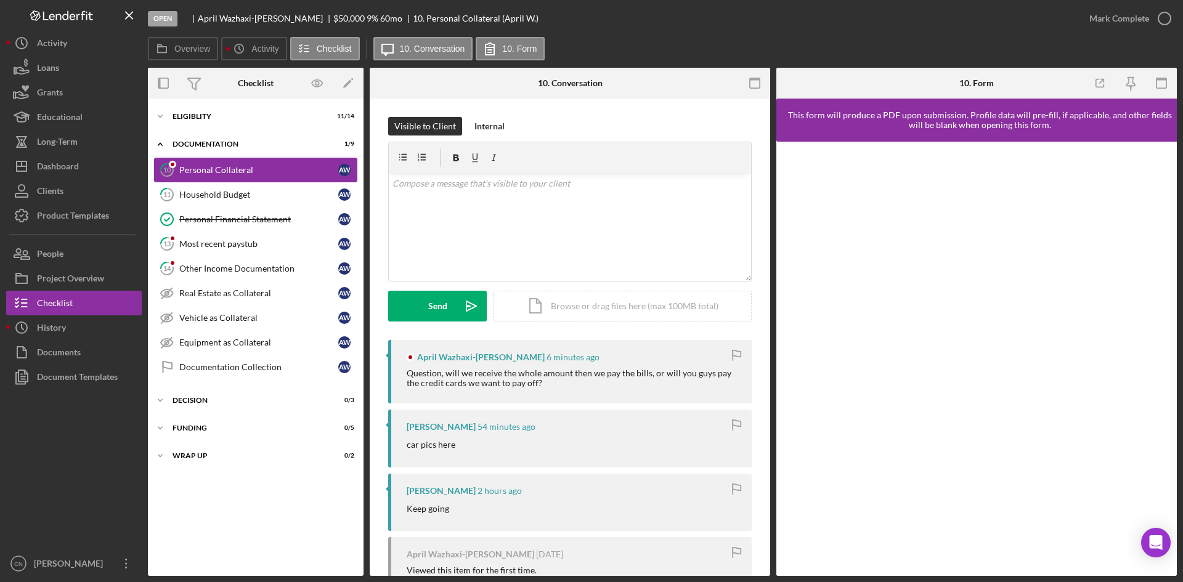
click at [200, 169] on div "Personal Collateral" at bounding box center [258, 170] width 159 height 10
click at [213, 193] on div "Household Budget" at bounding box center [258, 195] width 159 height 10
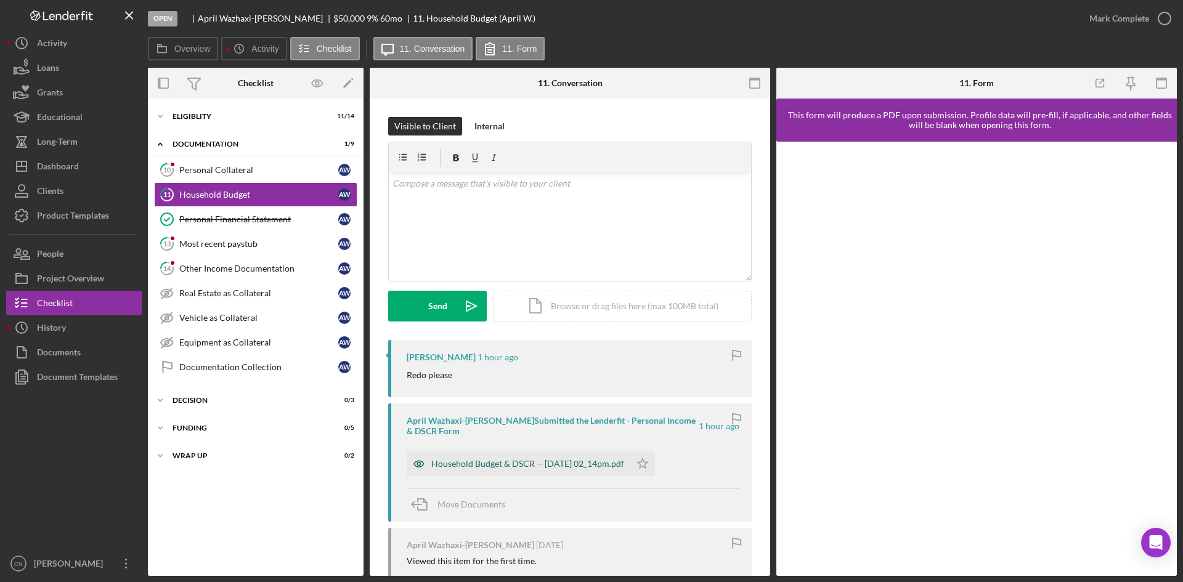
click at [515, 466] on div "Household Budget & DSCR -- [DATE] 02_14pm.pdf" at bounding box center [527, 464] width 193 height 10
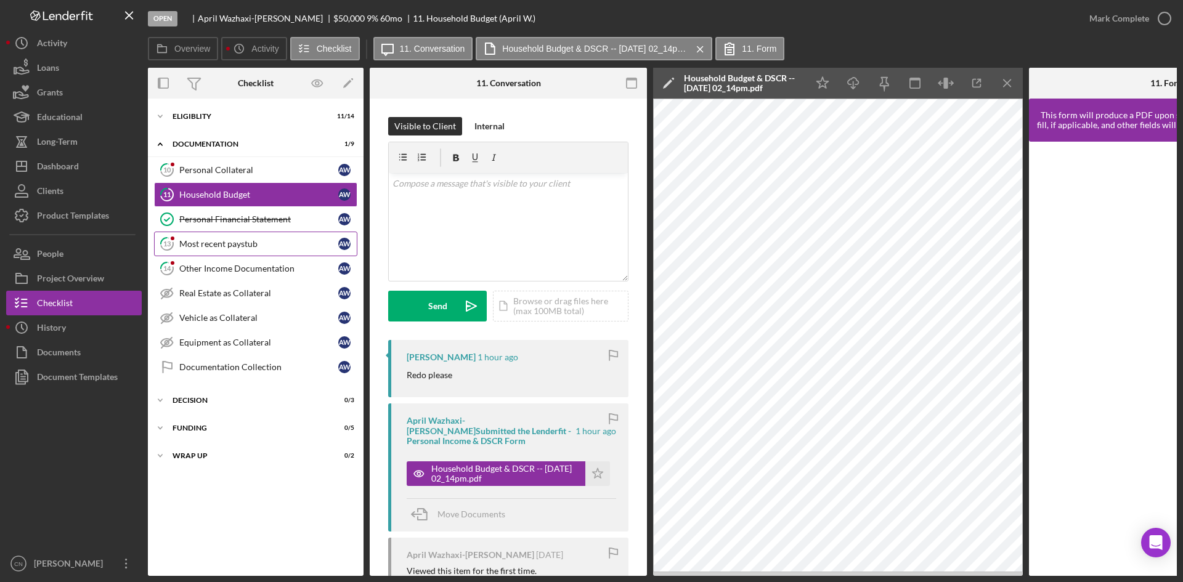
click at [213, 243] on div "Most recent paystub" at bounding box center [258, 244] width 159 height 10
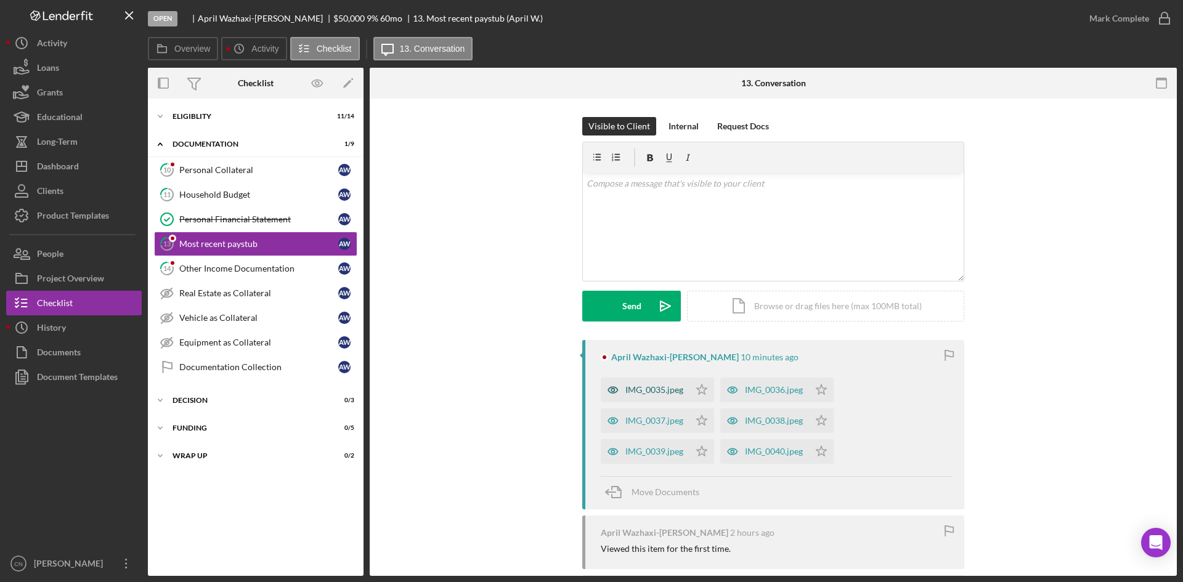
click at [656, 387] on div "IMG_0035.jpeg" at bounding box center [654, 390] width 58 height 10
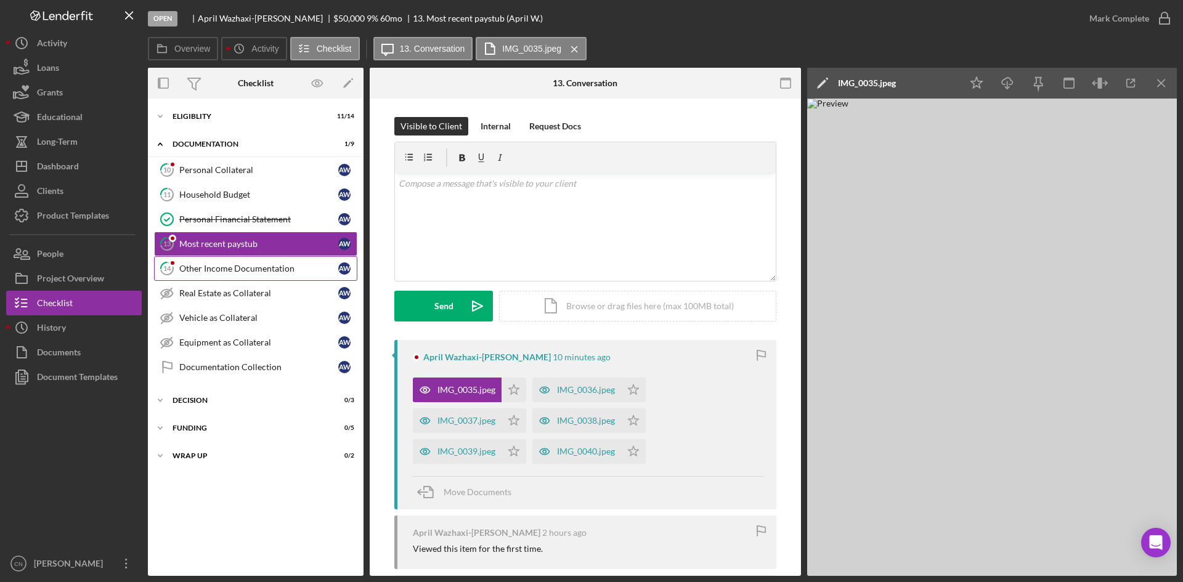
click at [235, 269] on div "Other Income Documentation" at bounding box center [258, 269] width 159 height 10
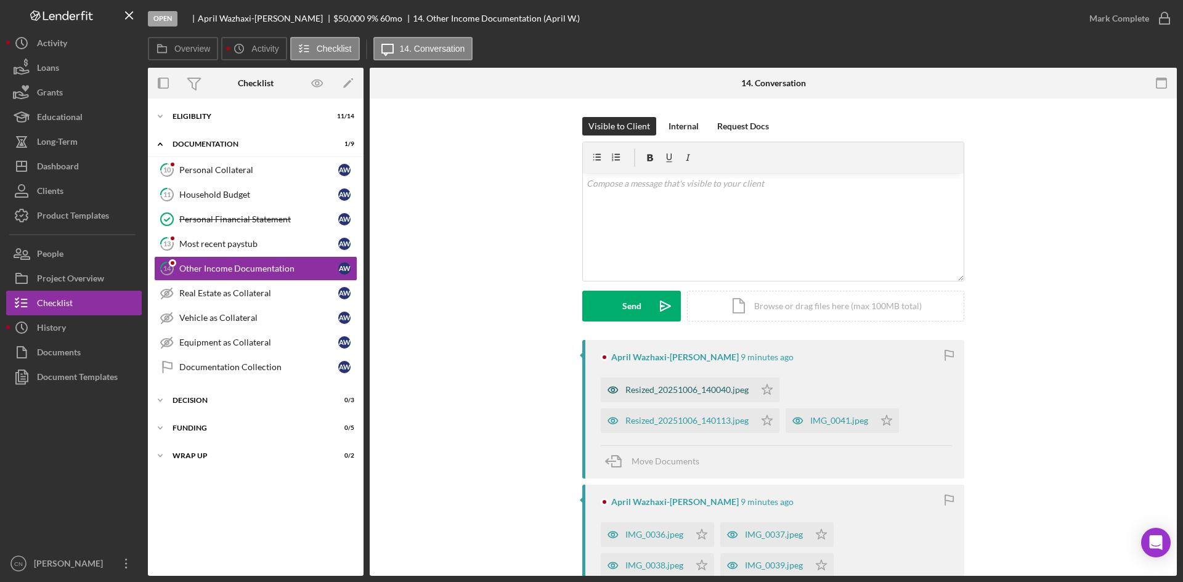
click at [686, 391] on div "Resized_20251006_140040.jpeg" at bounding box center [686, 390] width 123 height 10
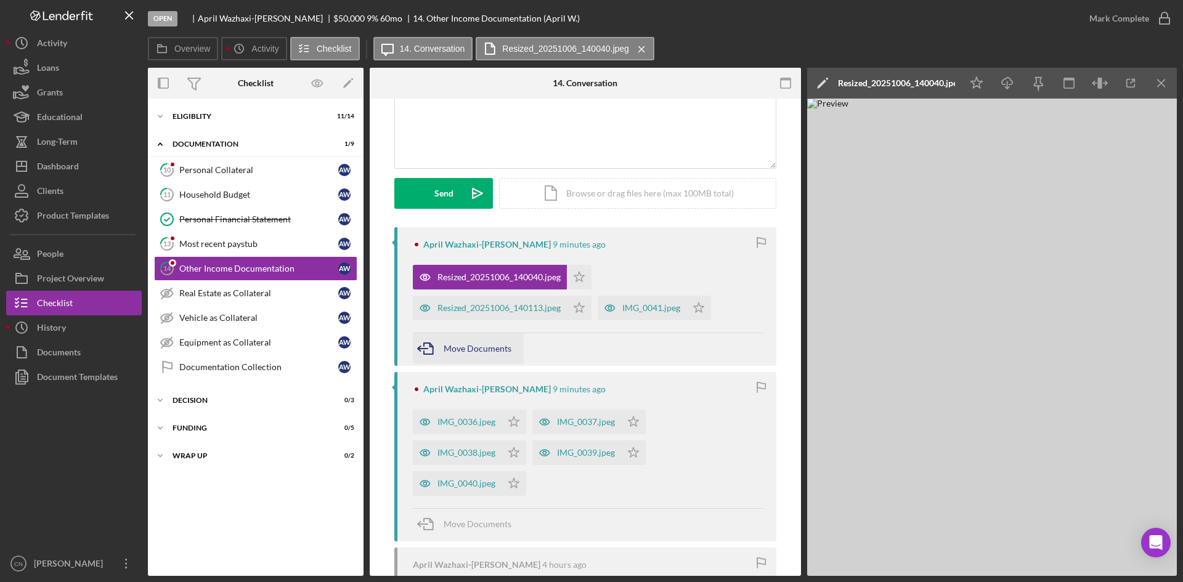
scroll to position [123, 0]
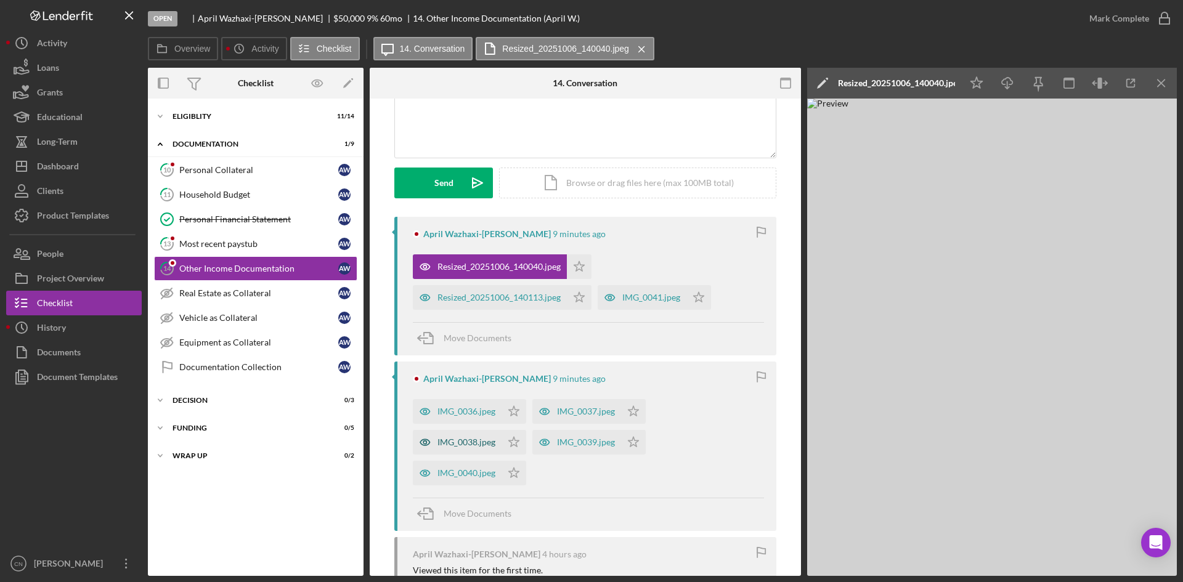
click at [465, 442] on div "IMG_0038.jpeg" at bounding box center [467, 443] width 58 height 10
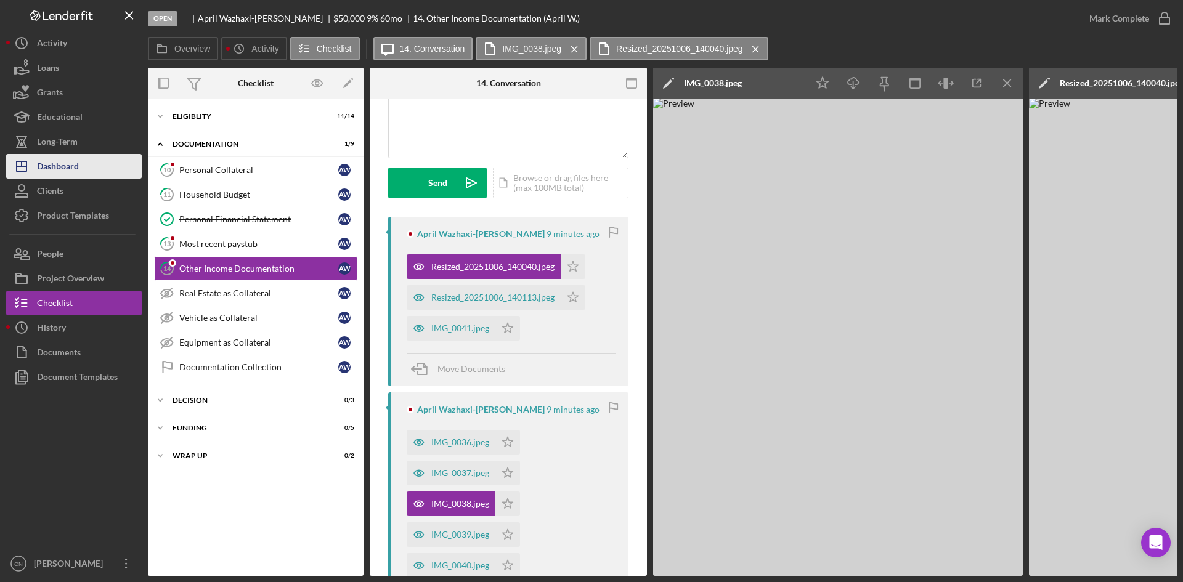
click at [53, 170] on div "Dashboard" at bounding box center [58, 168] width 42 height 28
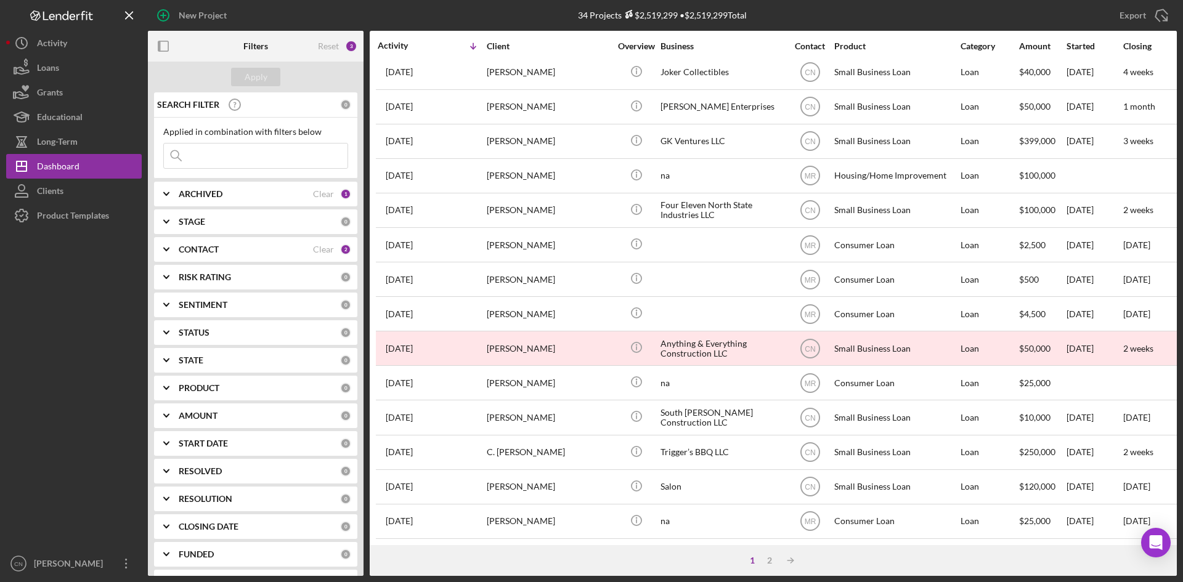
scroll to position [396, 0]
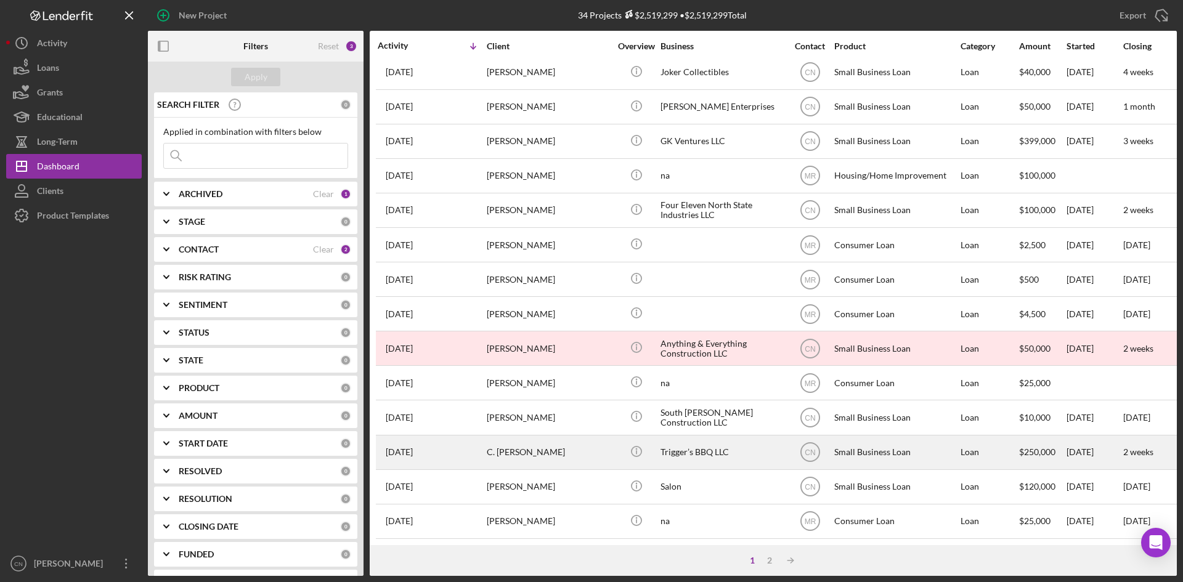
click at [509, 442] on div "C. [PERSON_NAME]" at bounding box center [548, 452] width 123 height 33
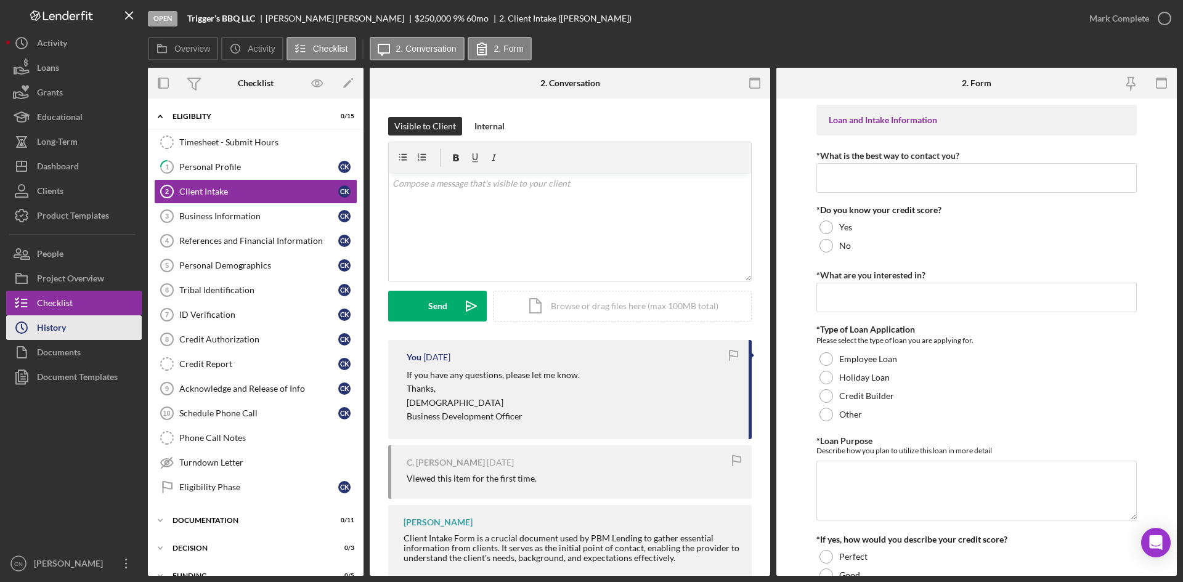
click at [46, 320] on div "History" at bounding box center [51, 329] width 29 height 28
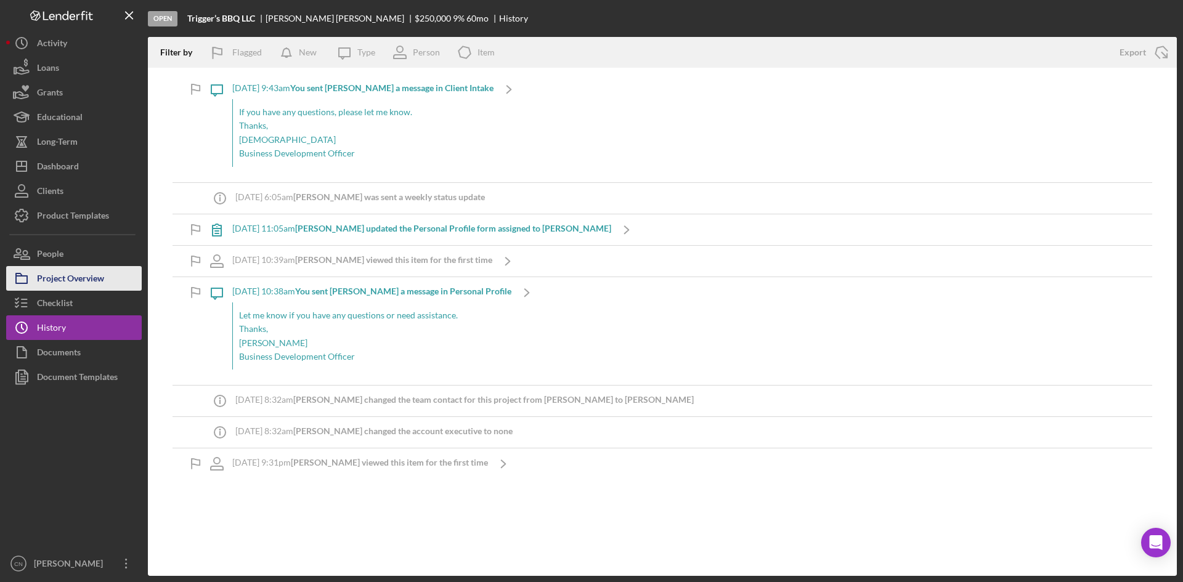
click at [43, 274] on div "Project Overview" at bounding box center [70, 280] width 67 height 28
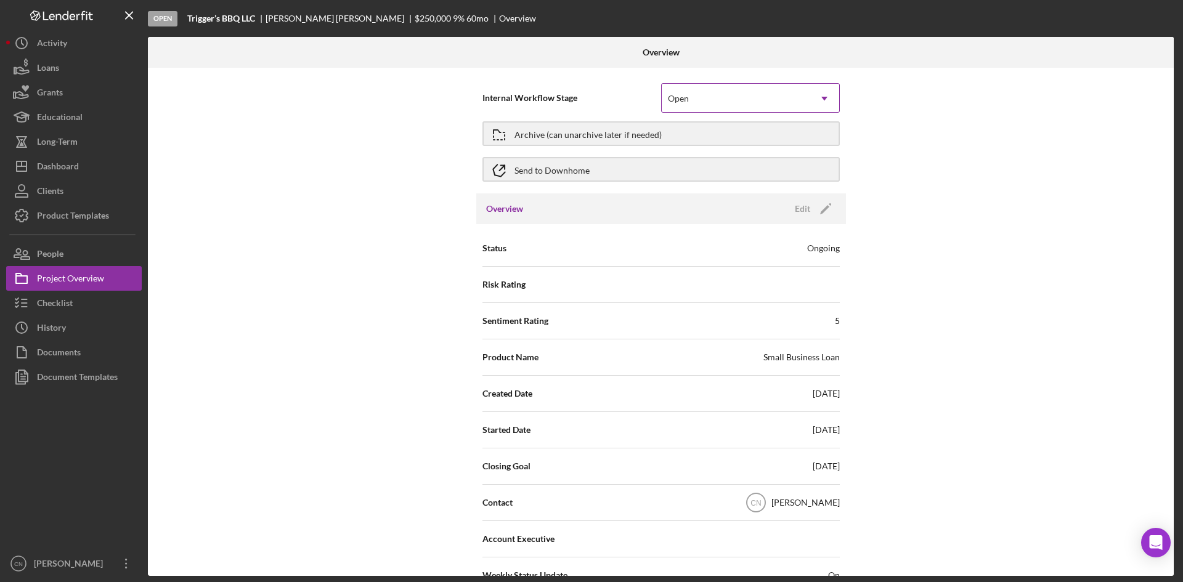
click at [741, 94] on div "Open" at bounding box center [736, 98] width 148 height 28
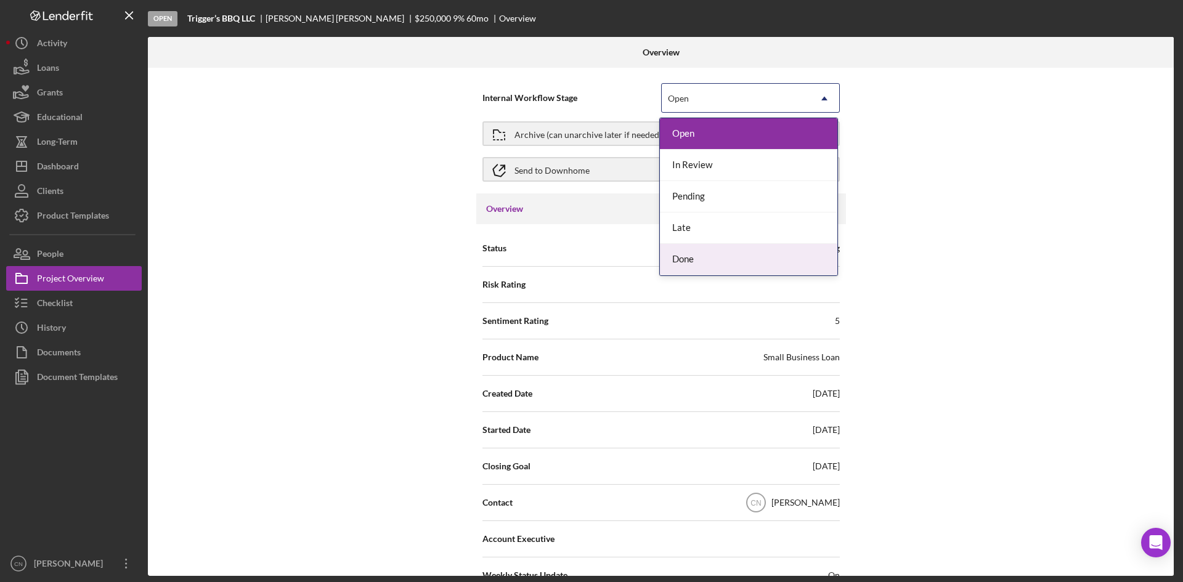
click at [693, 253] on div "Done" at bounding box center [748, 259] width 177 height 31
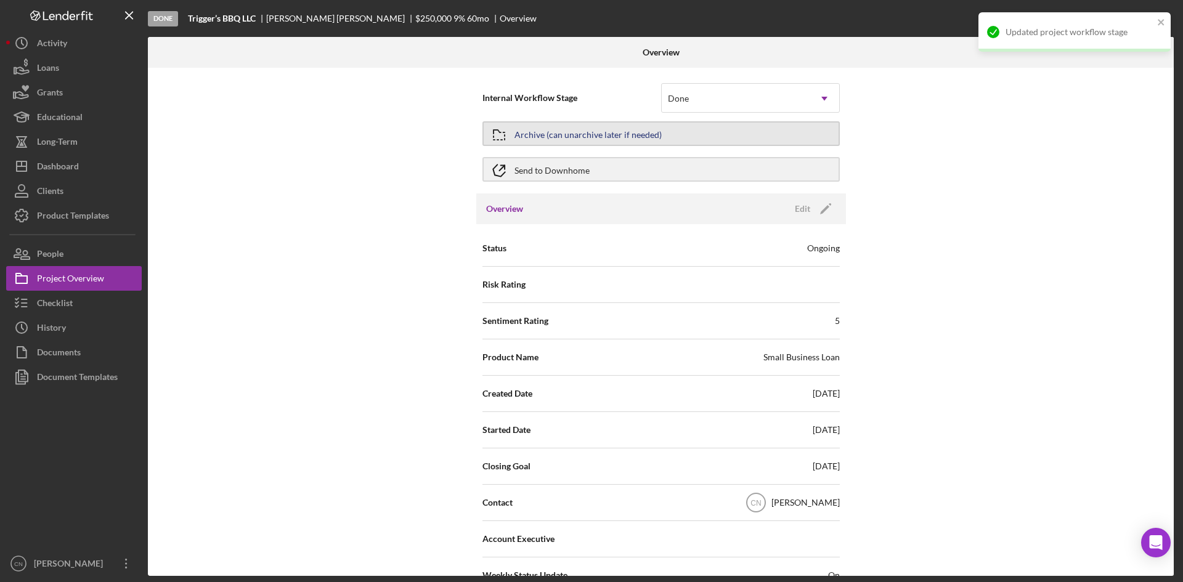
click at [646, 130] on div "Archive (can unarchive later if needed)" at bounding box center [588, 134] width 147 height 22
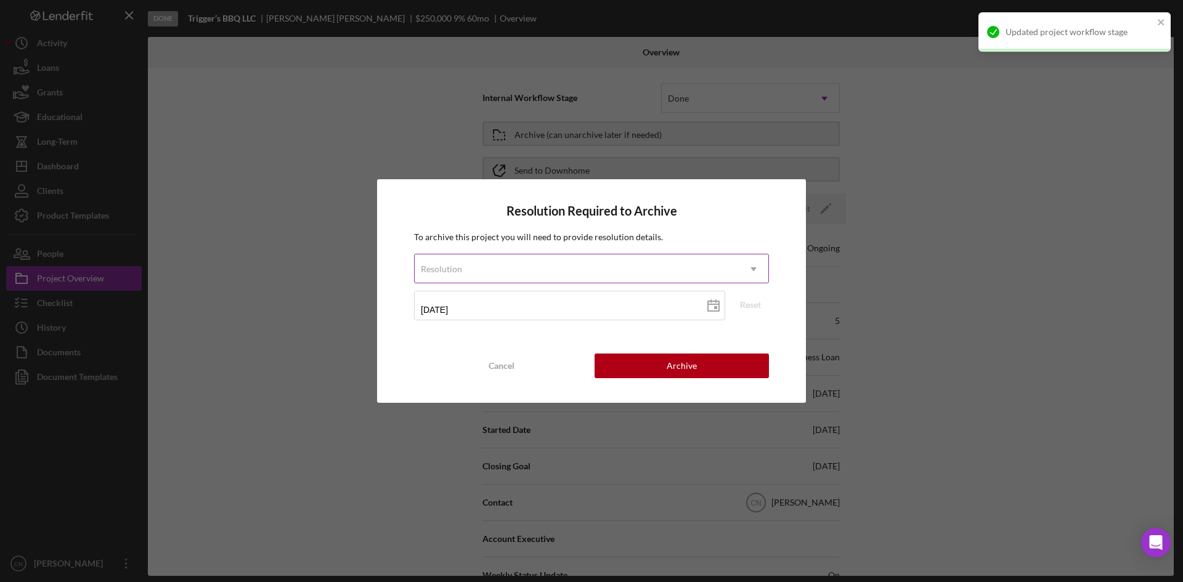
click at [610, 274] on div "Resolution" at bounding box center [577, 269] width 324 height 28
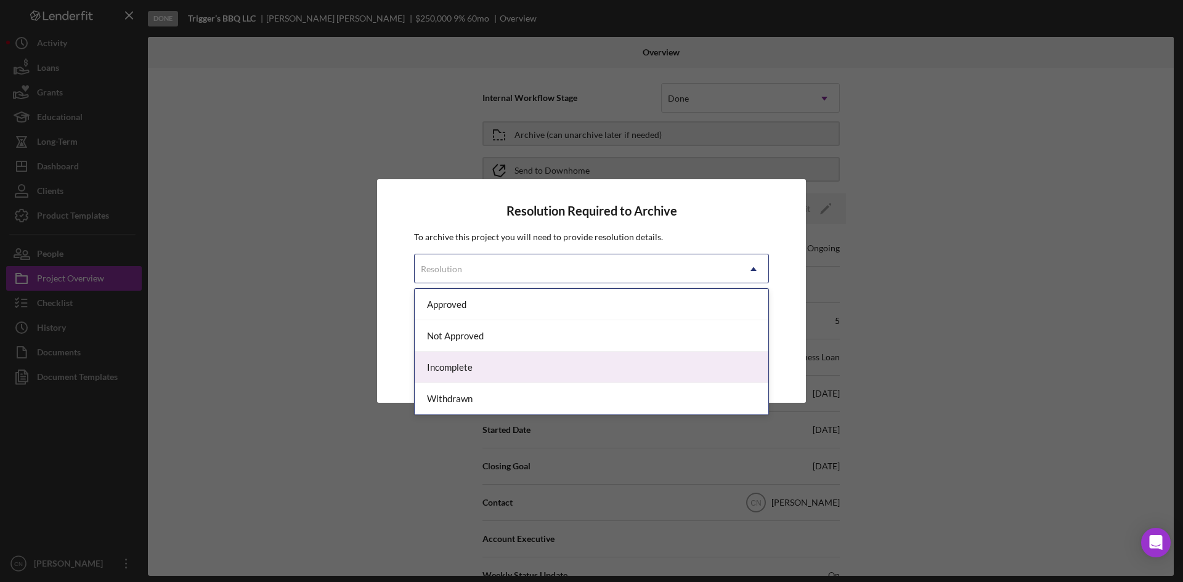
click at [484, 376] on div "Incomplete" at bounding box center [592, 367] width 354 height 31
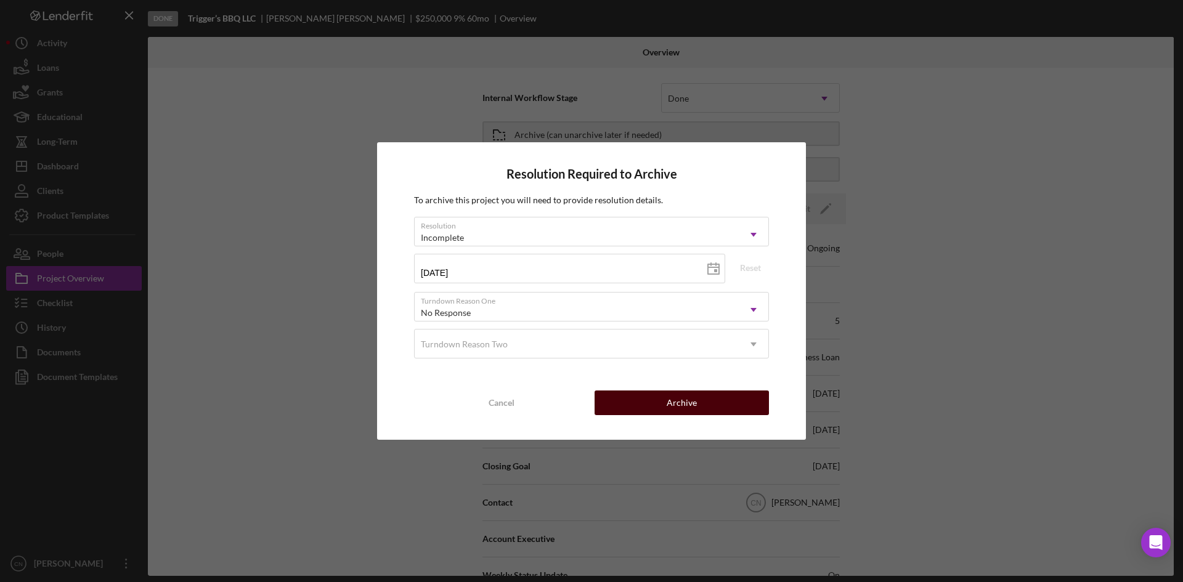
click at [700, 405] on button "Archive" at bounding box center [682, 403] width 174 height 25
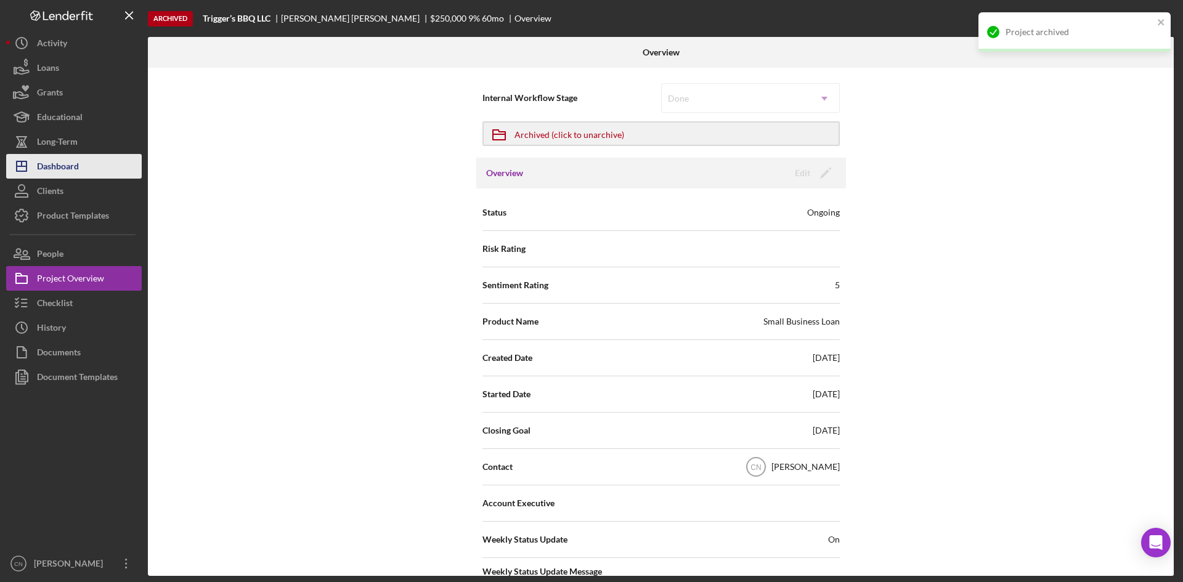
click at [55, 165] on div "Dashboard" at bounding box center [58, 168] width 42 height 28
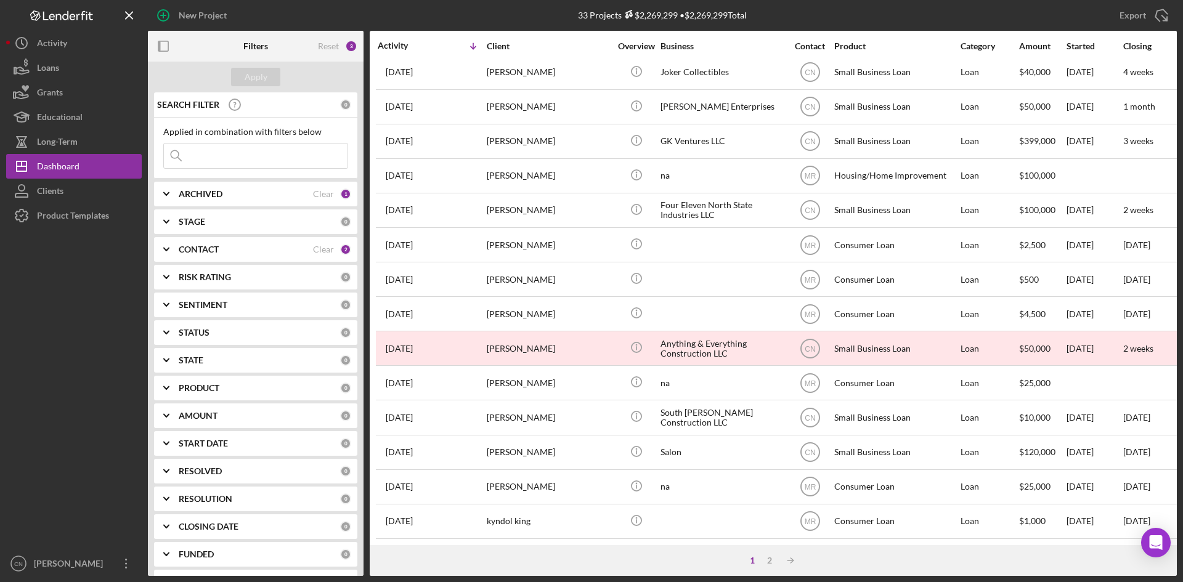
scroll to position [396, 0]
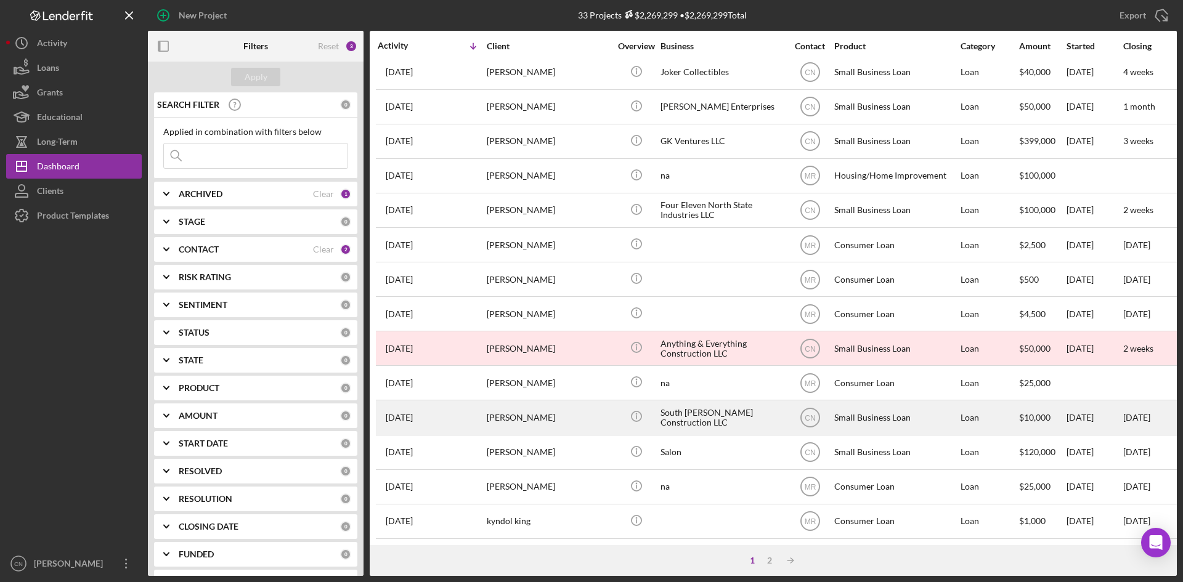
click at [519, 401] on div "[PERSON_NAME]" at bounding box center [548, 417] width 123 height 33
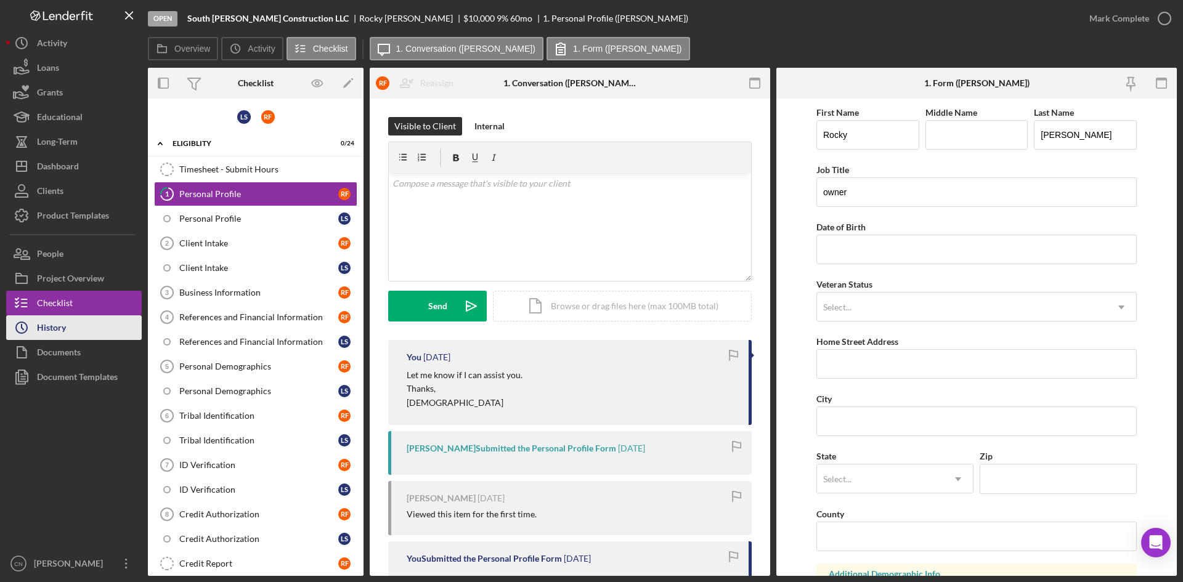
click at [53, 332] on div "History" at bounding box center [51, 329] width 29 height 28
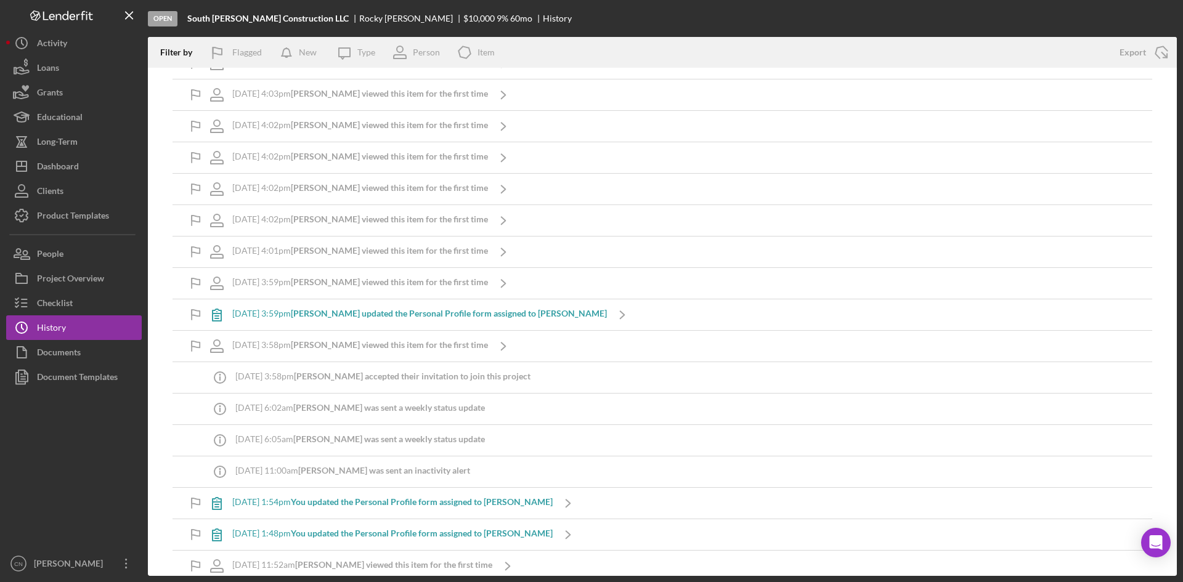
scroll to position [493, 0]
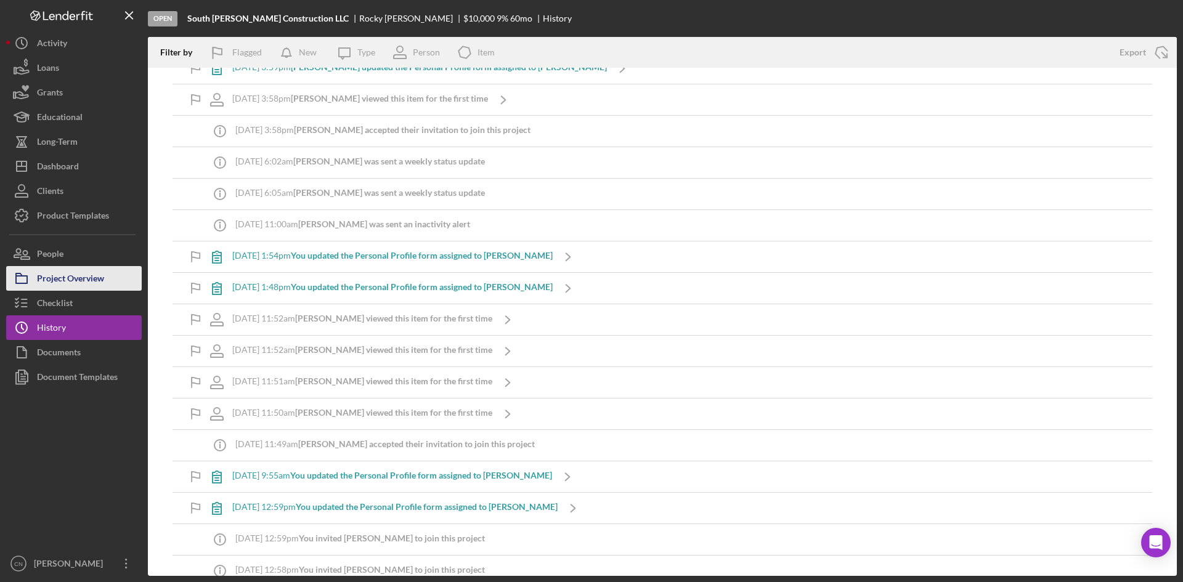
click at [50, 288] on div "Project Overview" at bounding box center [70, 280] width 67 height 28
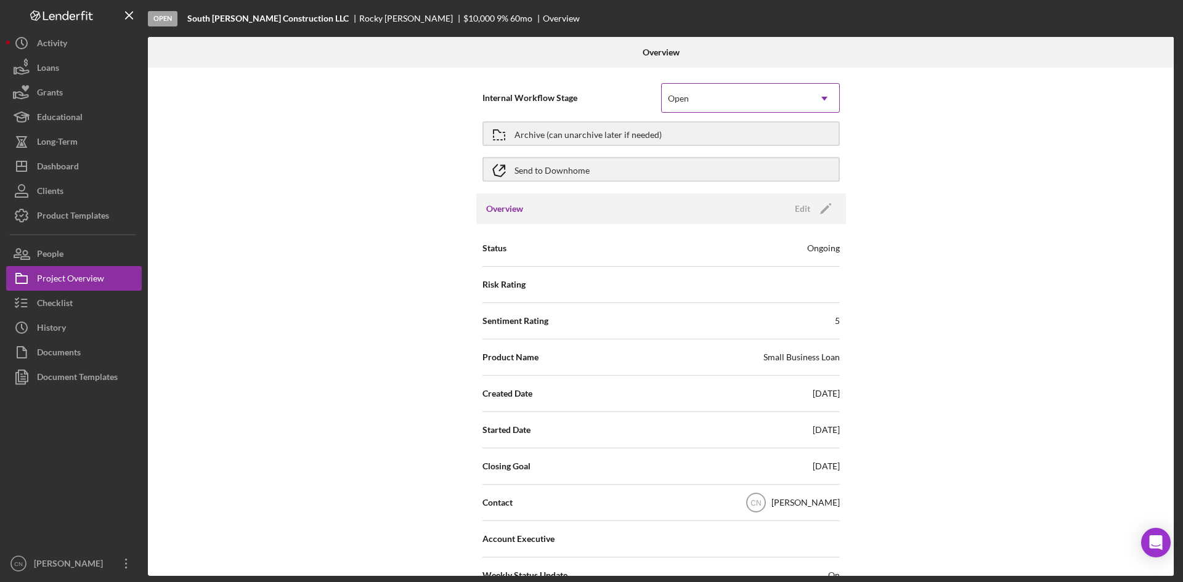
click at [734, 101] on div "Open" at bounding box center [736, 98] width 148 height 28
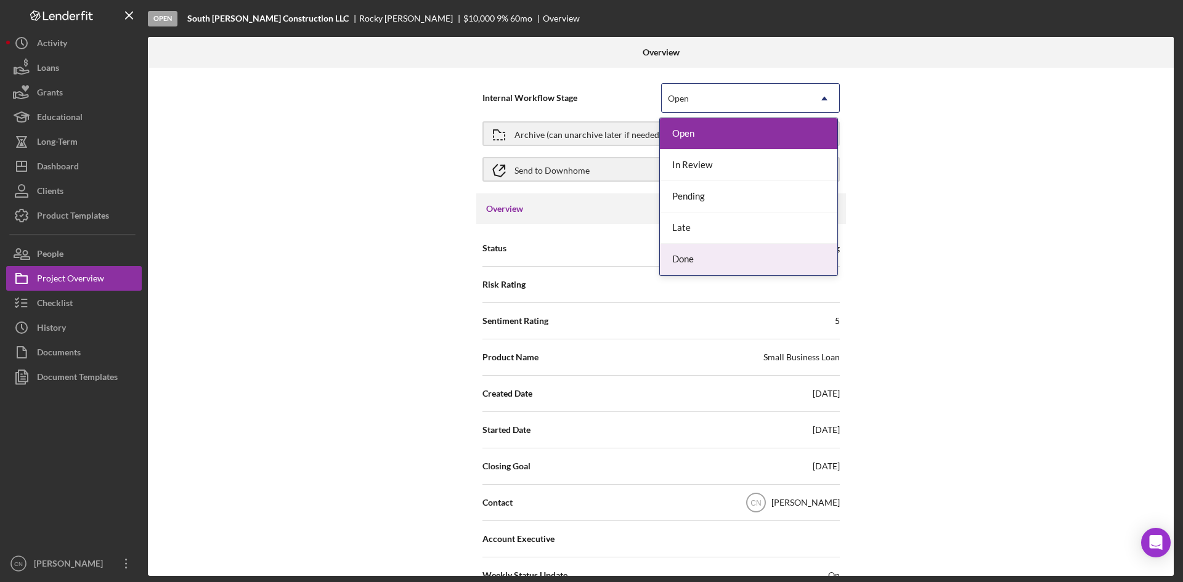
click at [715, 250] on div "Done" at bounding box center [748, 259] width 177 height 31
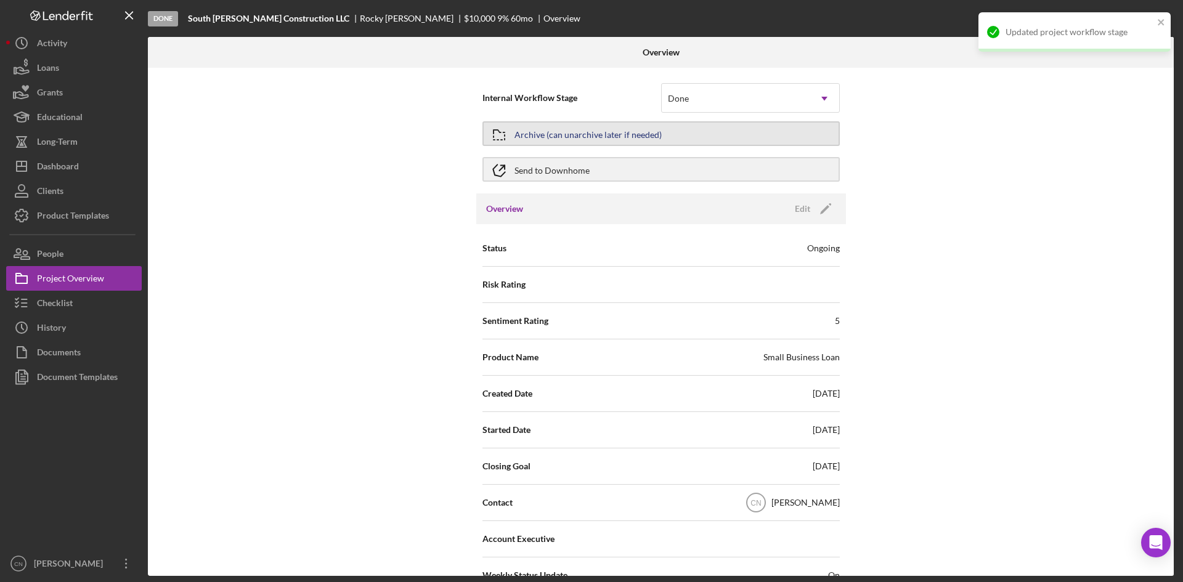
click at [656, 136] on div "Archive (can unarchive later if needed)" at bounding box center [588, 134] width 147 height 22
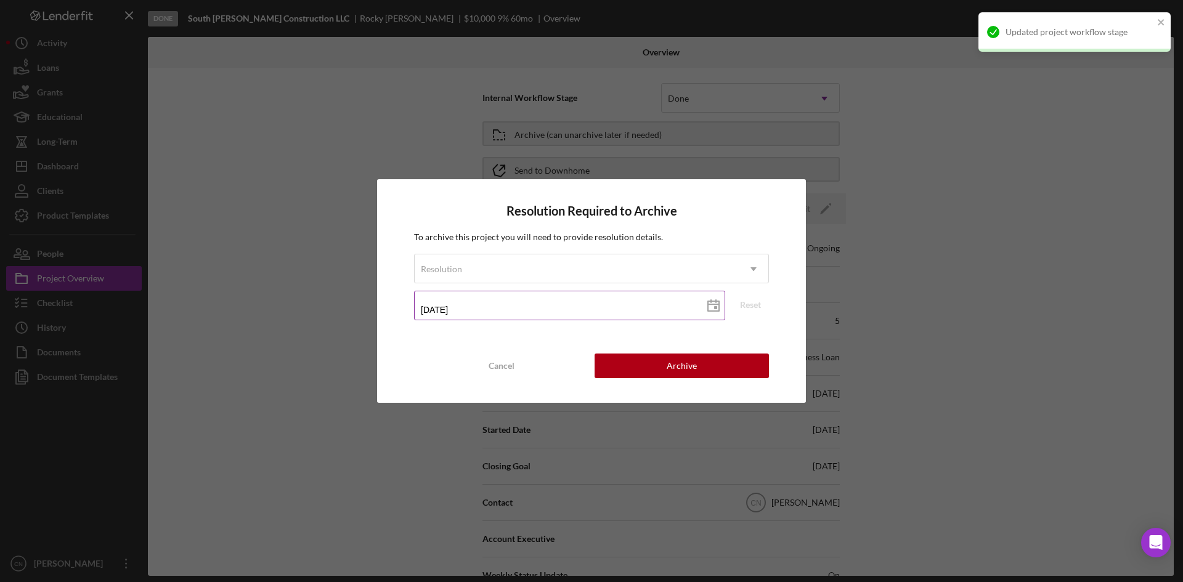
click at [611, 319] on input "[DATE]" at bounding box center [569, 306] width 311 height 30
click at [600, 267] on div "Resolution" at bounding box center [577, 269] width 324 height 28
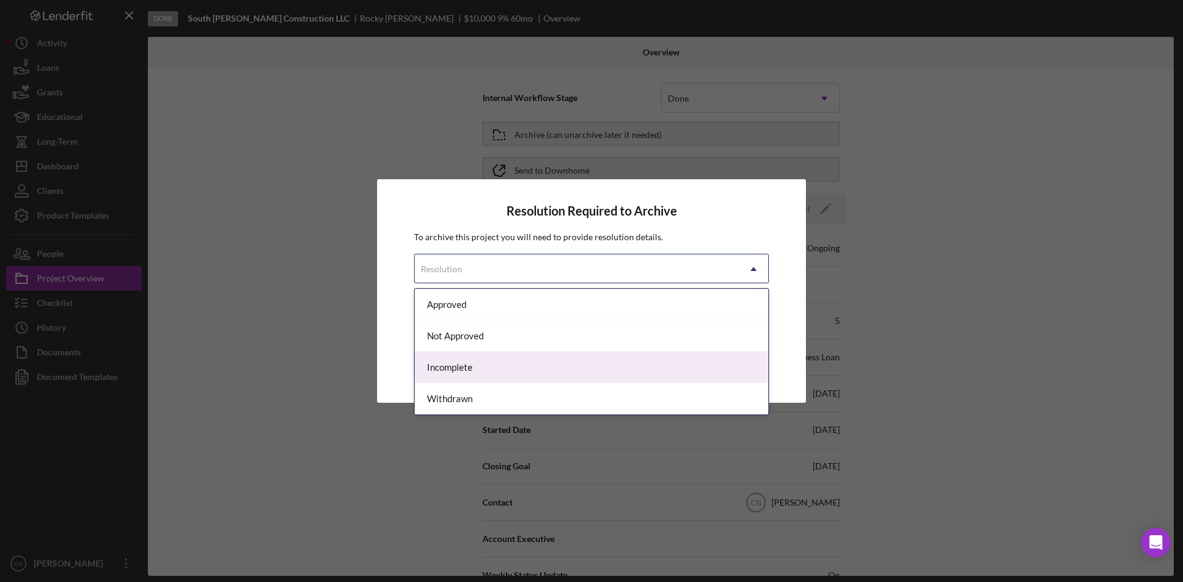
click at [526, 360] on div "Incomplete" at bounding box center [592, 367] width 354 height 31
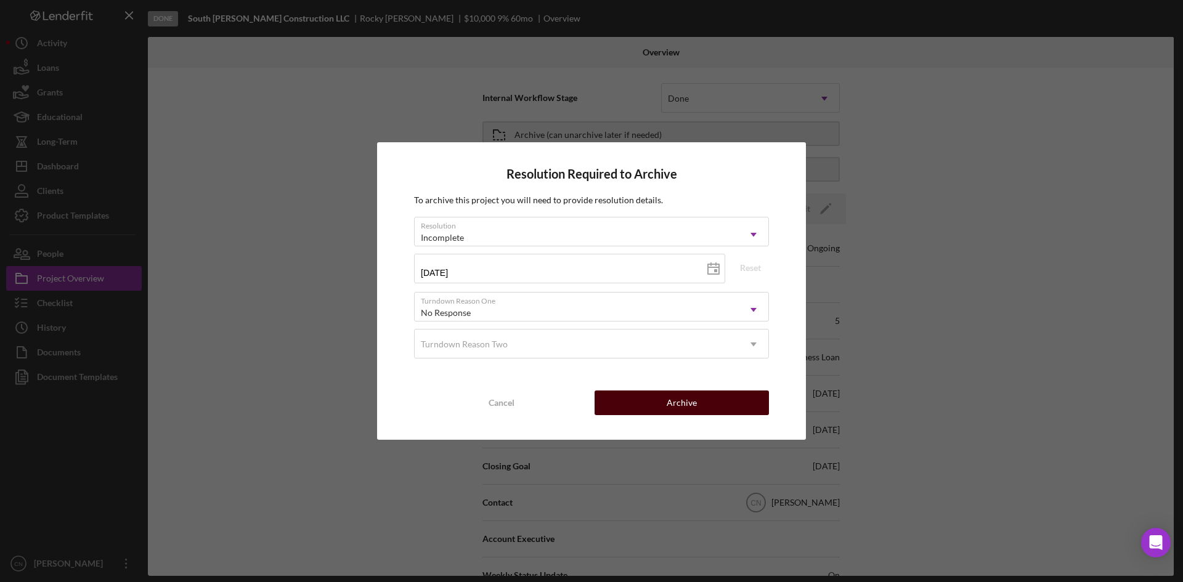
click at [694, 399] on div "Archive" at bounding box center [682, 403] width 30 height 25
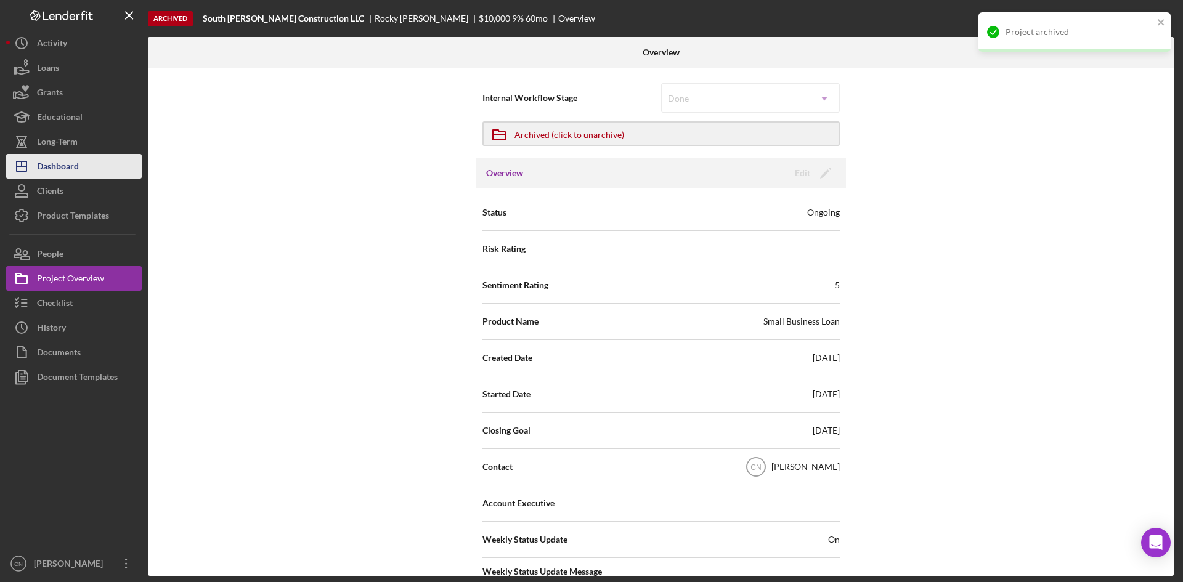
click at [51, 170] on div "Dashboard" at bounding box center [58, 168] width 42 height 28
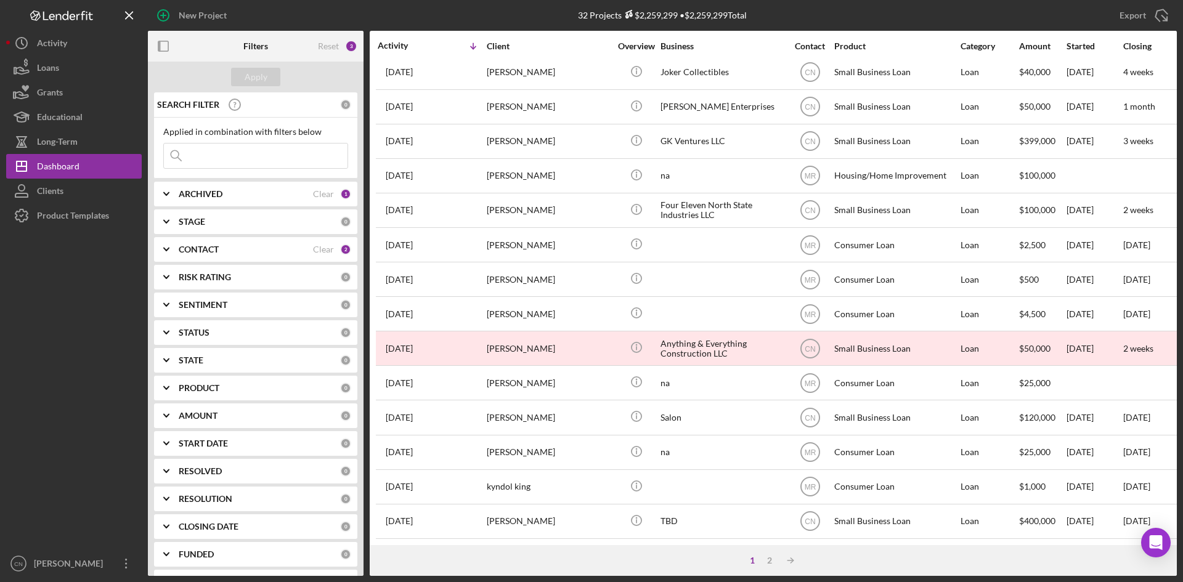
scroll to position [335, 0]
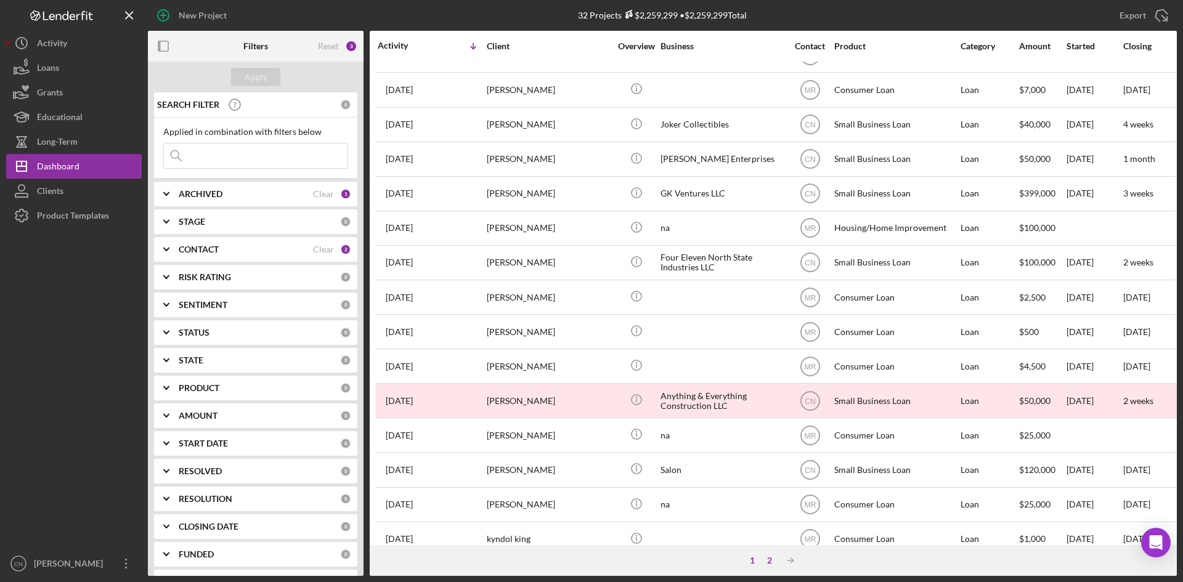
click at [769, 558] on div "2" at bounding box center [769, 561] width 17 height 10
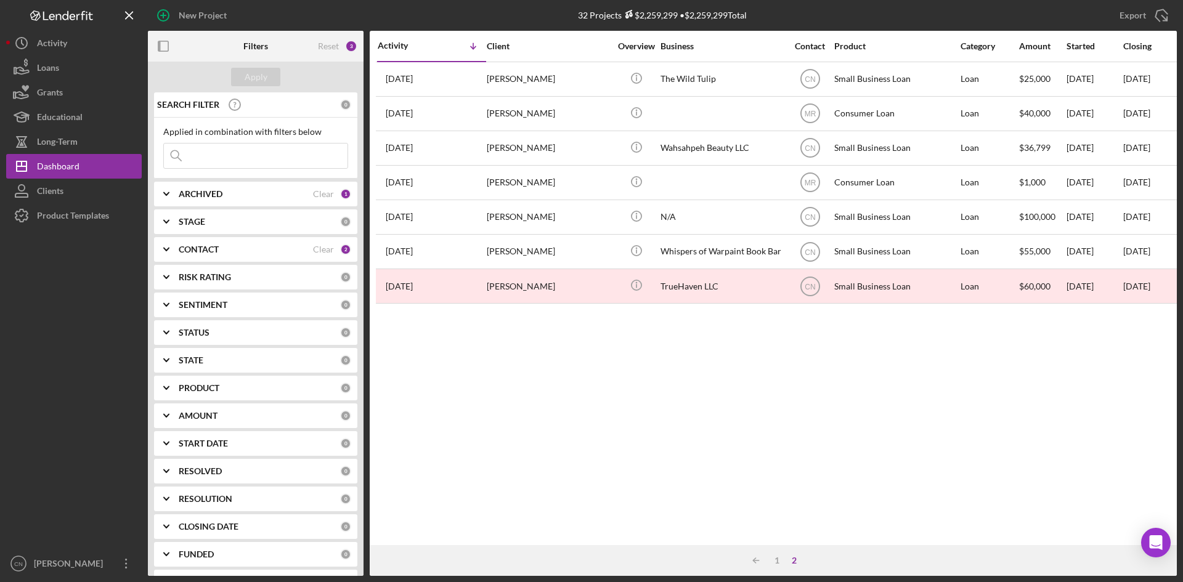
scroll to position [0, 0]
click at [776, 556] on div "1" at bounding box center [776, 561] width 17 height 10
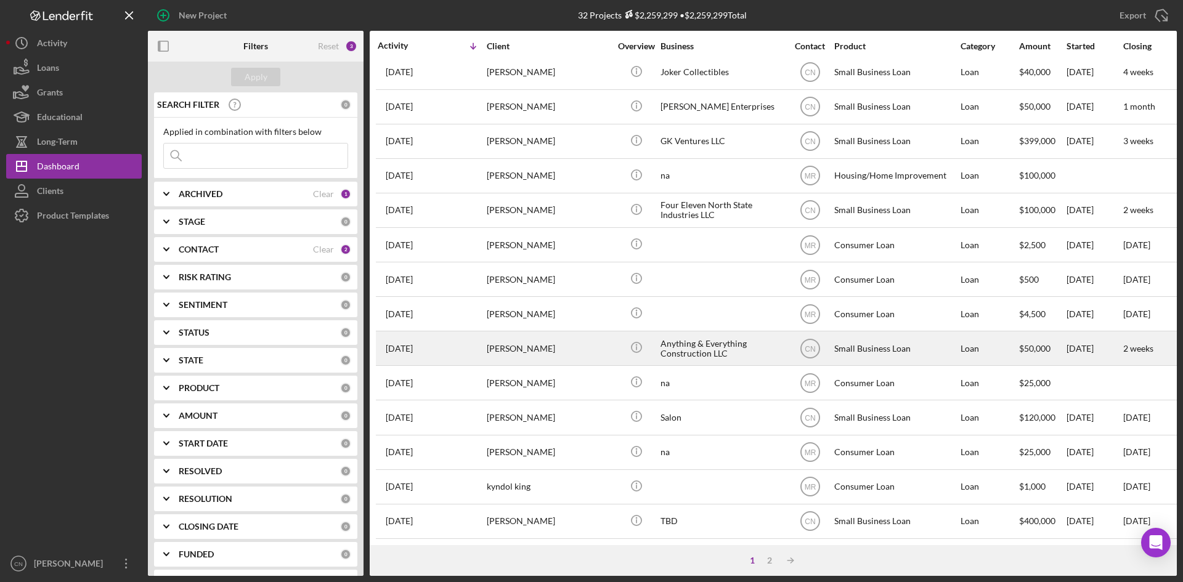
scroll to position [396, 0]
